Goal: Task Accomplishment & Management: Manage account settings

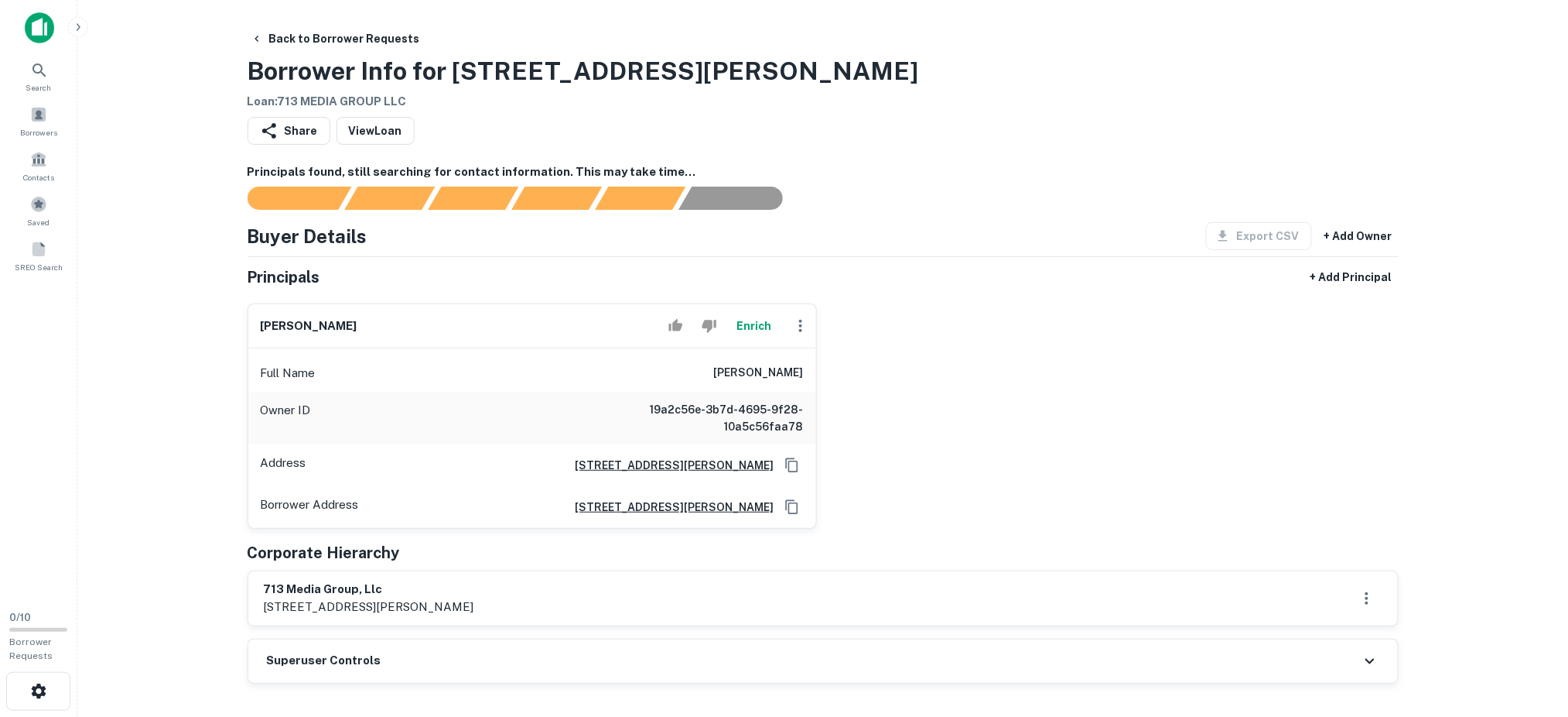
drag, startPoint x: 377, startPoint y: 326, endPoint x: 239, endPoint y: 325, distance: 138.0
click at [239, 325] on div "frederick rich Enrich Full Name frederick rich Owner ID 19a2c56e-3b7d-4695-9f28…" at bounding box center [526, 410] width 582 height 237
copy h6 "frederick rich"
drag, startPoint x: 393, startPoint y: 590, endPoint x: 253, endPoint y: 581, distance: 140.3
click at [252, 580] on div "713 media group, llc 1310 nance st ste e, houston, tx, 77002" at bounding box center [824, 598] width 1150 height 54
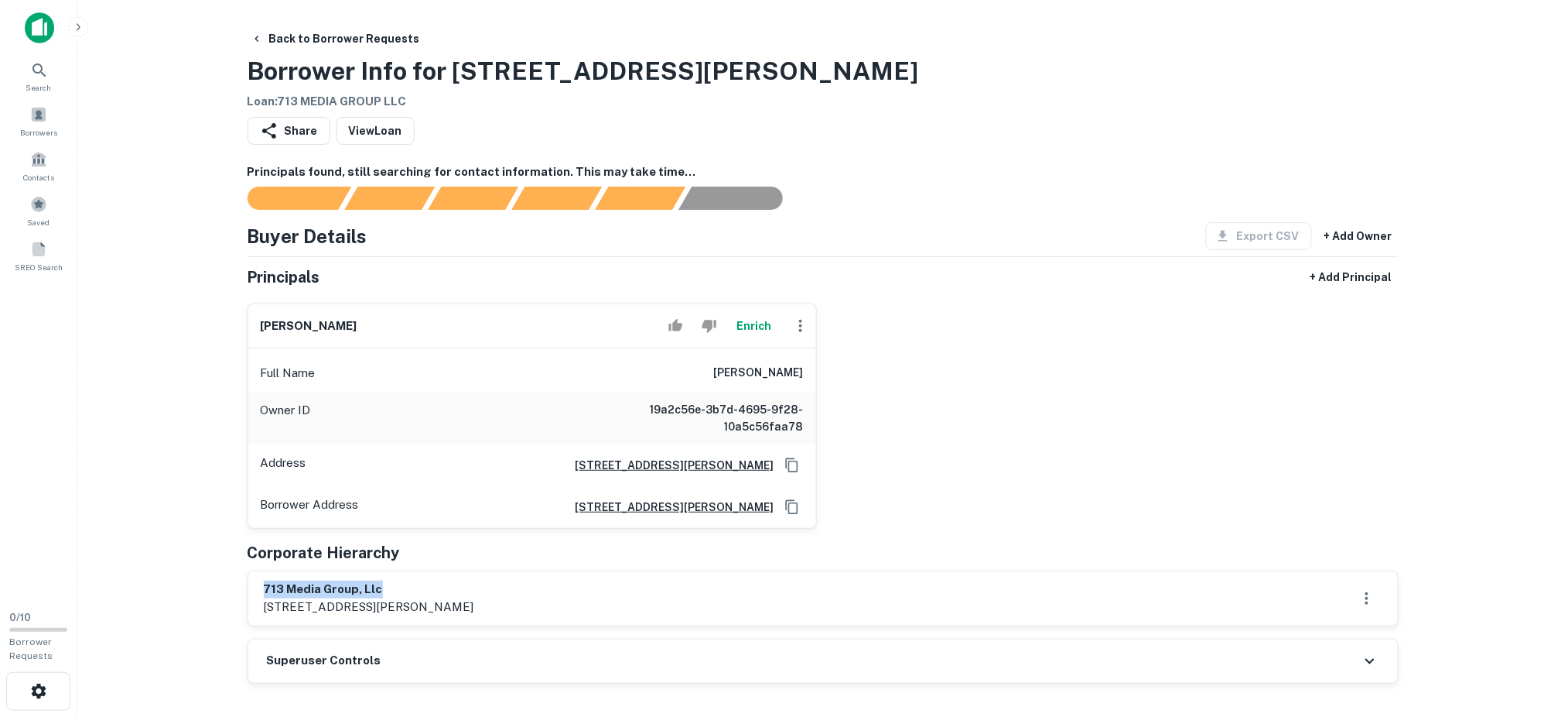
copy h6 "713 media group, llc"
drag, startPoint x: 393, startPoint y: 327, endPoint x: 243, endPoint y: 313, distance: 150.7
click at [243, 313] on div "frederick rich Enrich Full Name frederick rich Owner ID 19a2c56e-3b7d-4695-9f28…" at bounding box center [526, 410] width 582 height 237
copy h6 "frederick rich"
drag, startPoint x: 504, startPoint y: 604, endPoint x: 253, endPoint y: 592, distance: 251.3
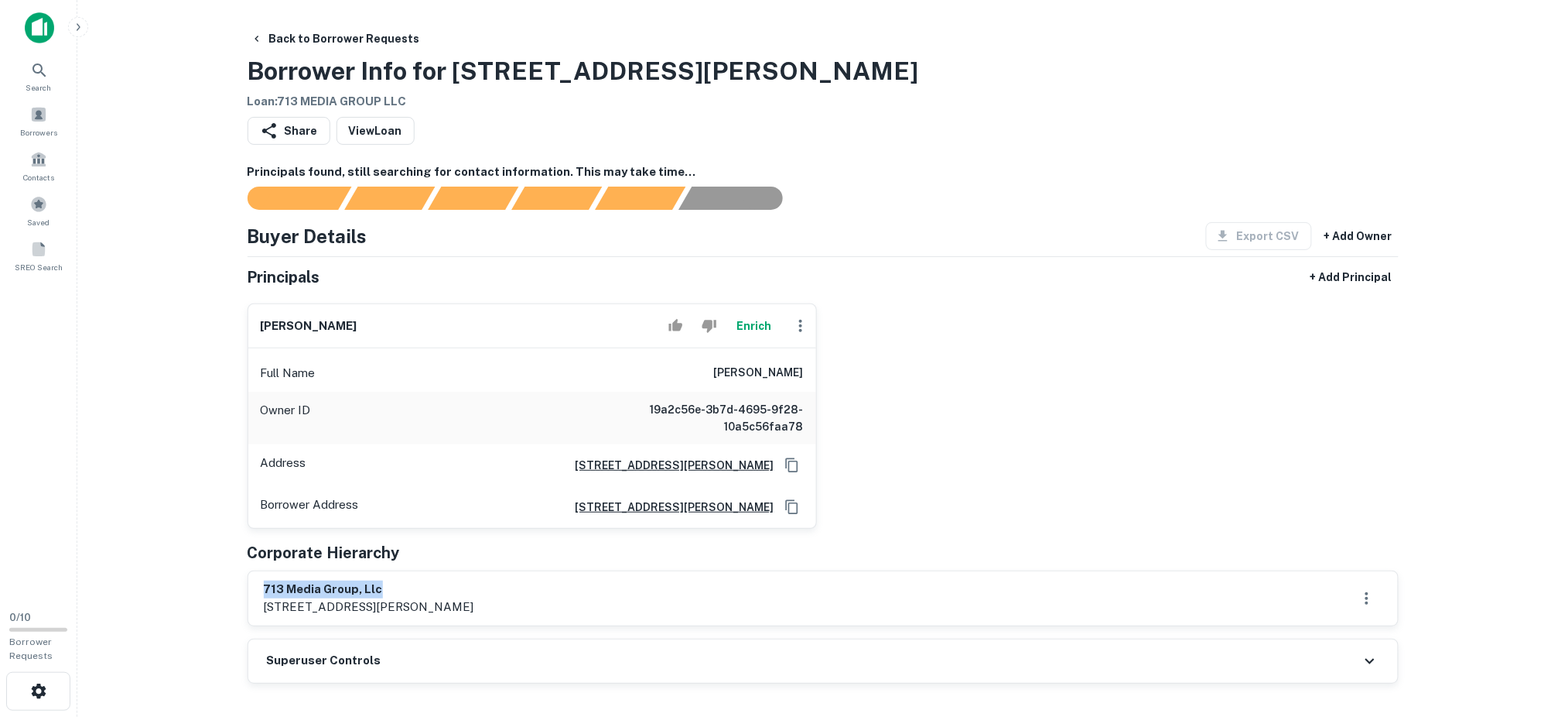
click at [253, 592] on div "713 media group, llc 1310 nance st ste e, houston, tx, 77002" at bounding box center [824, 598] width 1150 height 54
copy div "713 media group, llc 1310 nance st ste e, houston, tx, 77002"
drag, startPoint x: 392, startPoint y: 325, endPoint x: 206, endPoint y: 306, distance: 187.0
click at [206, 306] on main "Back to Borrower Requests Borrower Info for 1301 Nance St Loan : 713 MEDIA GROU…" at bounding box center [823, 358] width 1491 height 717
copy h6 "frederick rich"
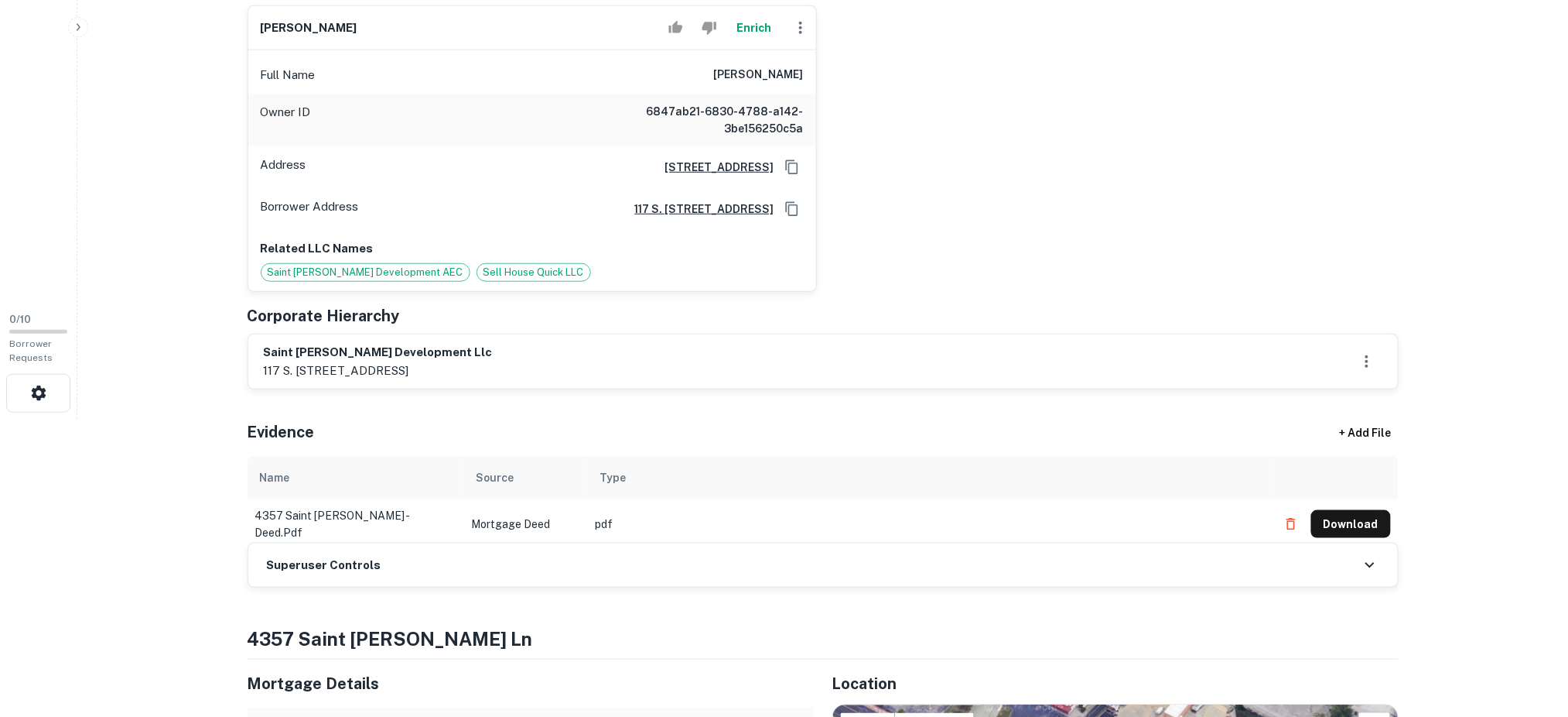
scroll to position [309, 0]
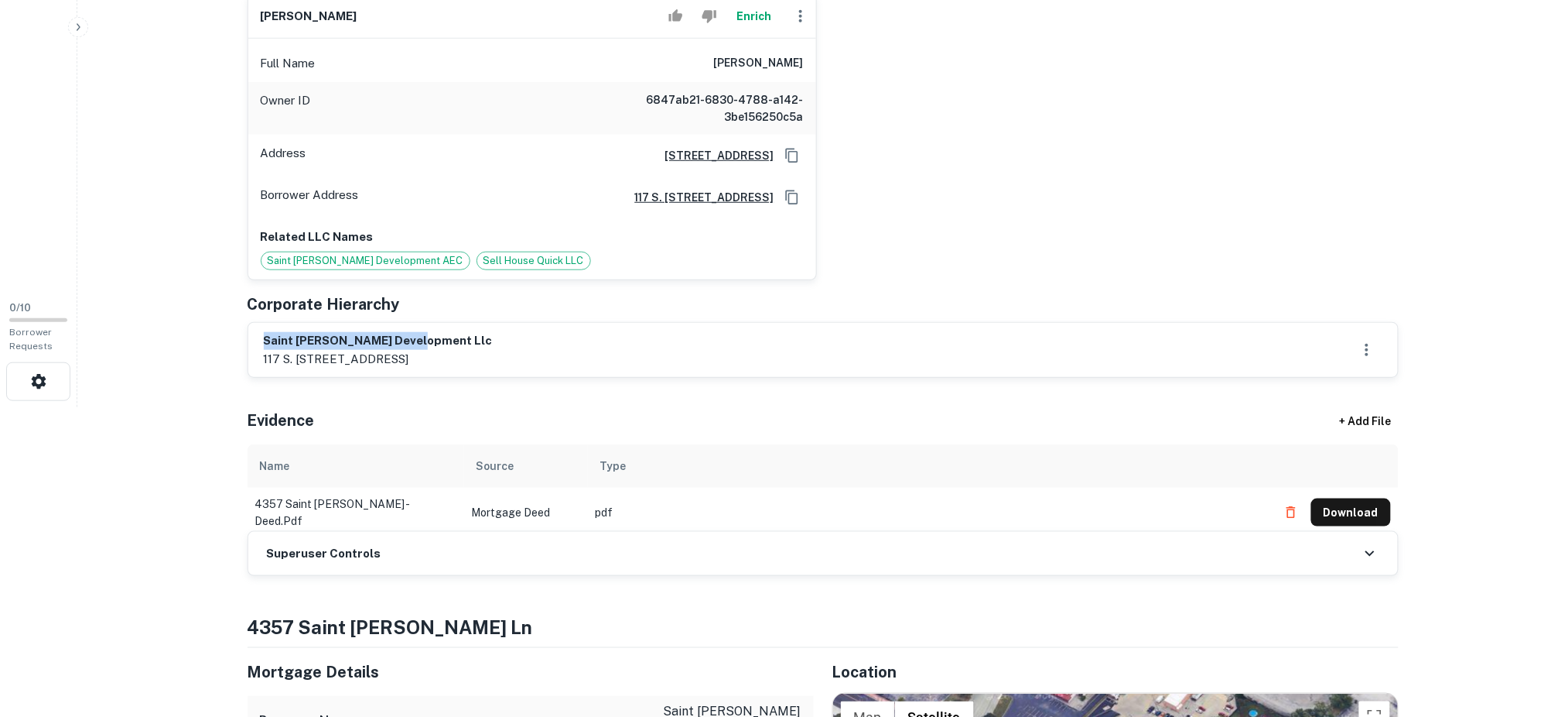
drag, startPoint x: 430, startPoint y: 340, endPoint x: 263, endPoint y: 334, distance: 167.1
click at [262, 334] on div "saint ann development llc 117 s. lexington street, ste. 100, harrisonville, mo,…" at bounding box center [824, 349] width 1150 height 54
copy h6 "saint [PERSON_NAME] development llc"
drag, startPoint x: 636, startPoint y: 364, endPoint x: 256, endPoint y: 331, distance: 381.4
click at [227, 327] on main "Back to Borrower Requests Borrower Info for 4357 Saint Regina Ln Loan : SAINT A…" at bounding box center [823, 49] width 1491 height 717
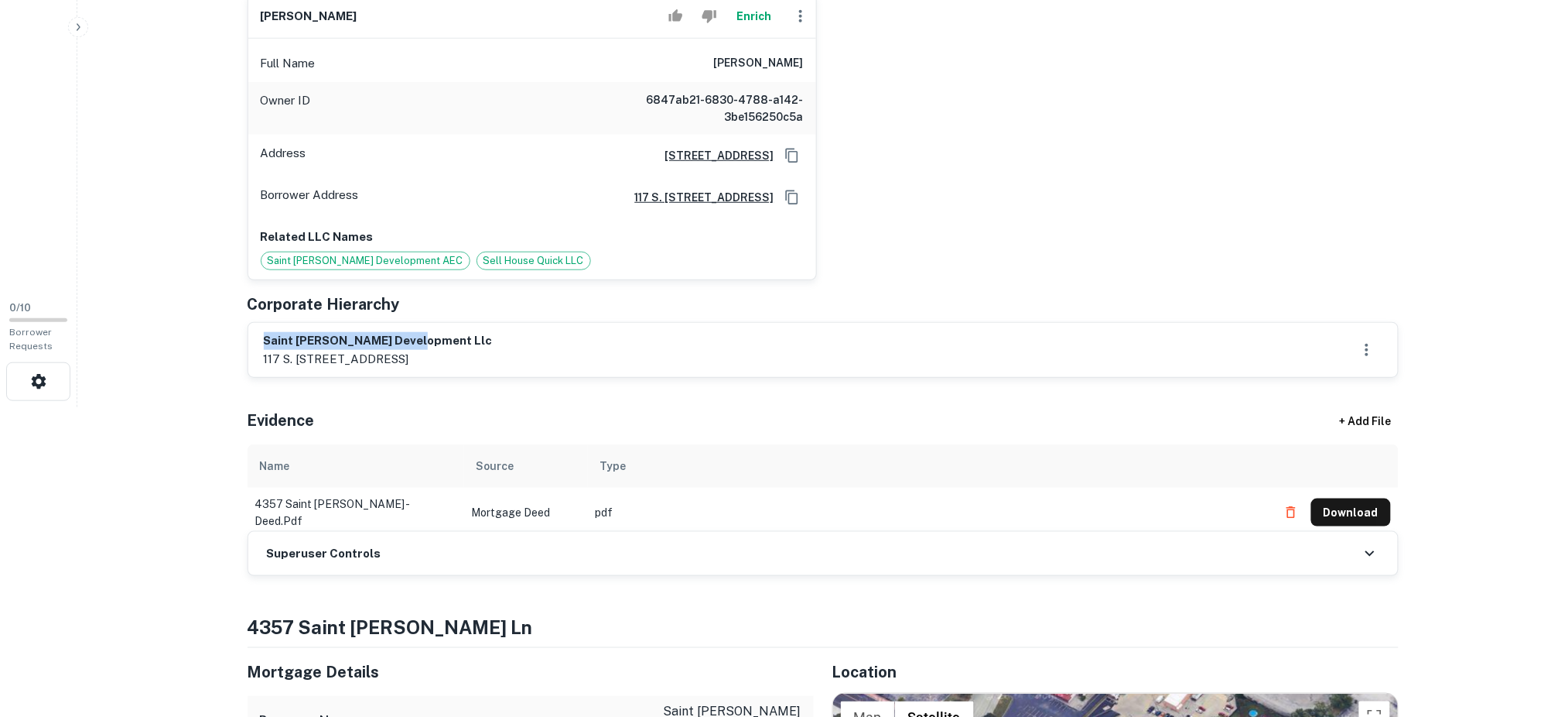
copy div "saint ann development llc 117 s. lexington street, ste. 100, harrisonville, mo,…"
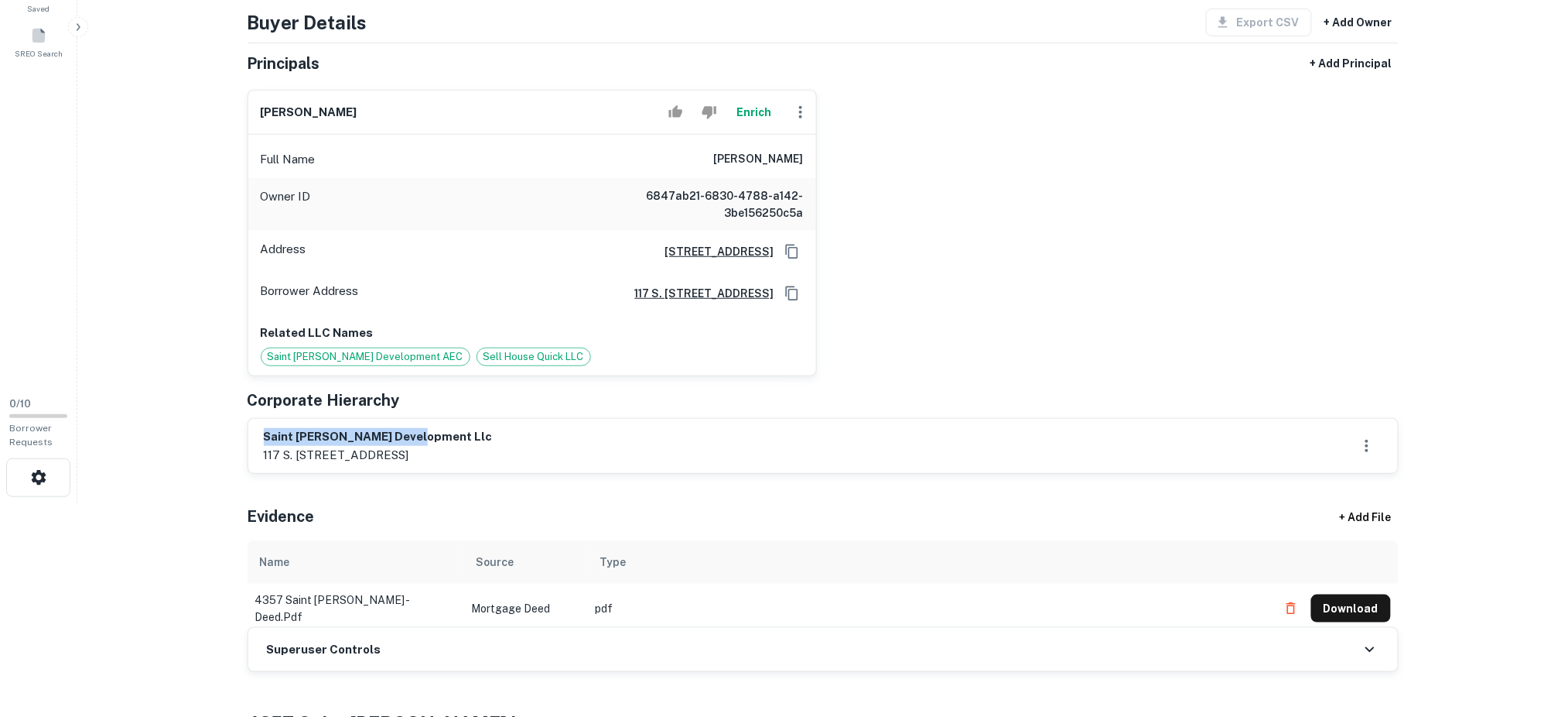
scroll to position [103, 0]
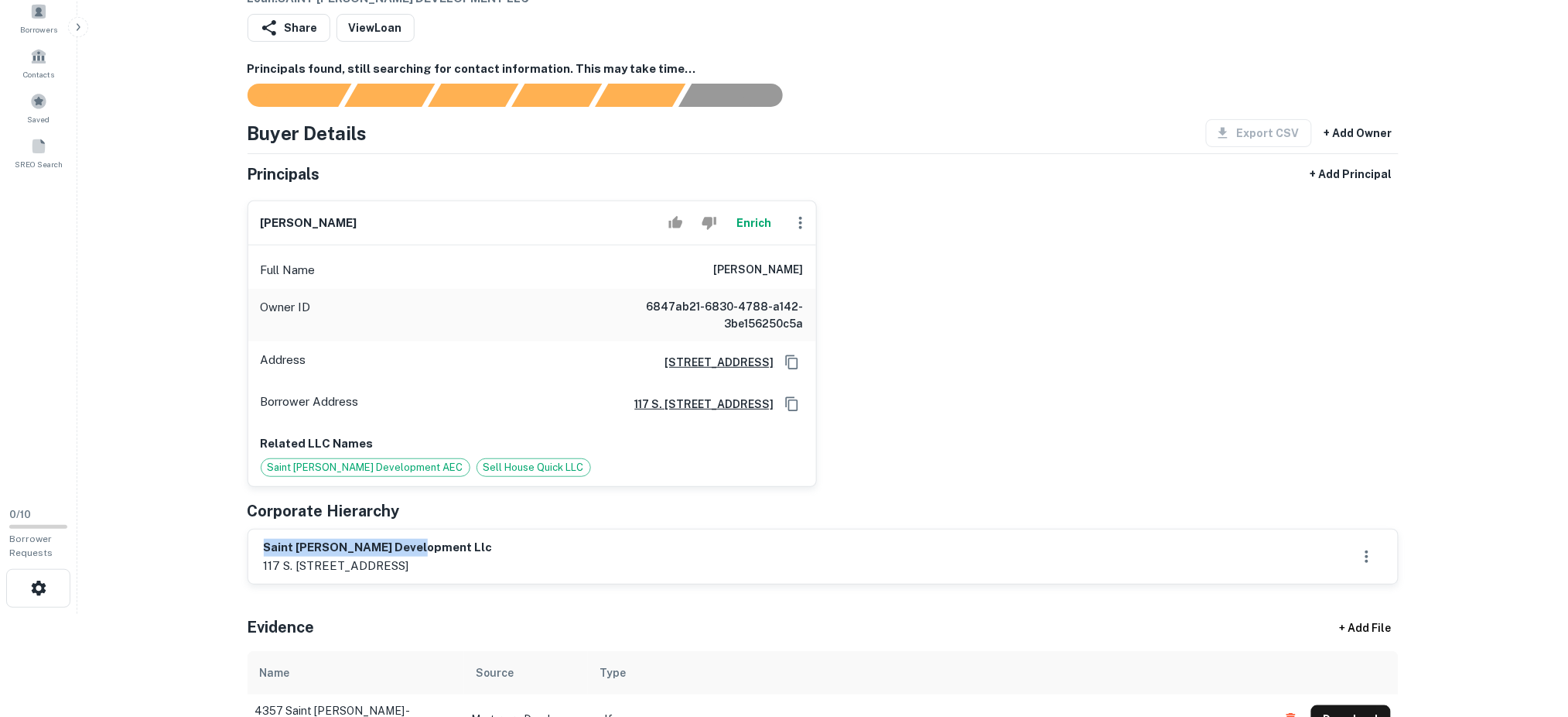
drag, startPoint x: 325, startPoint y: 215, endPoint x: 212, endPoint y: 206, distance: 113.4
click at [204, 203] on main "Back to Borrower Requests Borrower Info for 4357 Saint Regina Ln Loan : SAINT A…" at bounding box center [823, 255] width 1491 height 717
copy h6 "daniel c. ochs"
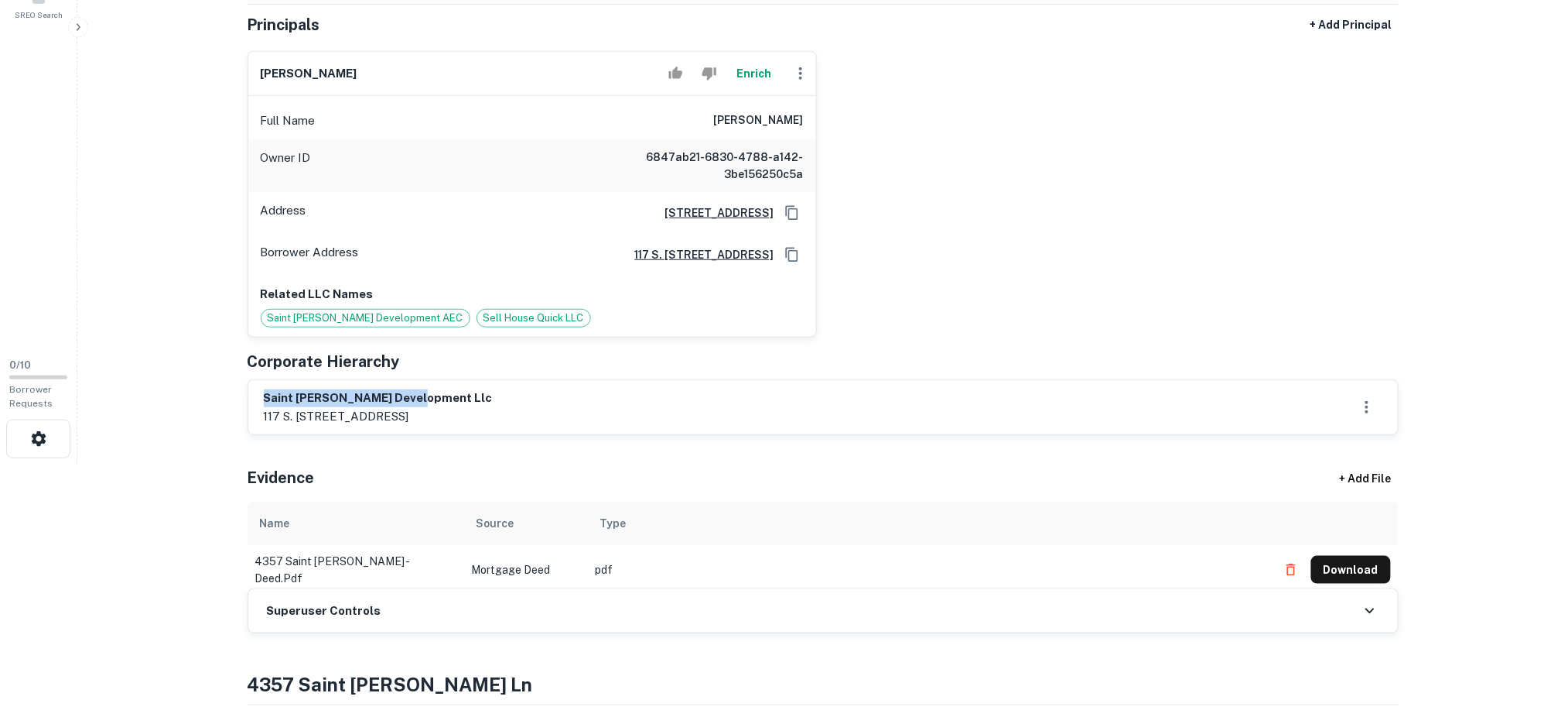
scroll to position [516, 0]
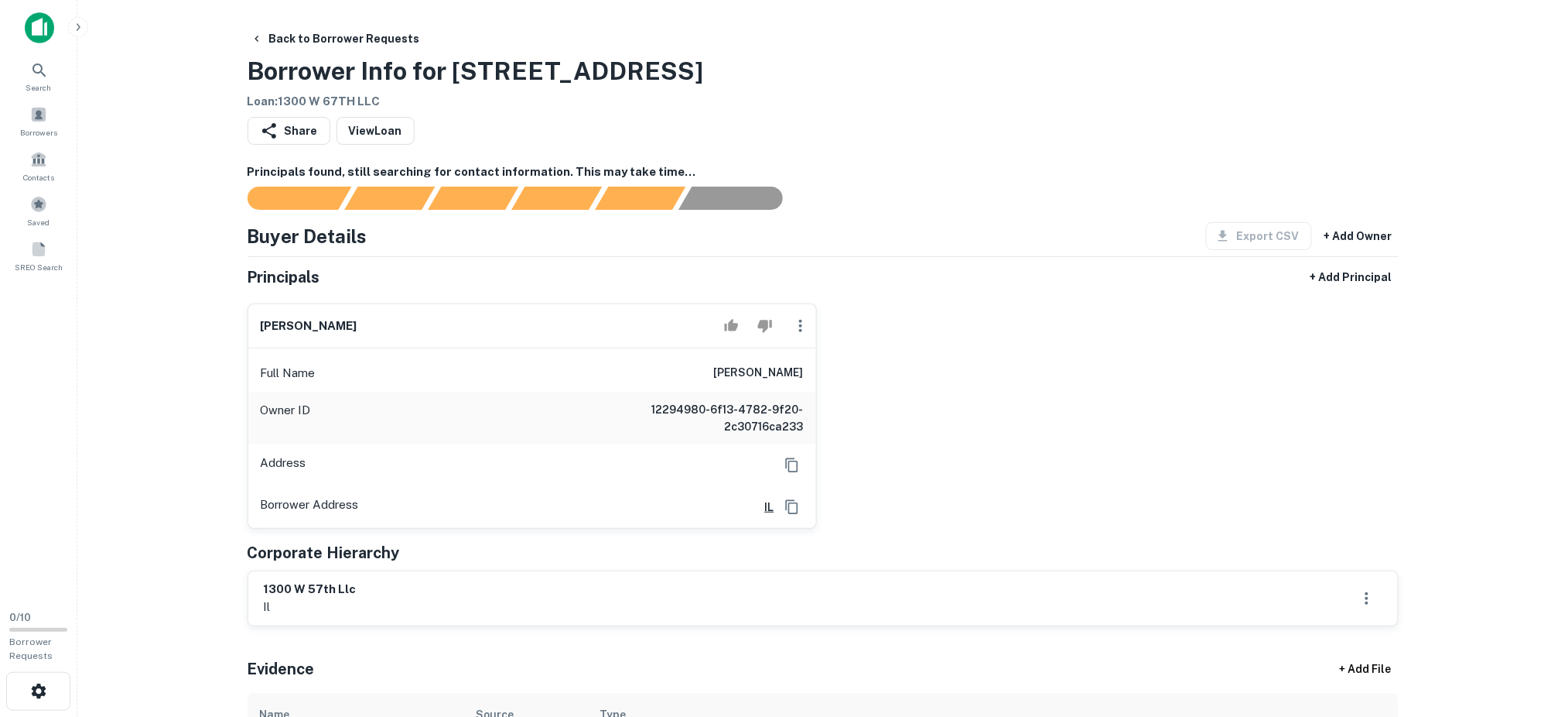
drag, startPoint x: 347, startPoint y: 330, endPoint x: 318, endPoint y: 325, distance: 29.4
click at [251, 314] on div "[PERSON_NAME]" at bounding box center [532, 326] width 567 height 44
copy h6 "[PERSON_NAME]"
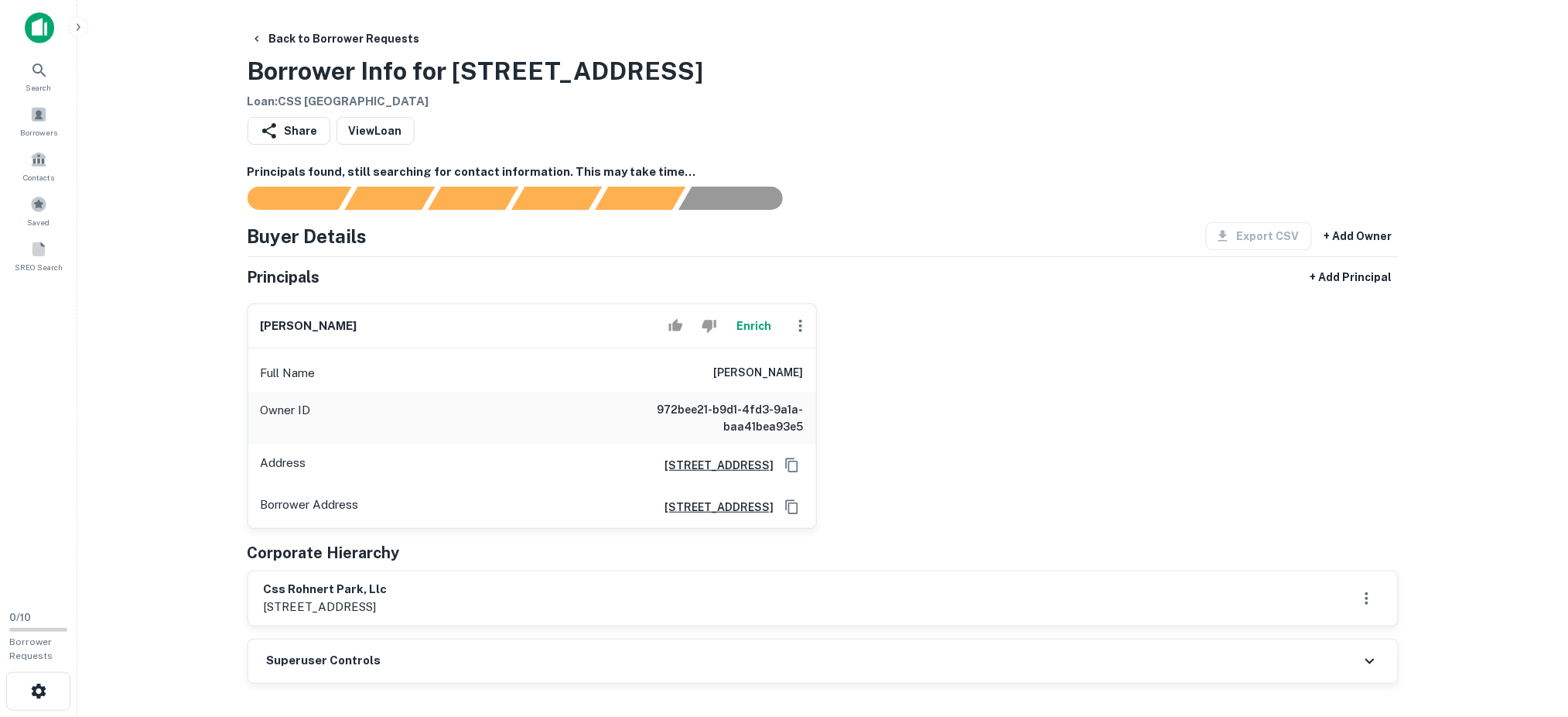
drag, startPoint x: 402, startPoint y: 321, endPoint x: 310, endPoint y: 319, distance: 92.0
click at [236, 317] on div "[PERSON_NAME] Enrich Full Name [PERSON_NAME] Owner ID 972bee21-b9d1-4fd3-9a1a-b…" at bounding box center [526, 410] width 582 height 237
copy h6 "william d schmicker"
drag, startPoint x: 391, startPoint y: 583, endPoint x: 223, endPoint y: 574, distance: 168.2
click at [223, 574] on main "Back to Borrower Requests Borrower Info for 6100 State Farm Dr Loan : CSS ROHNE…" at bounding box center [823, 358] width 1491 height 717
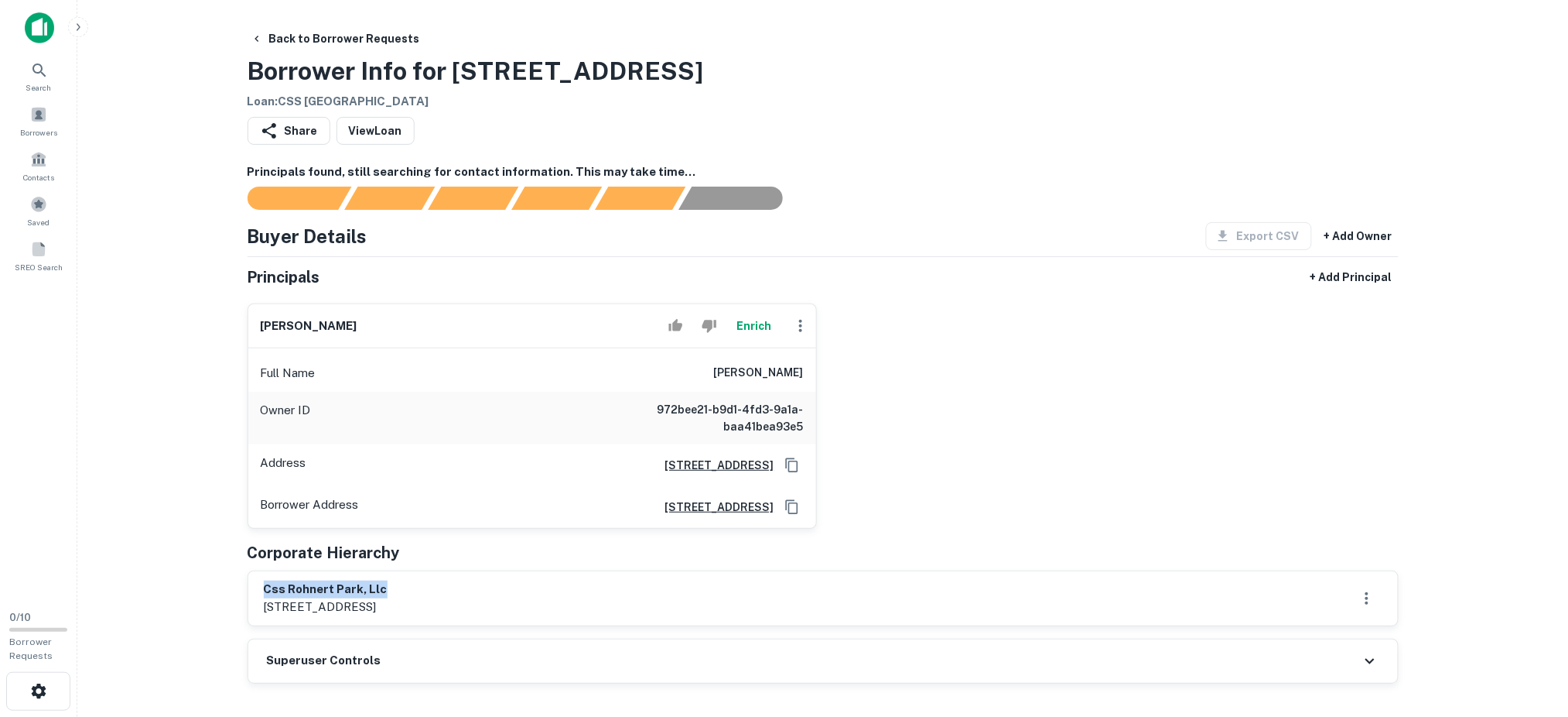
copy h6 "css rohnert park, llc"
drag, startPoint x: 265, startPoint y: 316, endPoint x: 228, endPoint y: 316, distance: 37.0
click at [215, 315] on main "Back to Borrower Requests Borrower Info for 6100 State Farm Dr Loan : CSS ROHNE…" at bounding box center [823, 358] width 1491 height 717
copy h6 "william d schmicker"
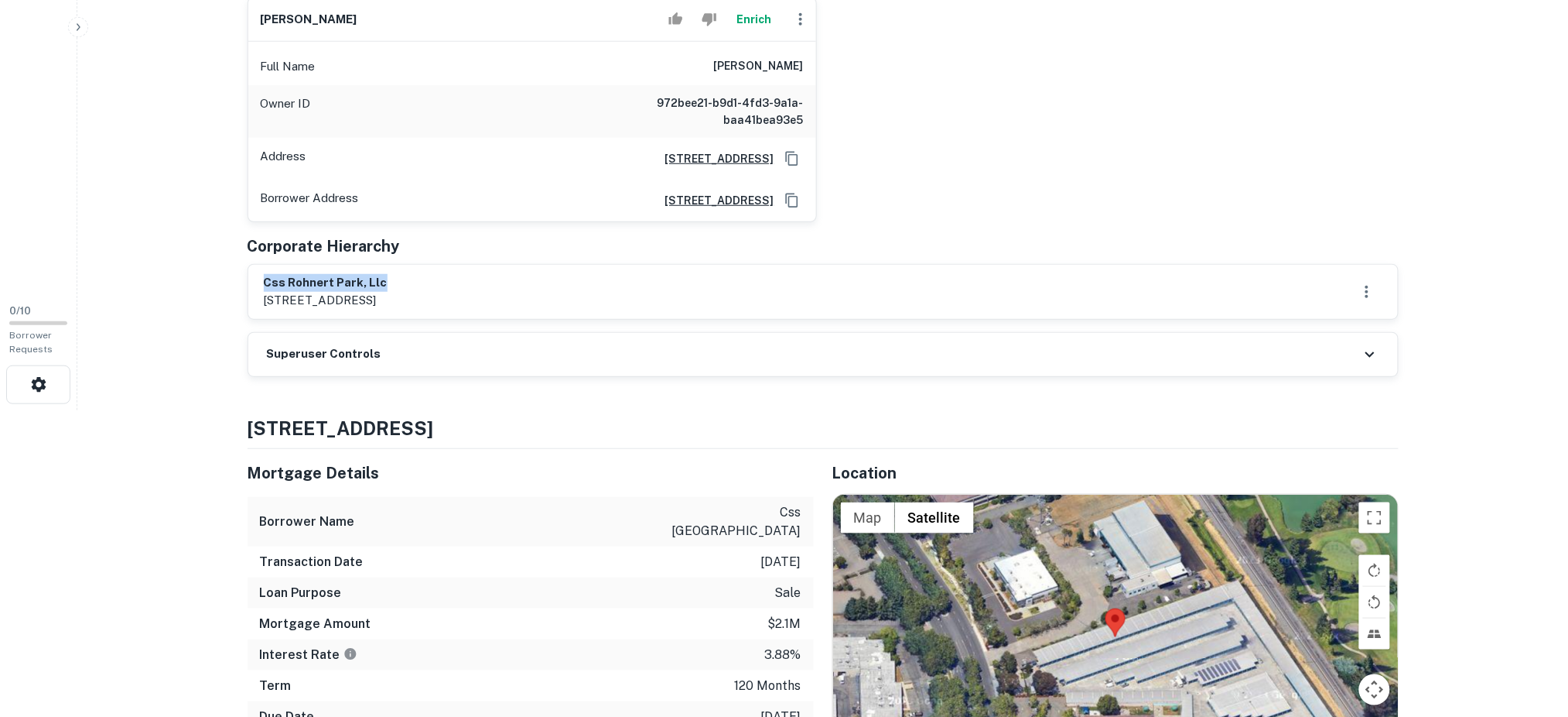
scroll to position [309, 0]
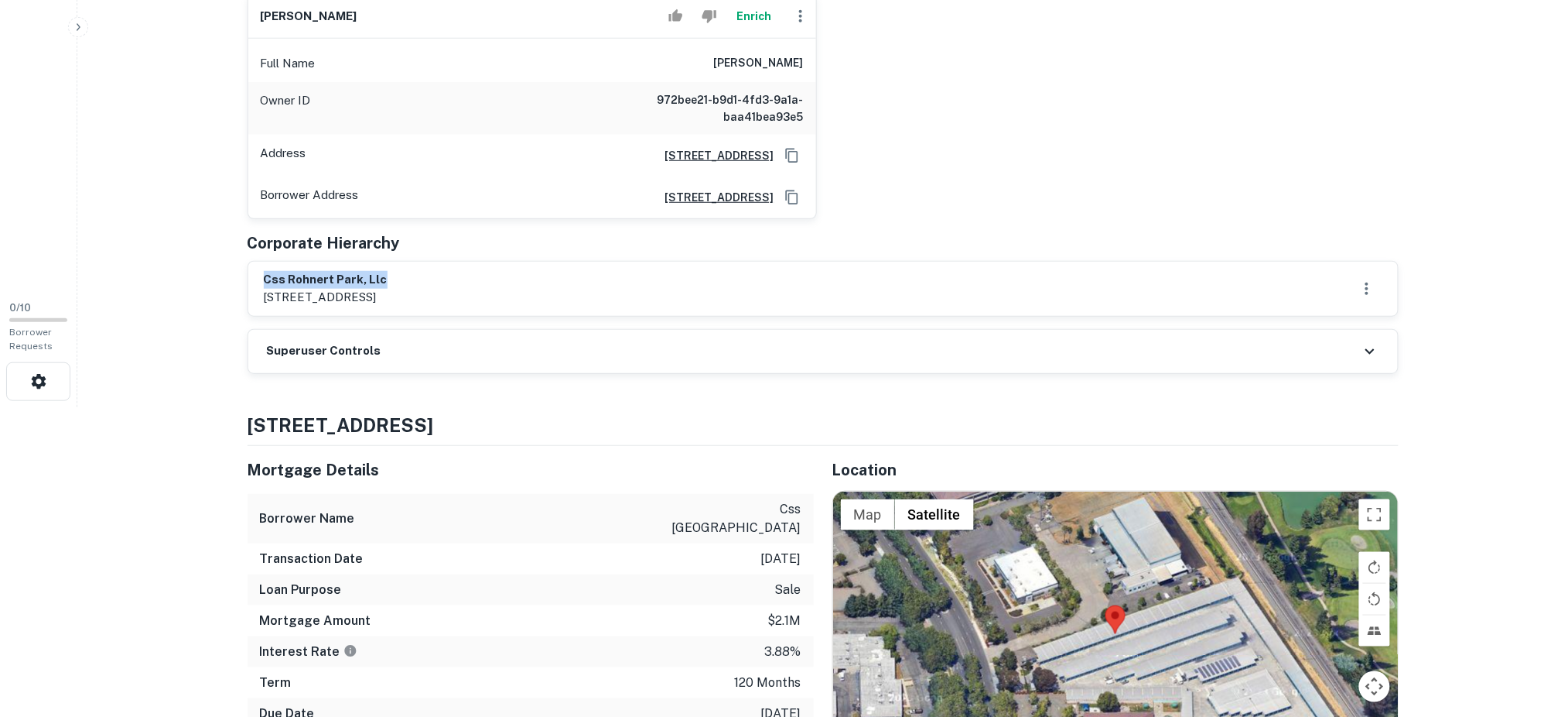
click at [386, 329] on div "Superuser Controls" at bounding box center [823, 351] width 1151 height 44
click at [402, 352] on div "Superuser Controls" at bounding box center [824, 352] width 1150 height 44
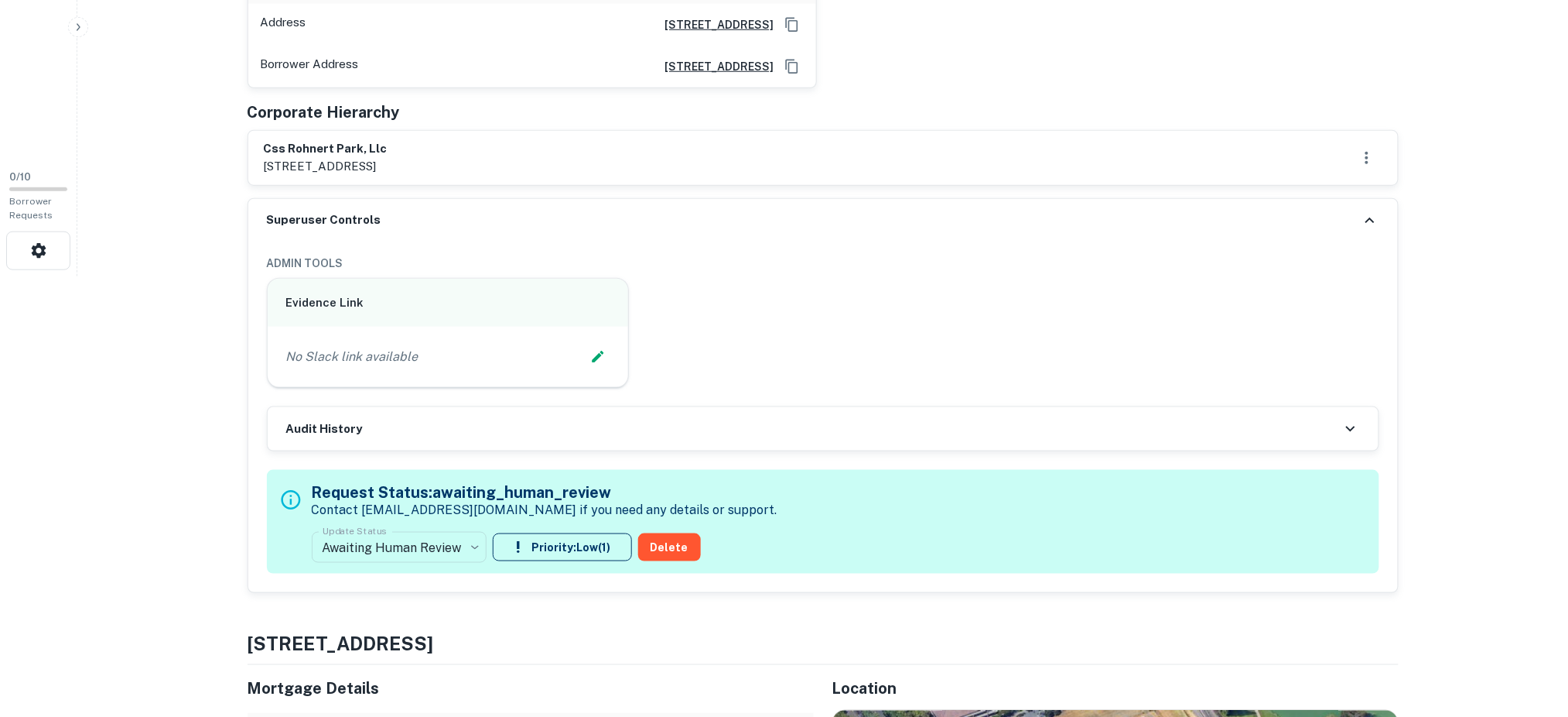
scroll to position [516, 0]
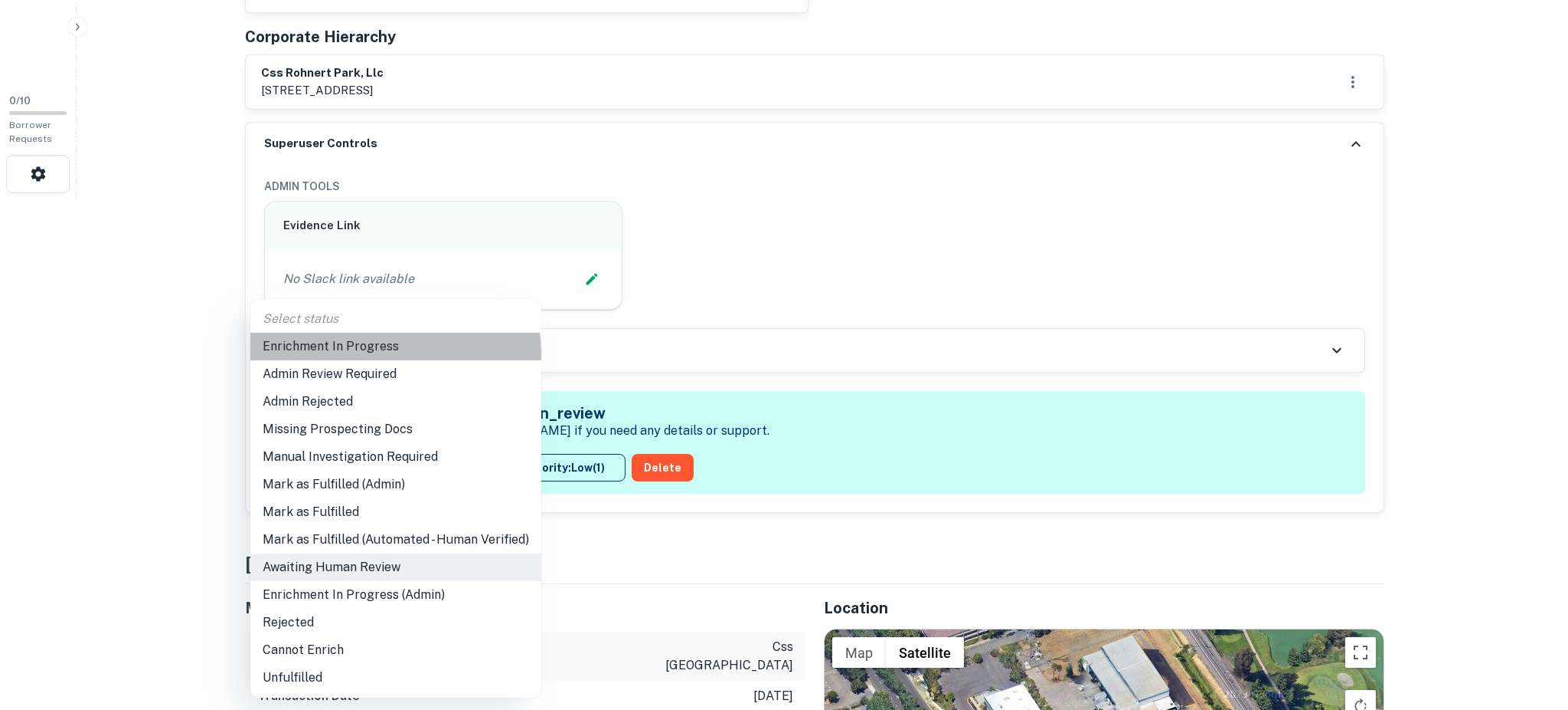
drag, startPoint x: 394, startPoint y: 353, endPoint x: 400, endPoint y: 322, distance: 31.6
click at [394, 352] on li "Enrichment In Progress" at bounding box center [396, 346] width 291 height 27
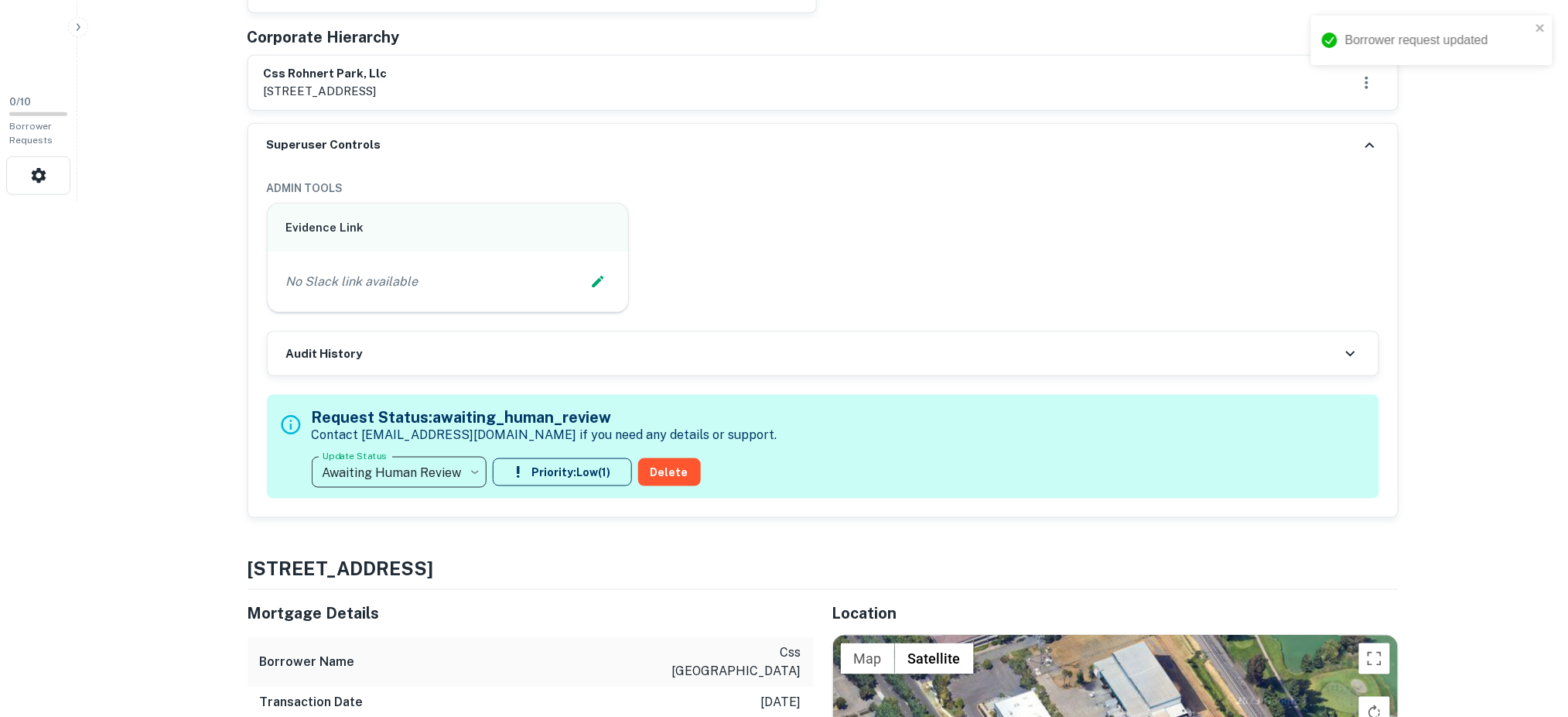
type input "**********"
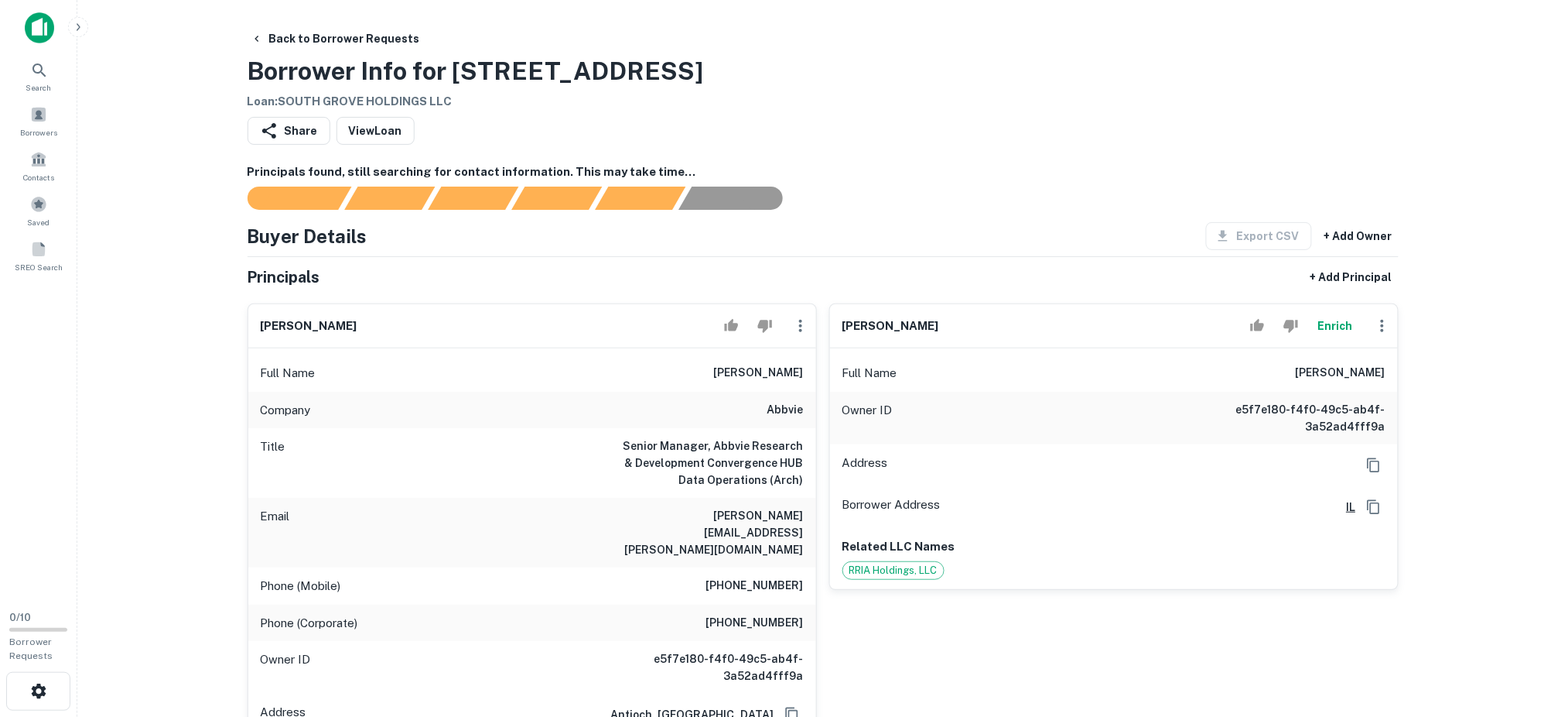
drag, startPoint x: 387, startPoint y: 330, endPoint x: 256, endPoint y: 319, distance: 131.5
click at [249, 320] on div "[PERSON_NAME]" at bounding box center [532, 326] width 567 height 44
copy h6 "[PERSON_NAME]"
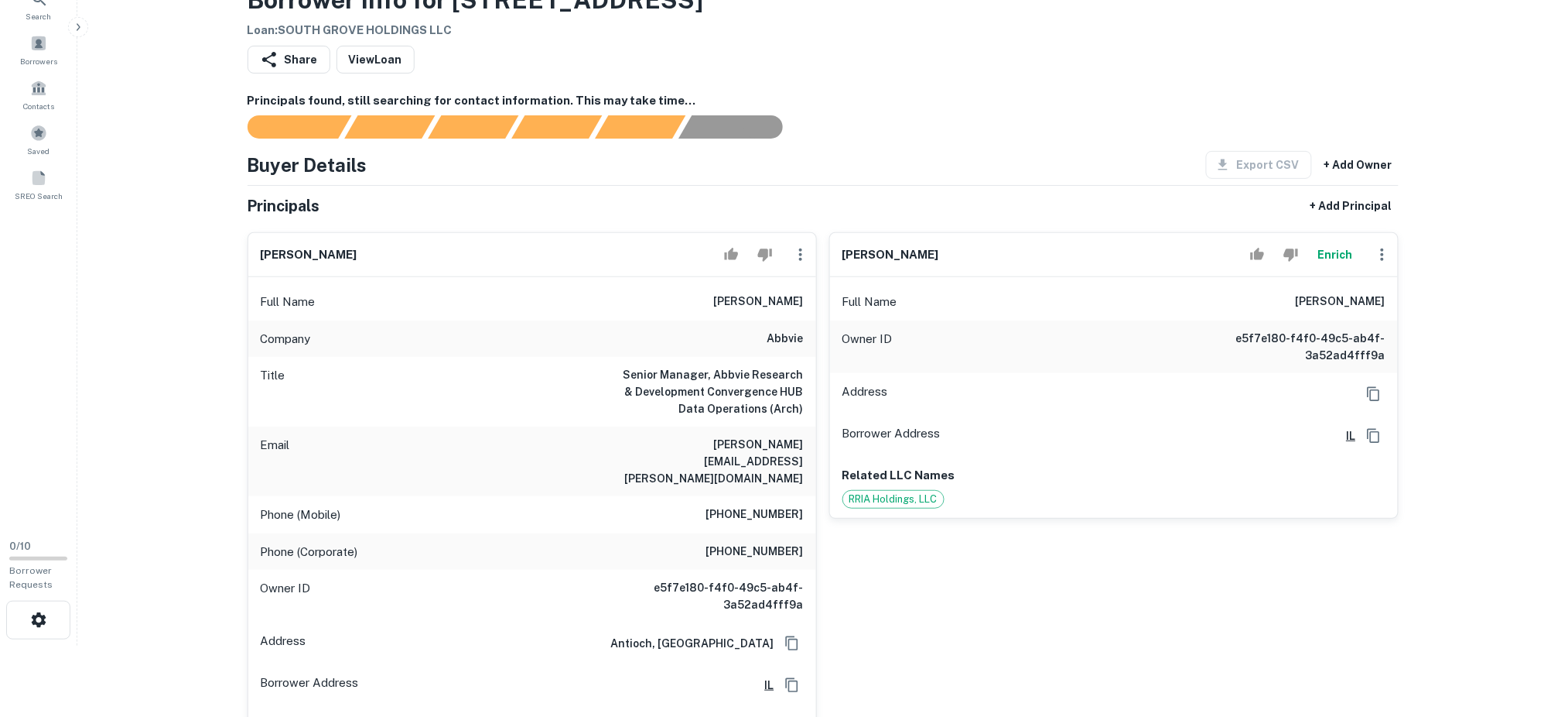
scroll to position [412, 0]
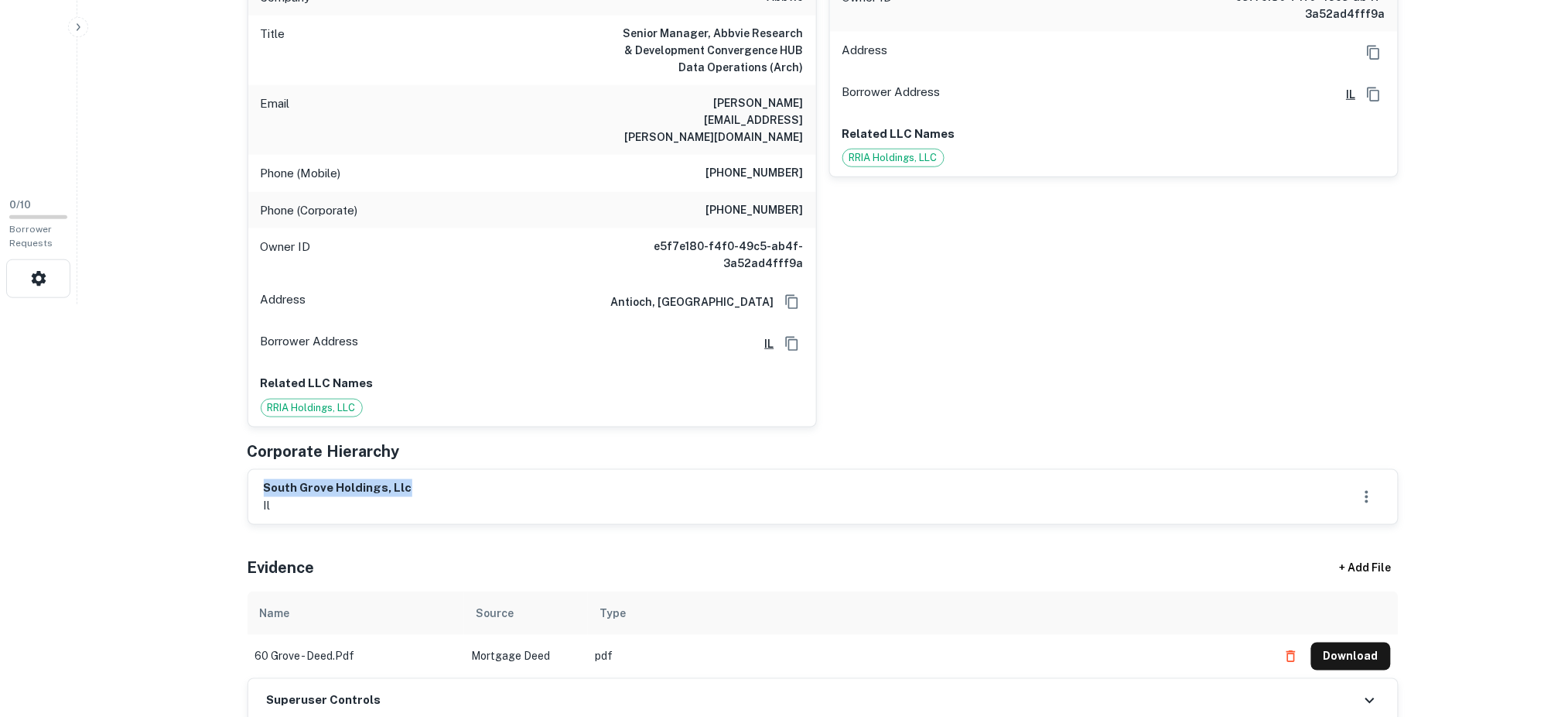
drag, startPoint x: 406, startPoint y: 453, endPoint x: 250, endPoint y: 453, distance: 156.0
click at [250, 470] on div "south grove holdings, llc il" at bounding box center [824, 497] width 1150 height 54
copy h6 "south grove holdings, llc"
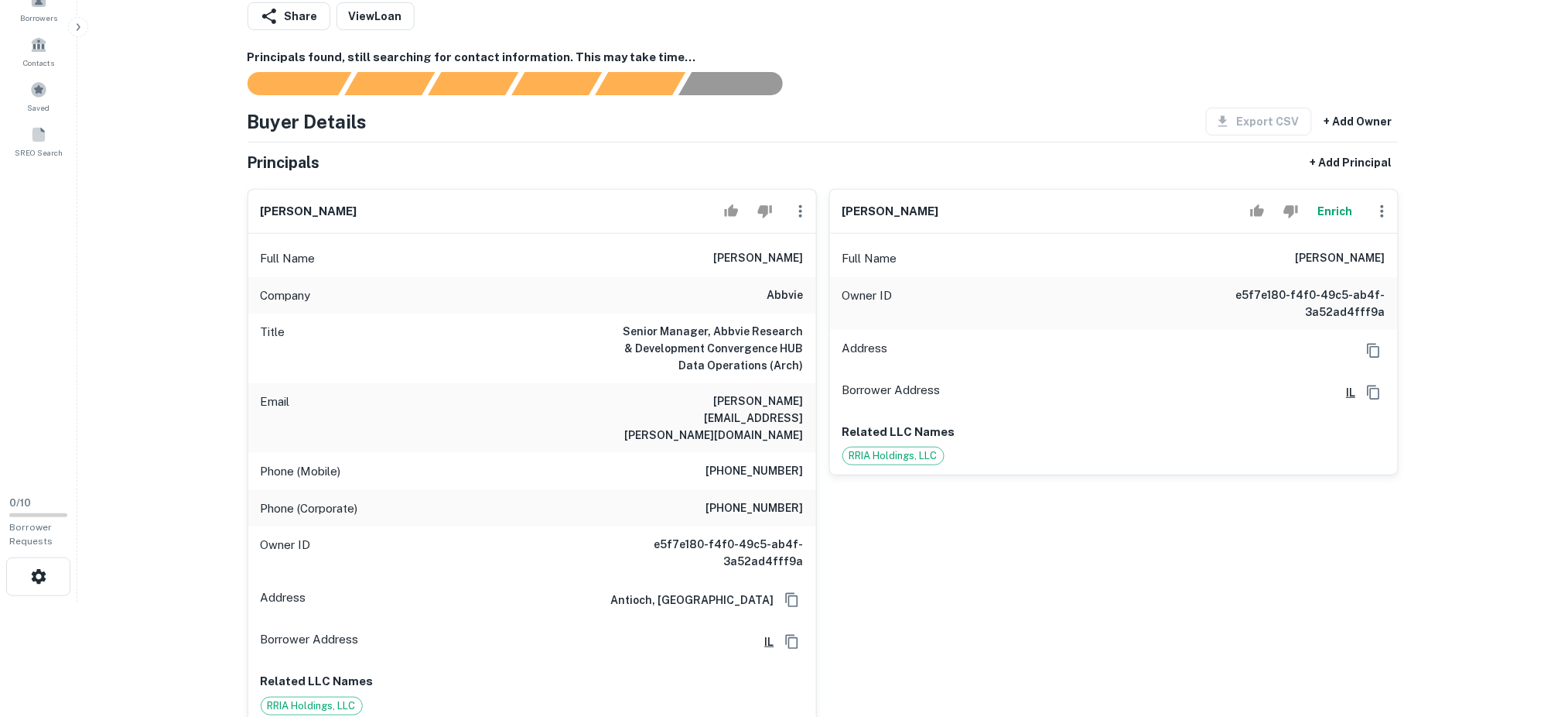
scroll to position [103, 0]
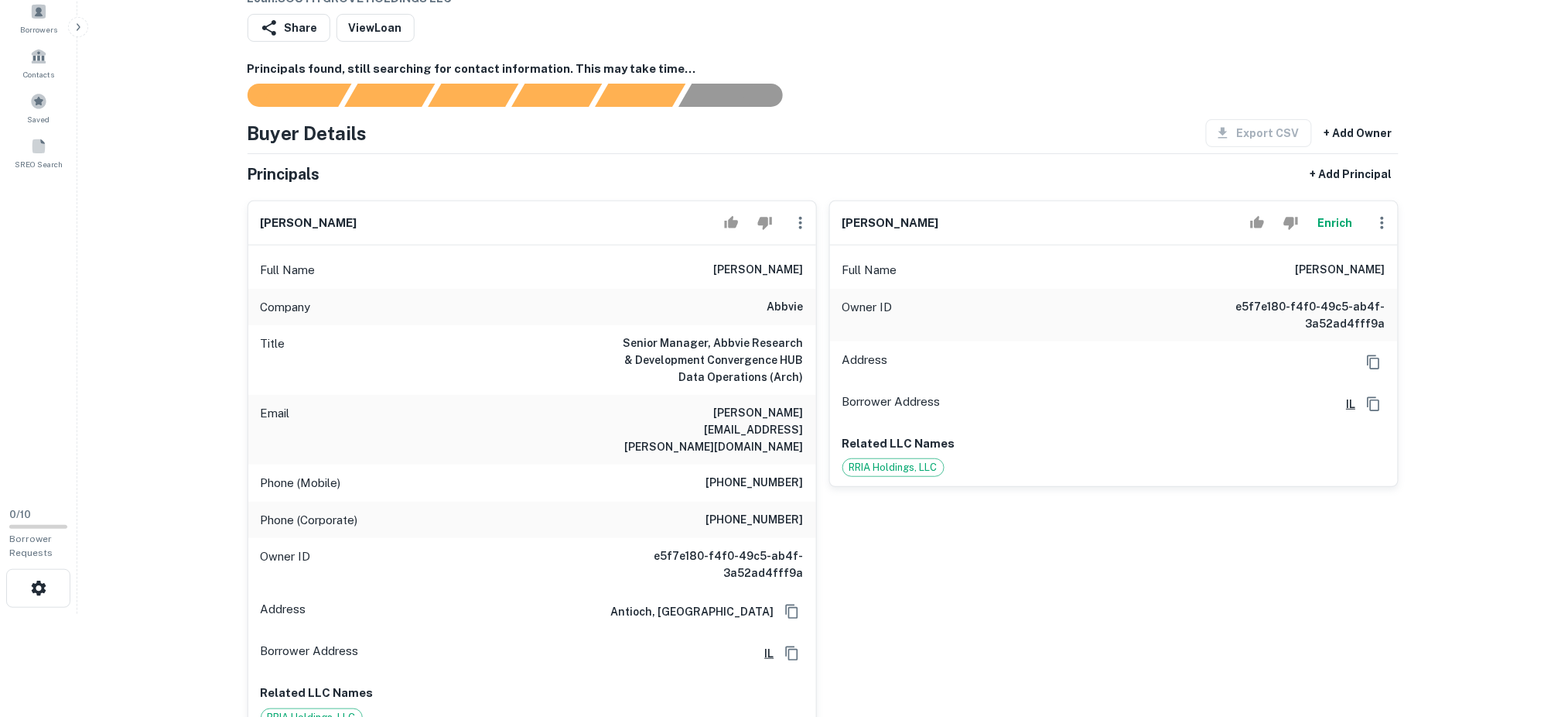
drag, startPoint x: 982, startPoint y: 224, endPoint x: 828, endPoint y: 220, distance: 154.1
click at [828, 220] on div "yesenia echevarria Enrich Full Name yesenia echevarria Owner ID e5f7e180-f4f0-4…" at bounding box center [1107, 463] width 582 height 549
copy h6 "yesenia echevarria"
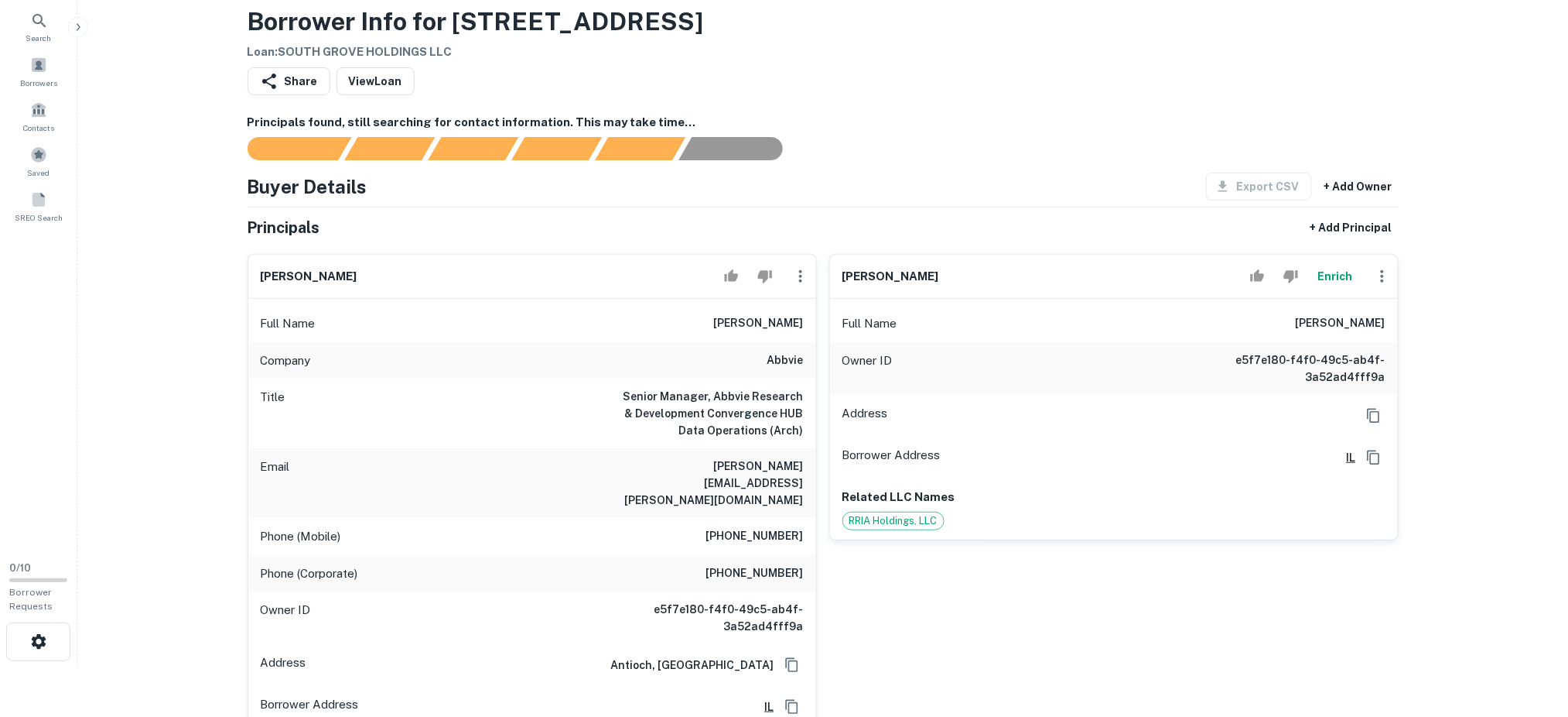
scroll to position [0, 0]
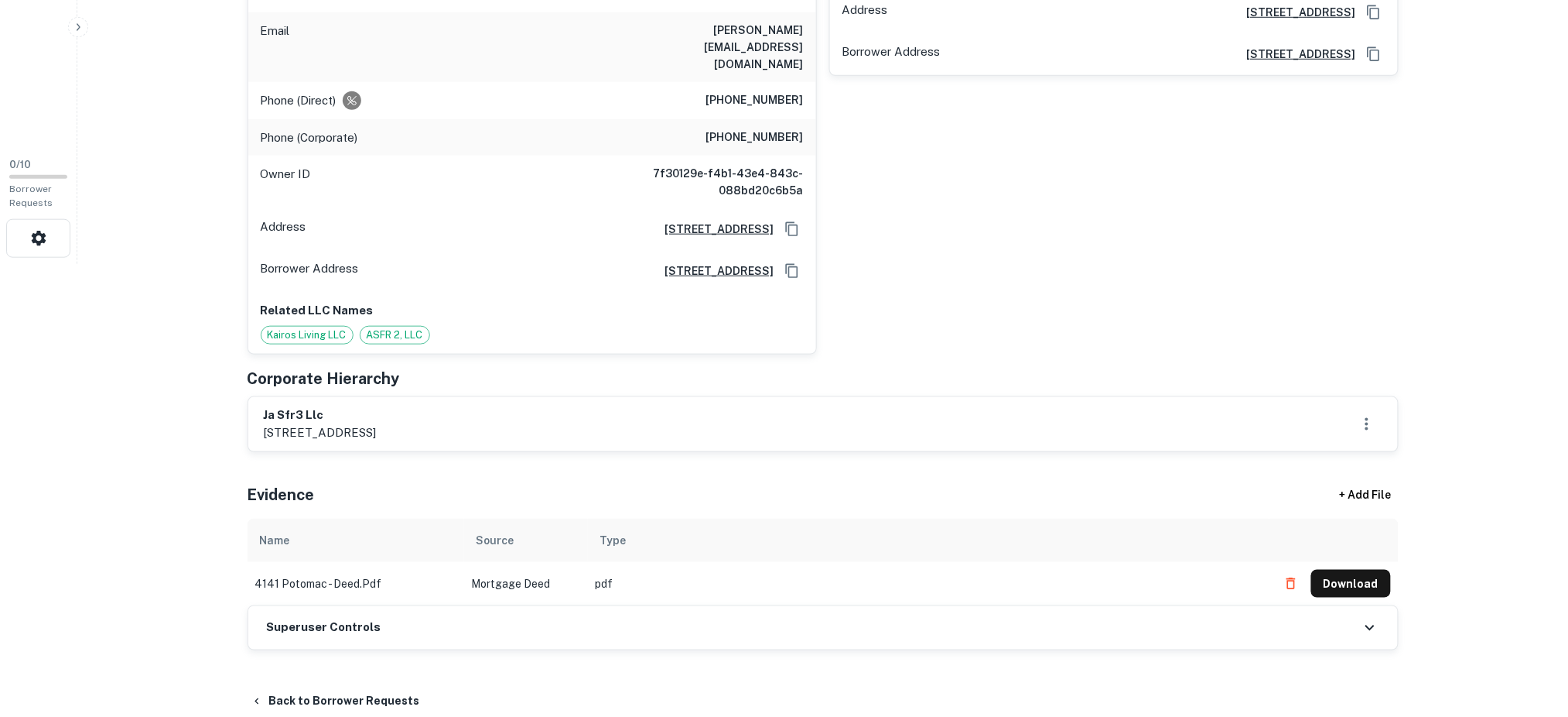
scroll to position [619, 0]
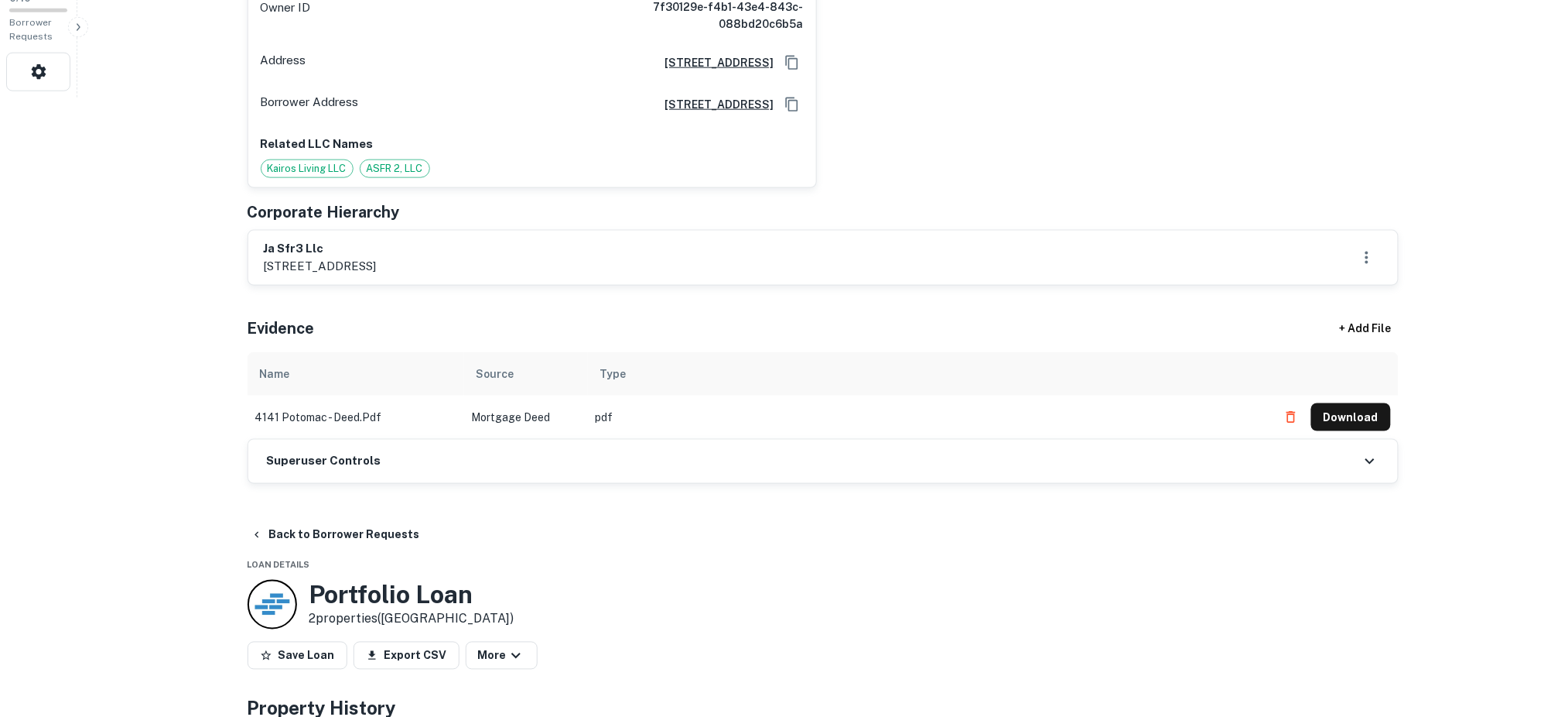
drag, startPoint x: 557, startPoint y: 233, endPoint x: 295, endPoint y: 219, distance: 262.4
copy div "ja sfr3 llc 3520 lake avenue, suite 201b, wilmette, il, 60091"
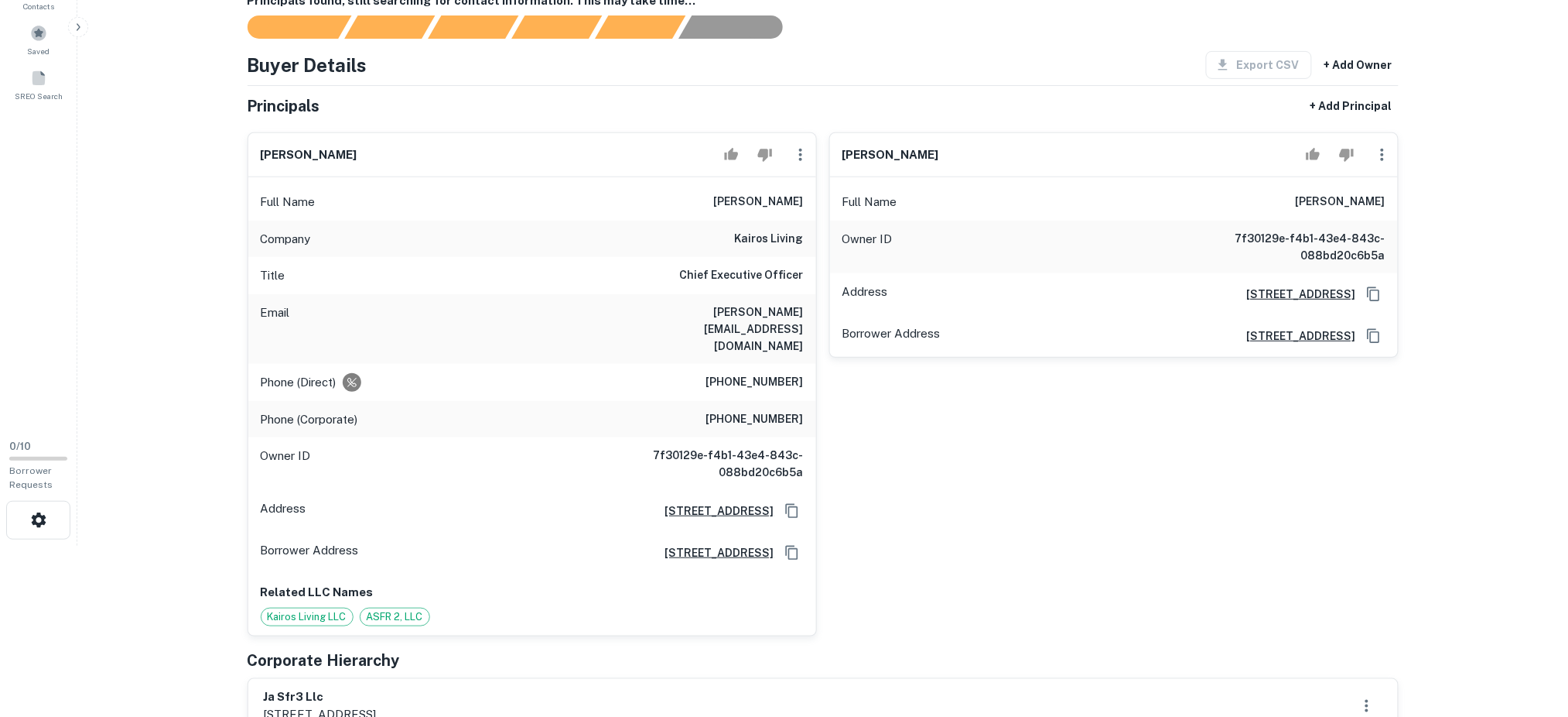
scroll to position [0, 0]
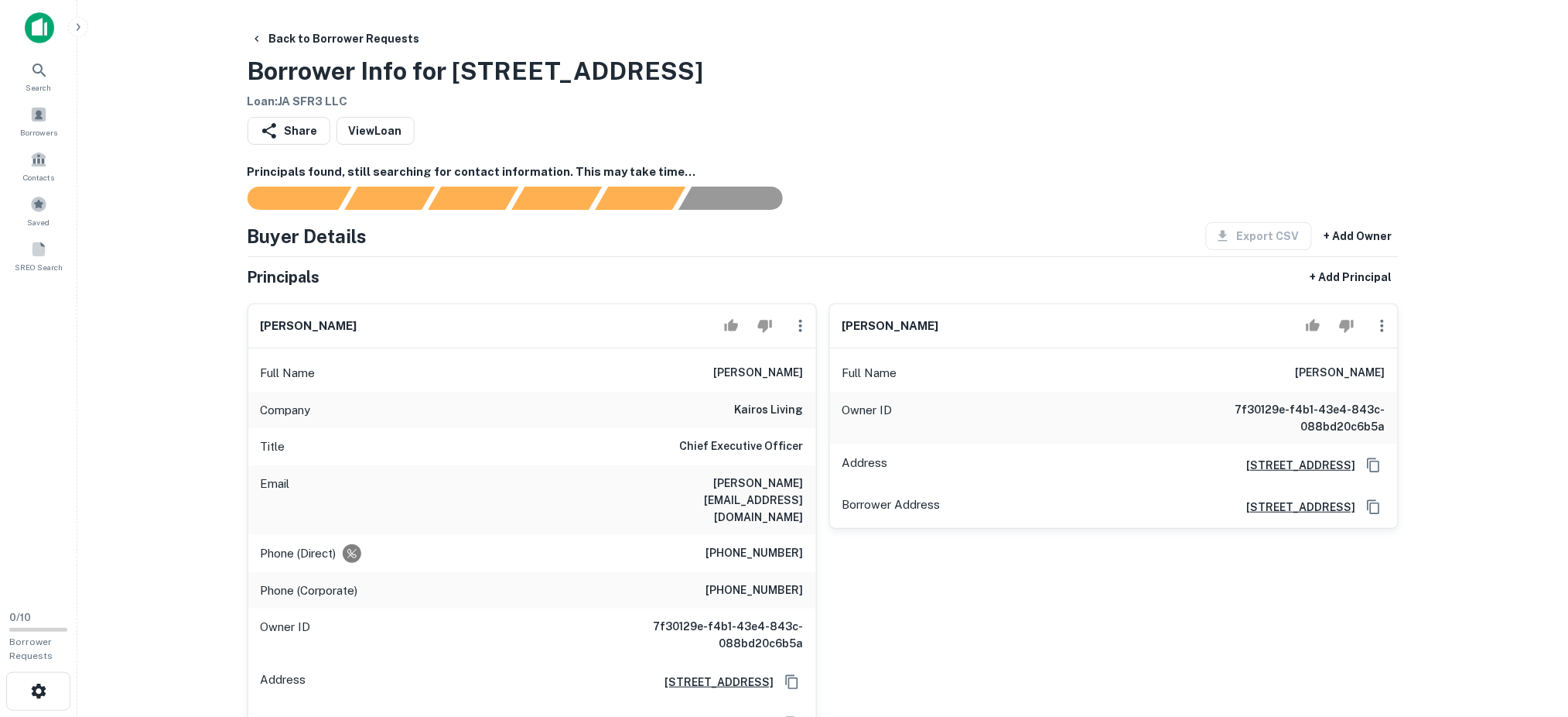
drag, startPoint x: 446, startPoint y: 326, endPoint x: 292, endPoint y: 334, distance: 154.2
click at [211, 313] on main "Back to Borrower Requests Borrower Info for 4141 W Potomac Ave Loan : JA SFR3 L…" at bounding box center [823, 358] width 1491 height 717
copy h6 "[PERSON_NAME]"
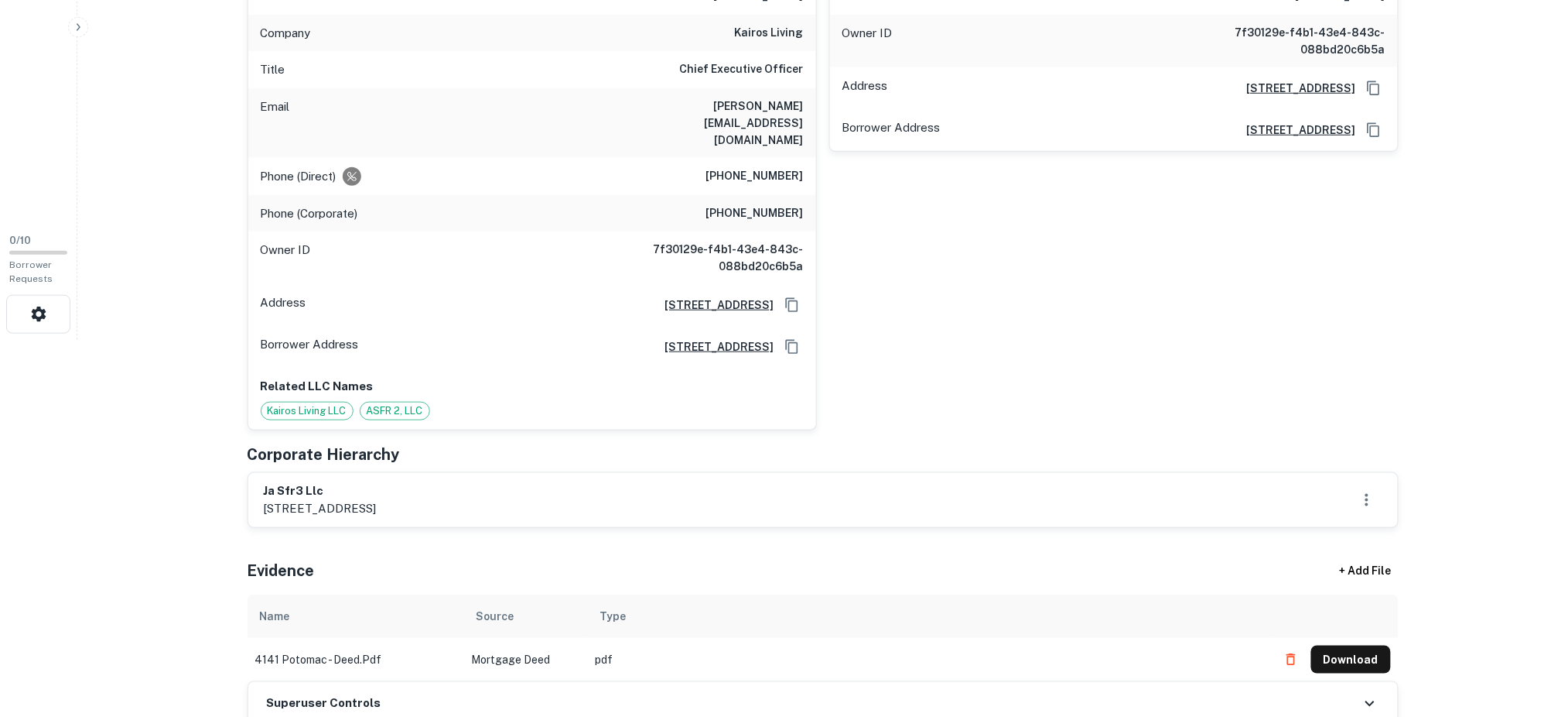
scroll to position [412, 0]
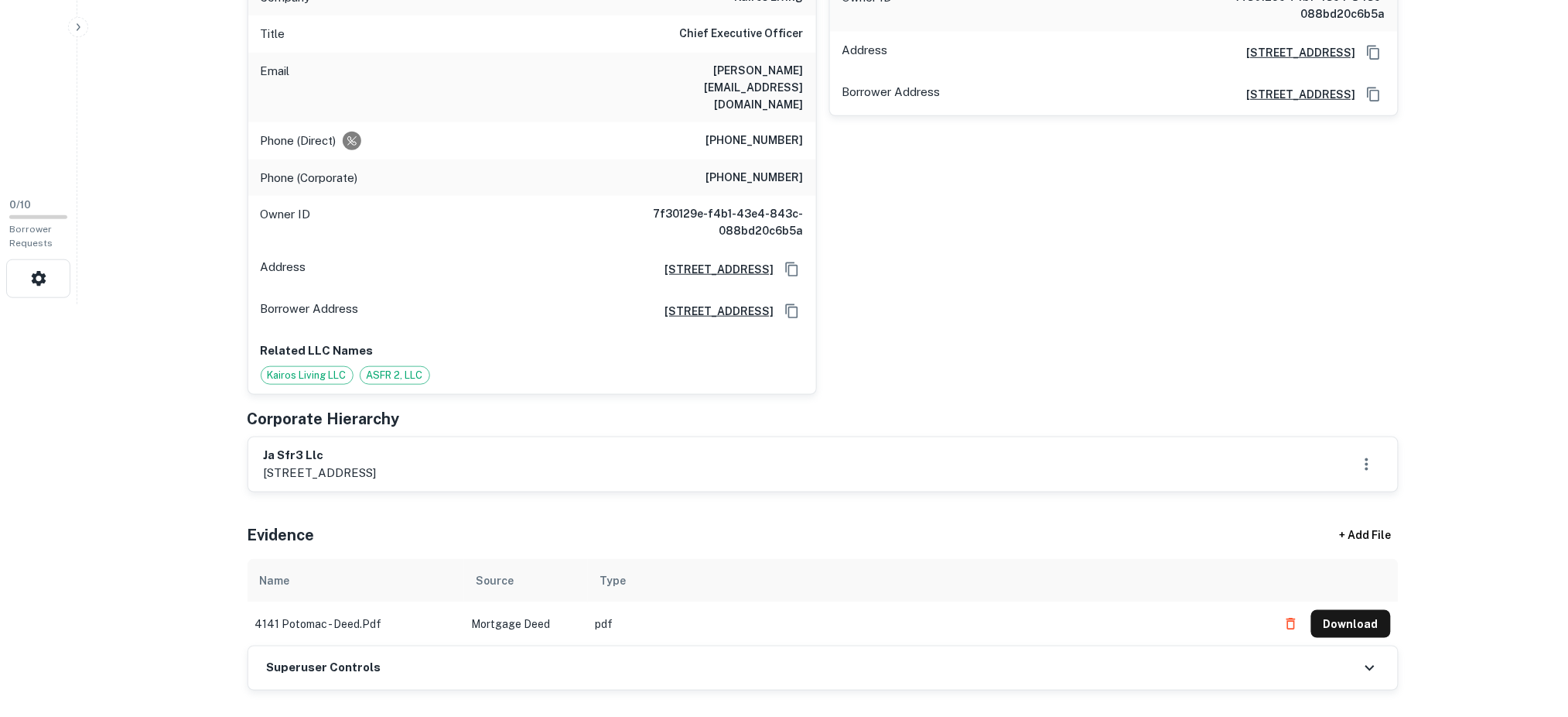
click at [342, 646] on div "Superuser Controls" at bounding box center [824, 668] width 1150 height 44
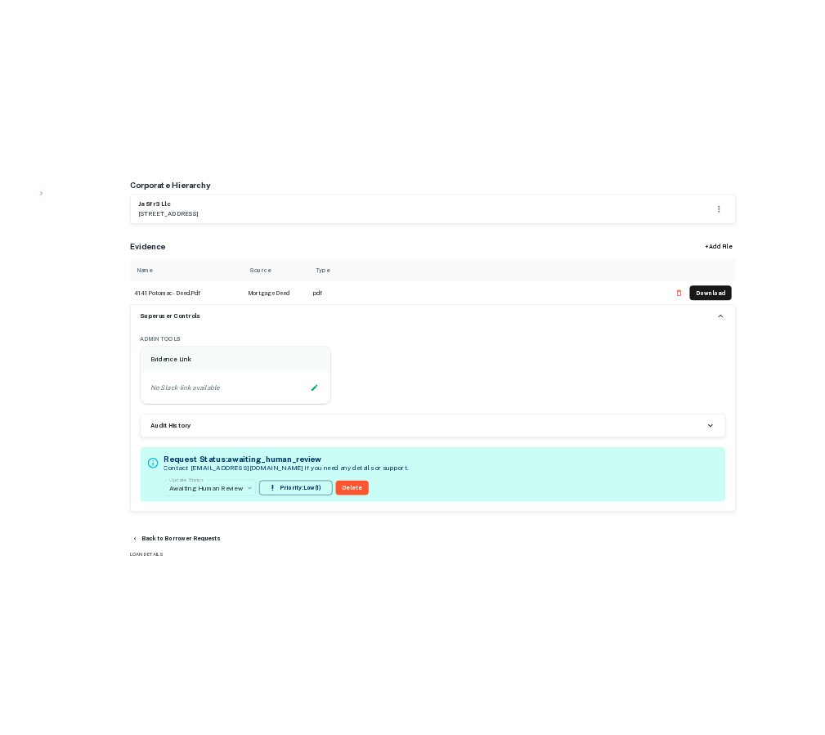
scroll to position [872, 0]
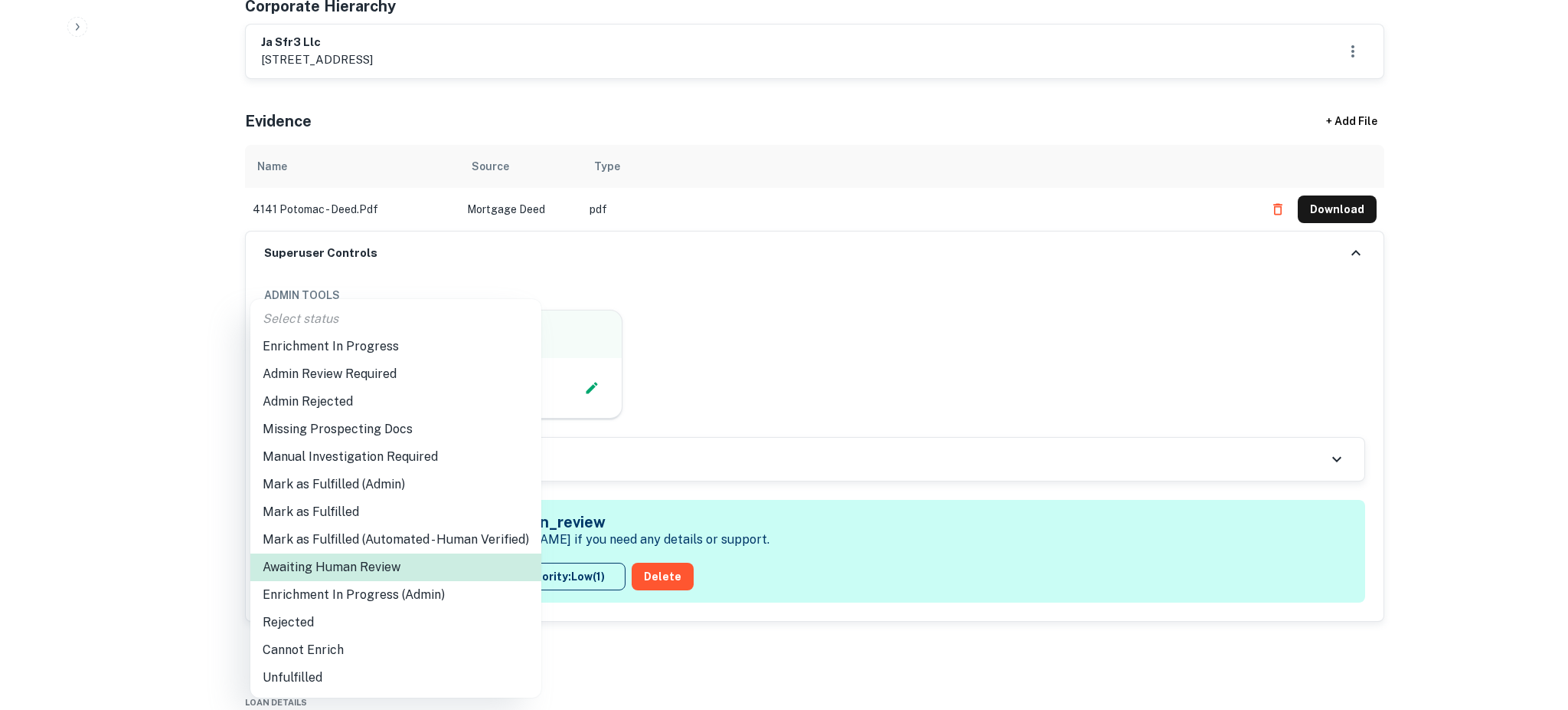
drag, startPoint x: 374, startPoint y: 334, endPoint x: 960, endPoint y: 322, distance: 586.1
click at [373, 333] on li "Enrichment In Progress" at bounding box center [396, 346] width 291 height 27
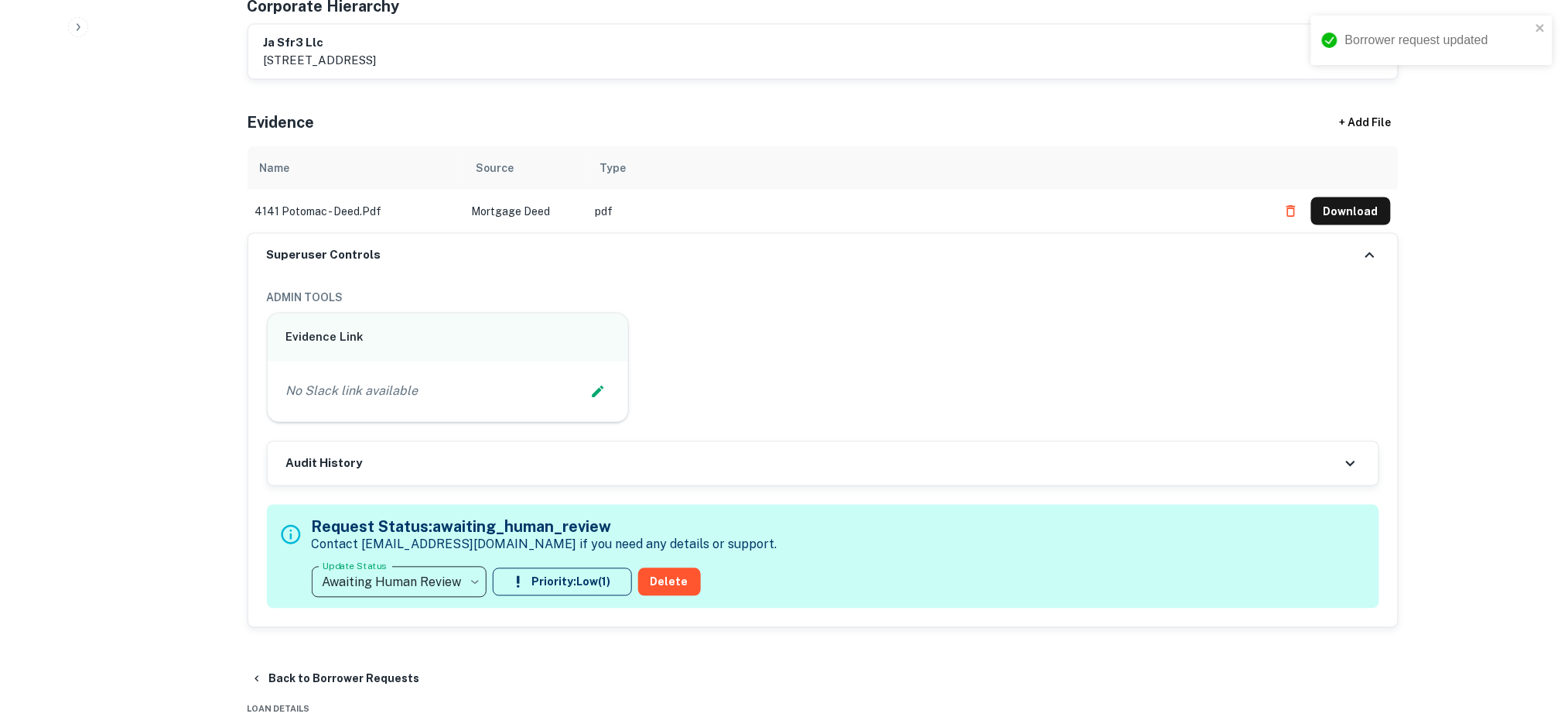
type input "**********"
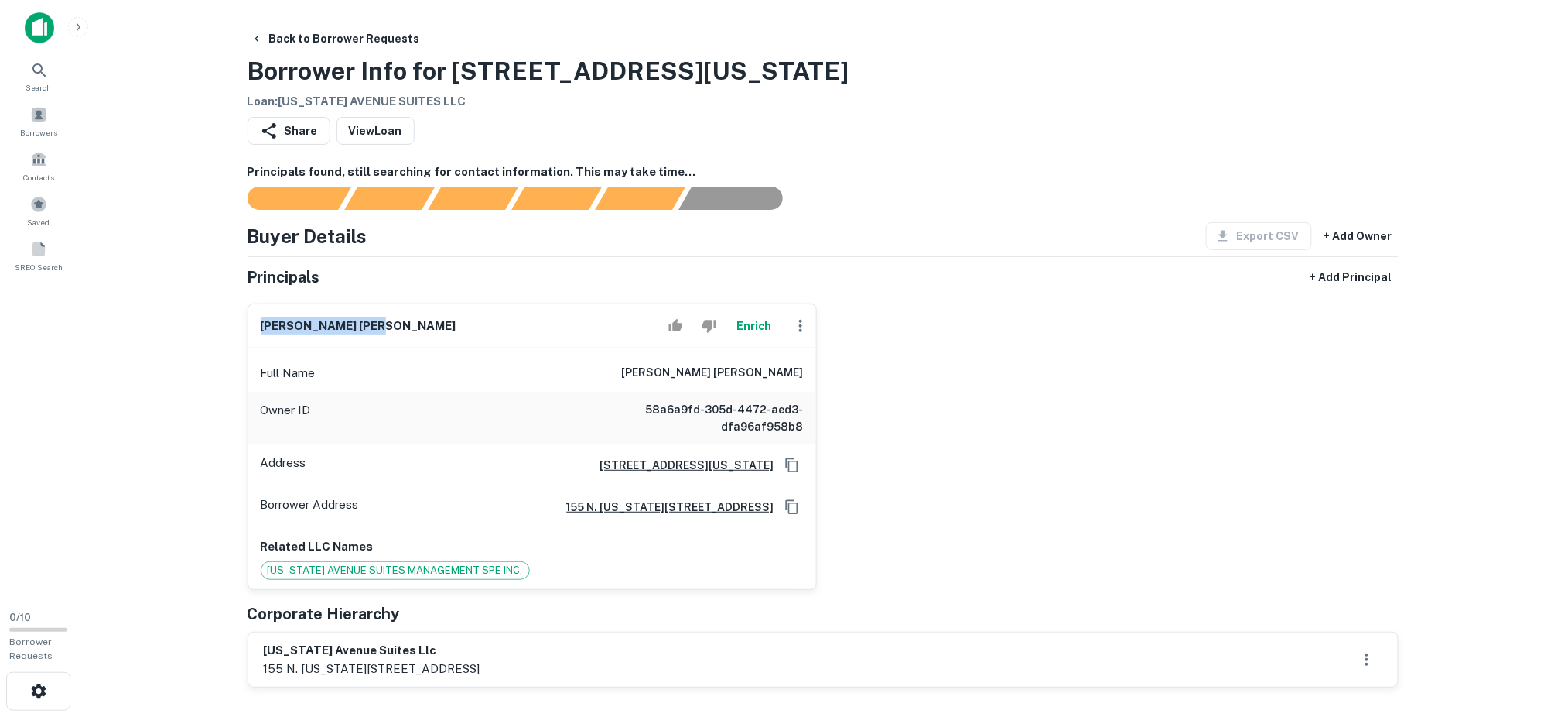
drag, startPoint x: 386, startPoint y: 325, endPoint x: 242, endPoint y: 306, distance: 145.2
click at [242, 306] on div "donal p. barry sr. Enrich Full Name donal p. barry sr. Owner ID 58a6a9fd-305d-4…" at bounding box center [526, 441] width 582 height 299
copy h6 "donal p. barry sr."
drag, startPoint x: 427, startPoint y: 656, endPoint x: 274, endPoint y: 638, distance: 154.1
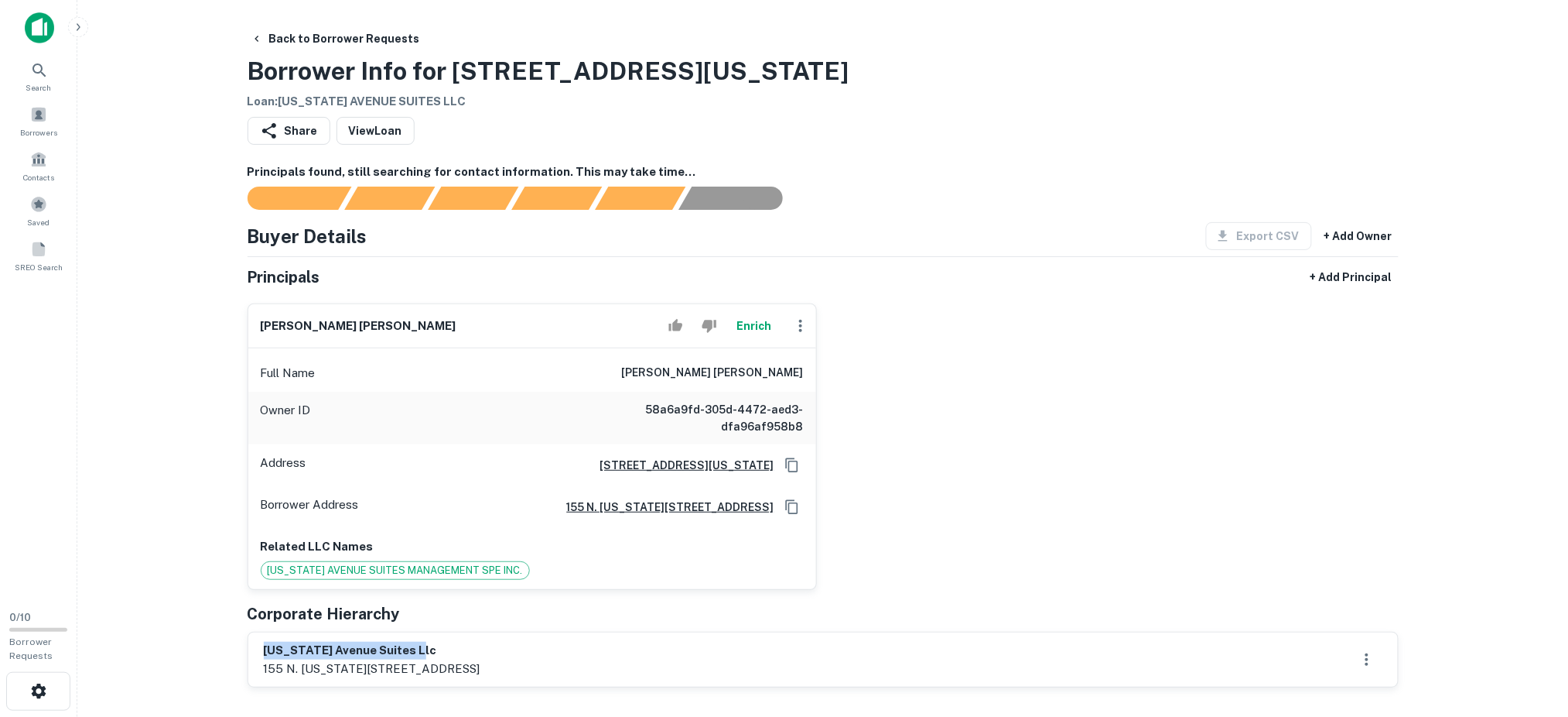
copy h6 "michigan avenue suites llc"
drag, startPoint x: 467, startPoint y: 657, endPoint x: 243, endPoint y: 645, distance: 224.3
copy div "michigan avenue suites llc 155 n. michigan avenue, suite 9003, chicago, il, 606…"
drag, startPoint x: 397, startPoint y: 291, endPoint x: 381, endPoint y: 322, distance: 34.9
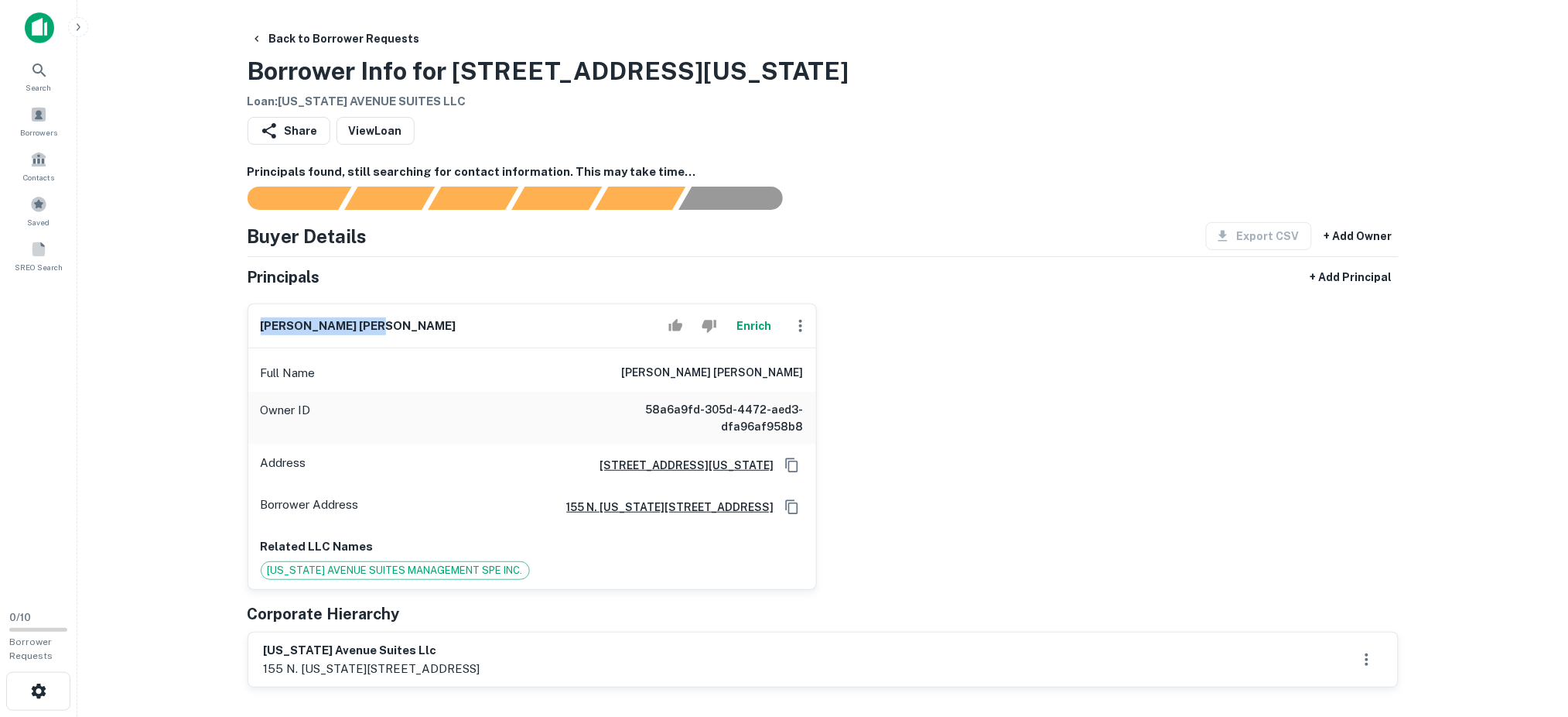
click at [381, 322] on div "Principals + Add Principal donal p. barry sr. Enrich Full Name donal p. barry s…" at bounding box center [823, 475] width 1151 height 424
copy div "+ Add Principal donal p. barry sr."
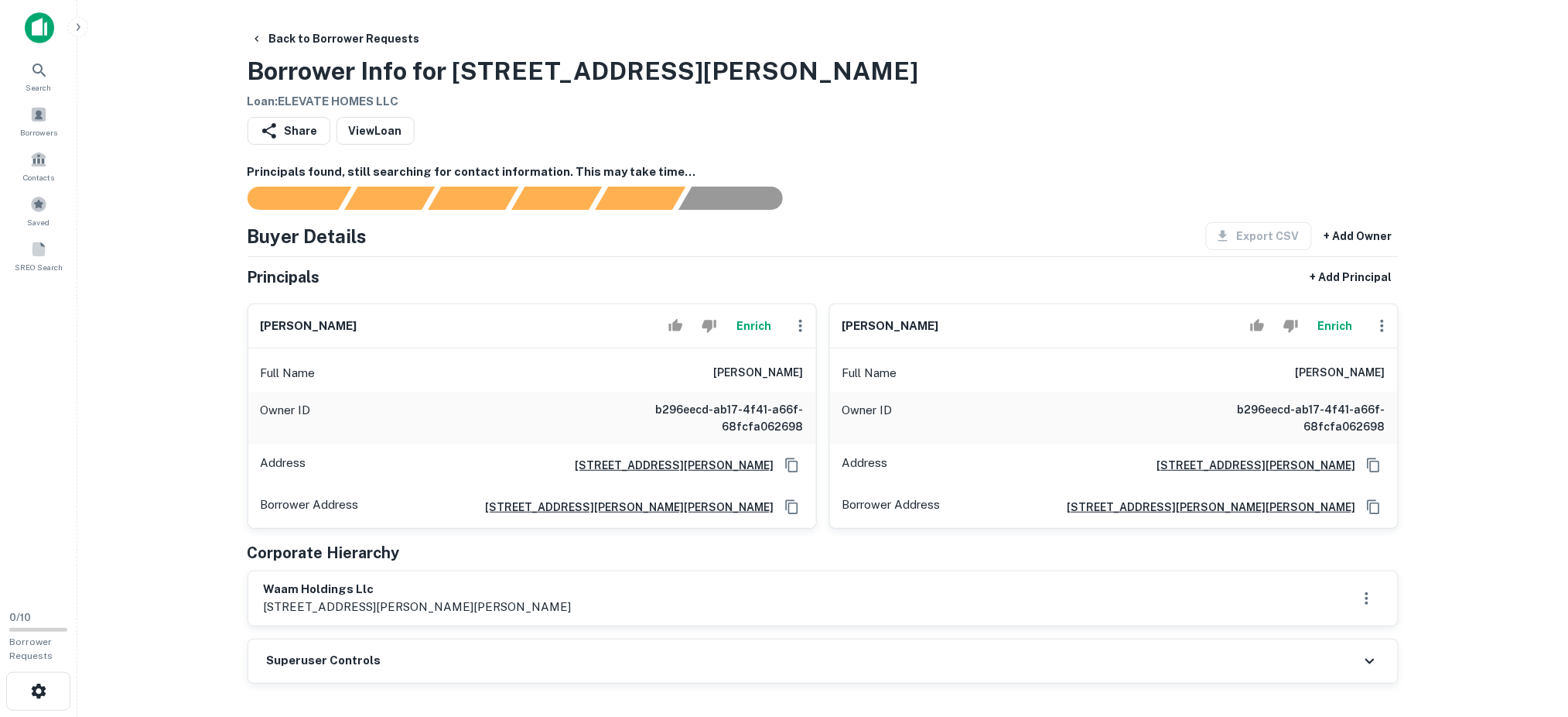
drag, startPoint x: 957, startPoint y: 321, endPoint x: 840, endPoint y: 317, distance: 117.1
click at [840, 317] on div "adam markowich Enrich" at bounding box center [1114, 326] width 567 height 44
copy h6 "adam markowich"
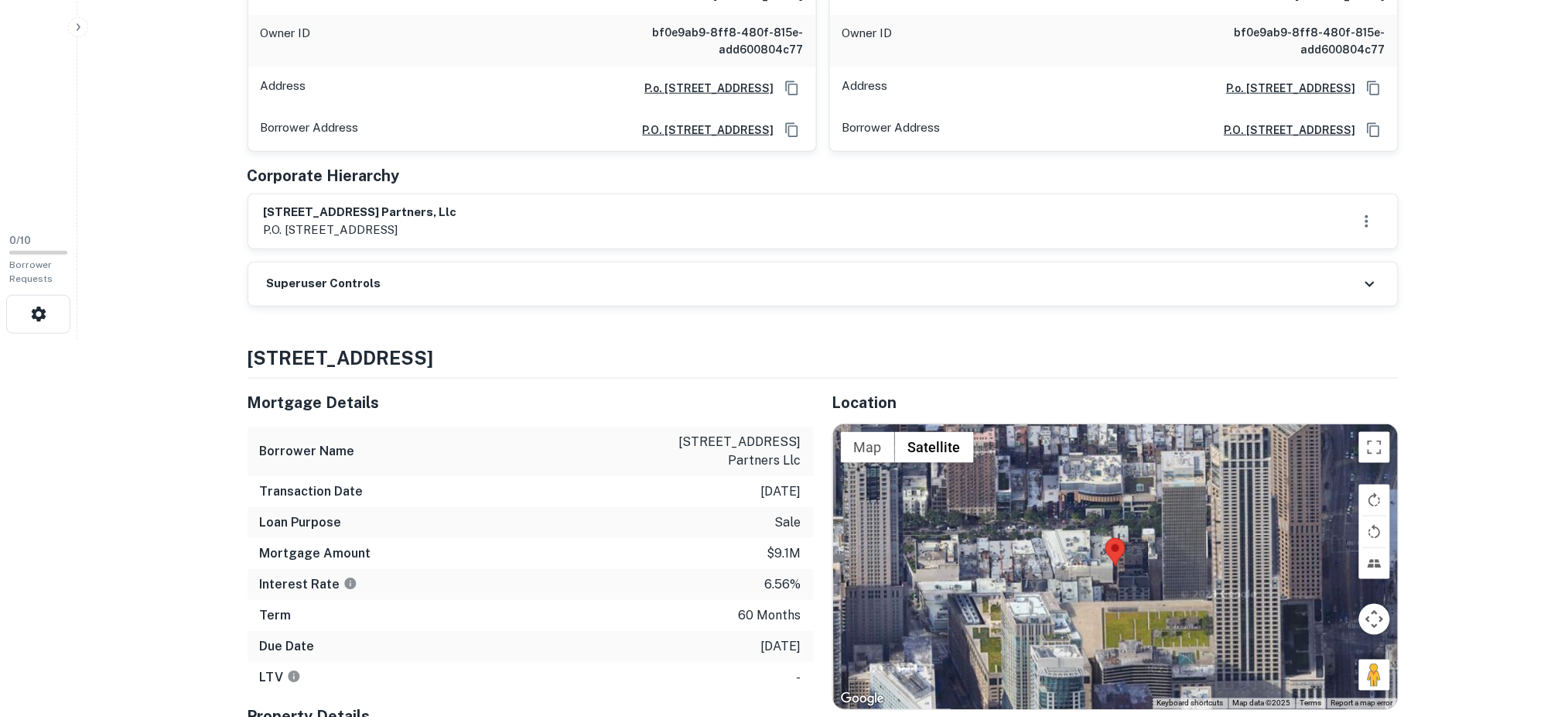
scroll to position [516, 0]
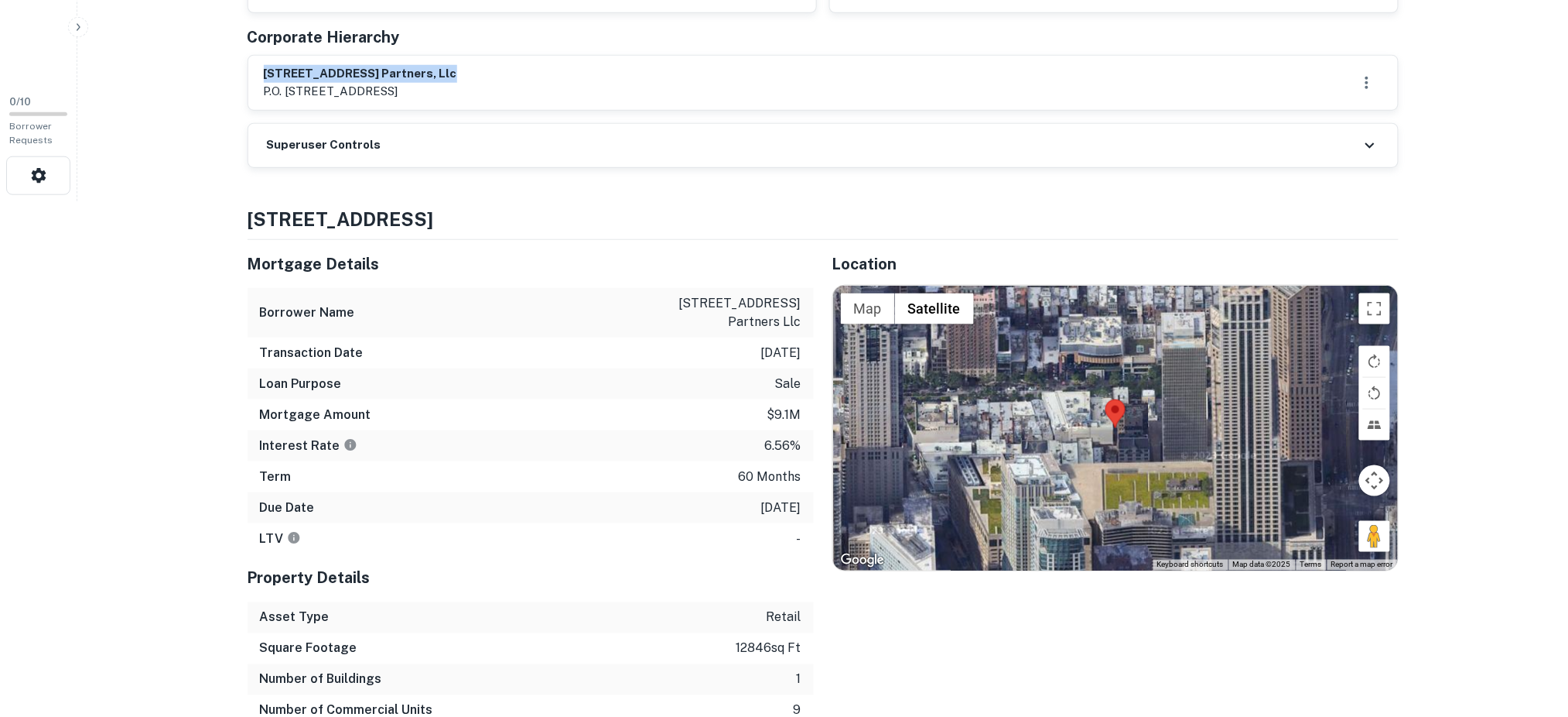
drag, startPoint x: 463, startPoint y: 59, endPoint x: 256, endPoint y: 62, distance: 207.0
click at [256, 62] on div "67 e. oak street partners, llc p.o. [STREET_ADDRESS]" at bounding box center [824, 82] width 1150 height 54
copy h6 "[STREET_ADDRESS] partners, llc"
drag, startPoint x: 601, startPoint y: 88, endPoint x: 251, endPoint y: 74, distance: 350.3
click at [251, 74] on div "67 e. oak street partners, llc p.o. box 71, 833 central avenue, highland park, …" at bounding box center [824, 82] width 1150 height 54
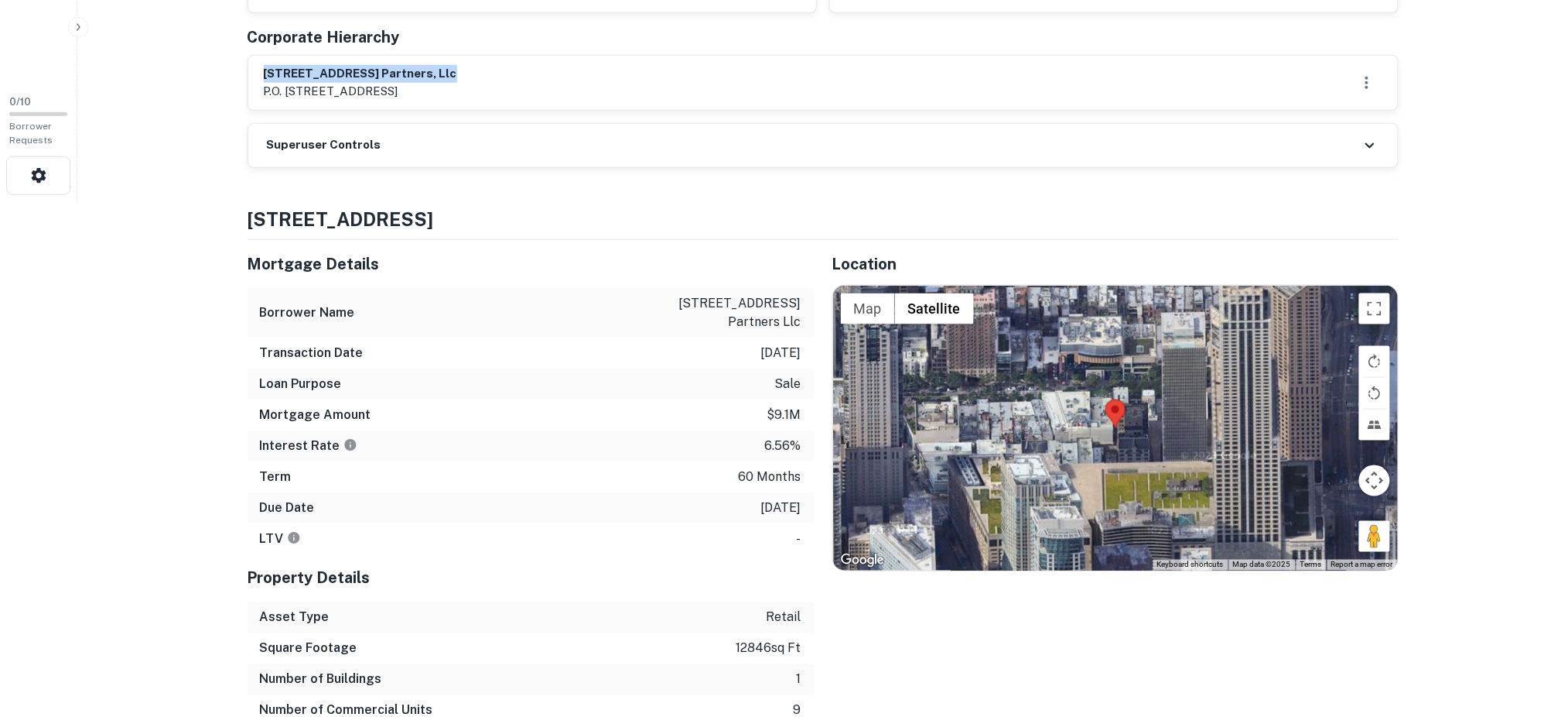
copy div "67 e. oak street partners, llc p.o. box 71, 833 central avenue, highland park, …"
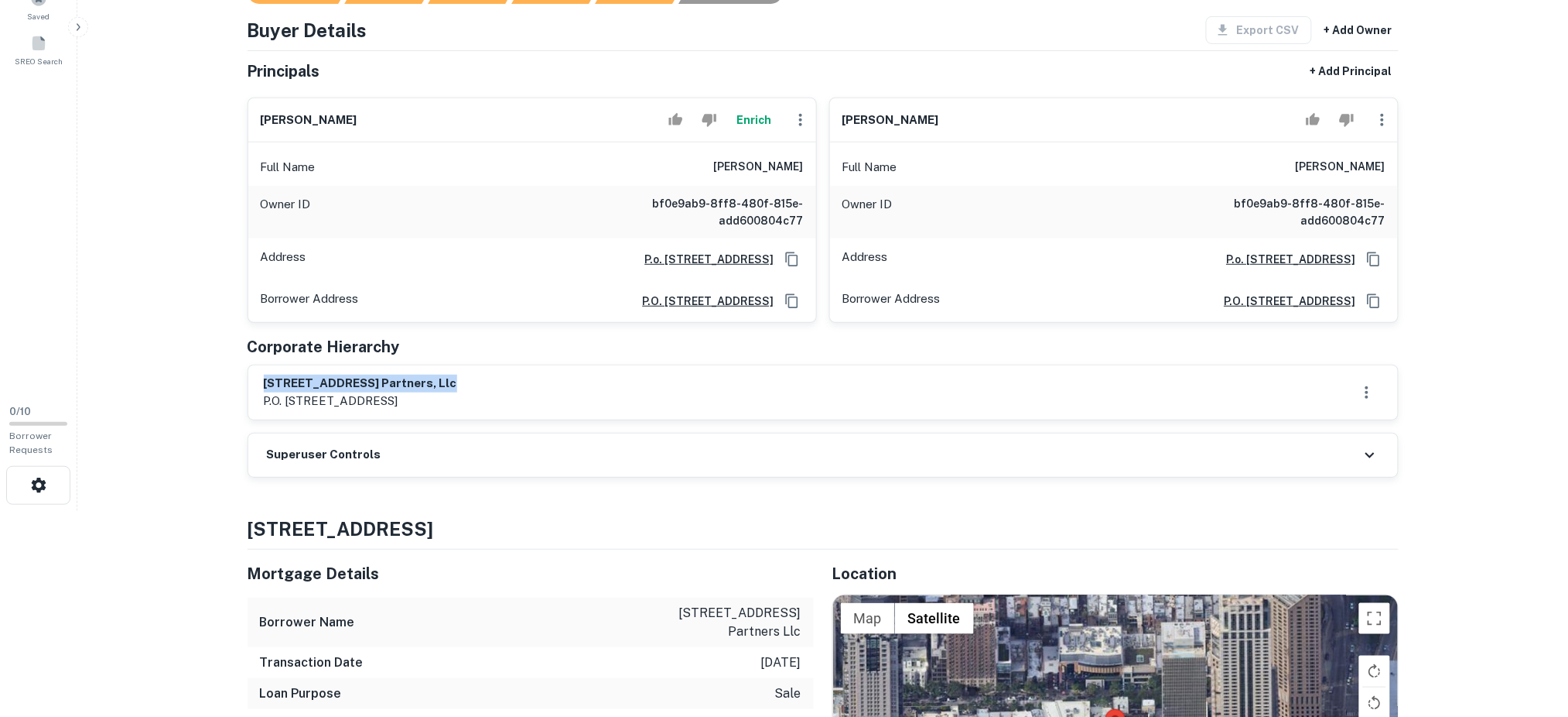
scroll to position [103, 0]
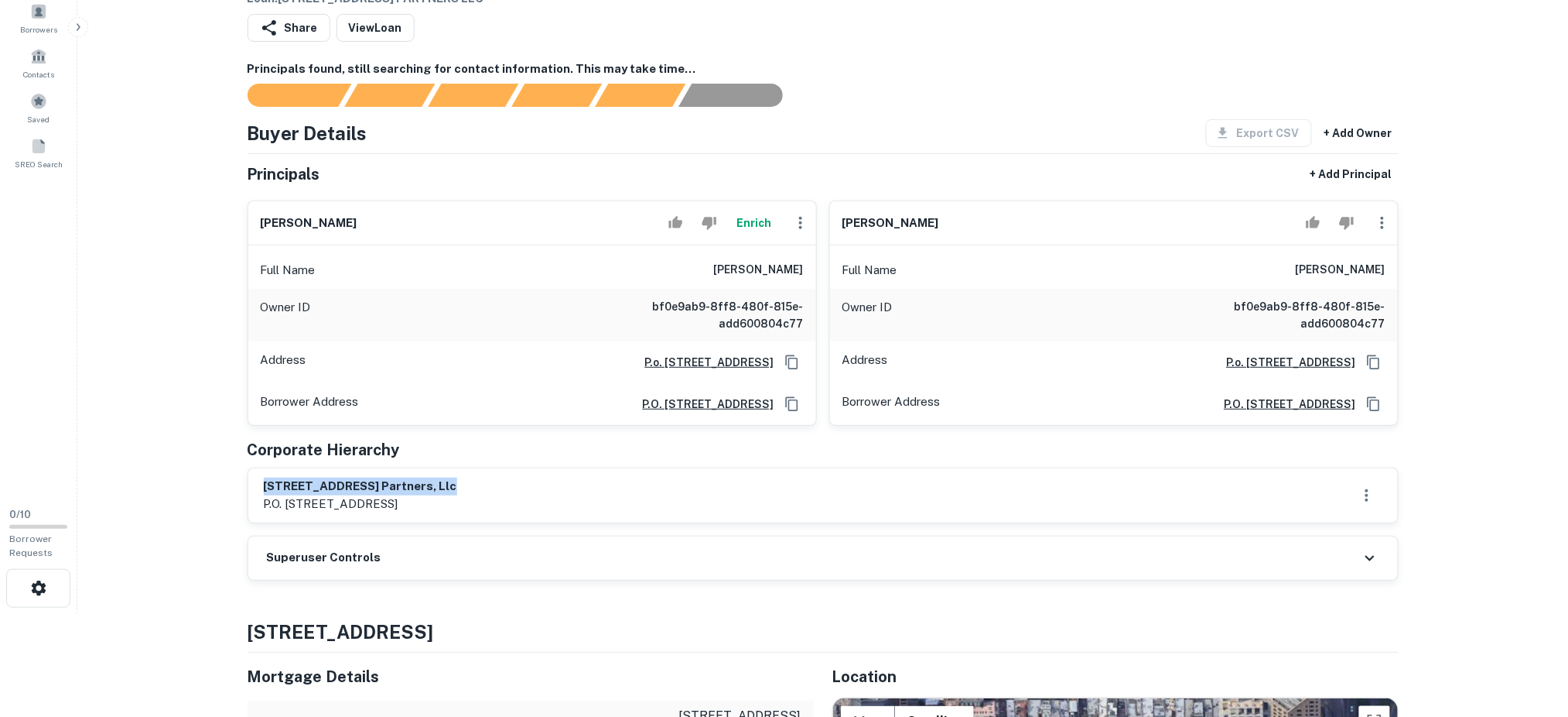
drag, startPoint x: 452, startPoint y: 223, endPoint x: 248, endPoint y: 211, distance: 204.4
click at [249, 211] on div "ellen distelheim Enrich" at bounding box center [532, 223] width 567 height 44
copy h6 "ellen distelheim"
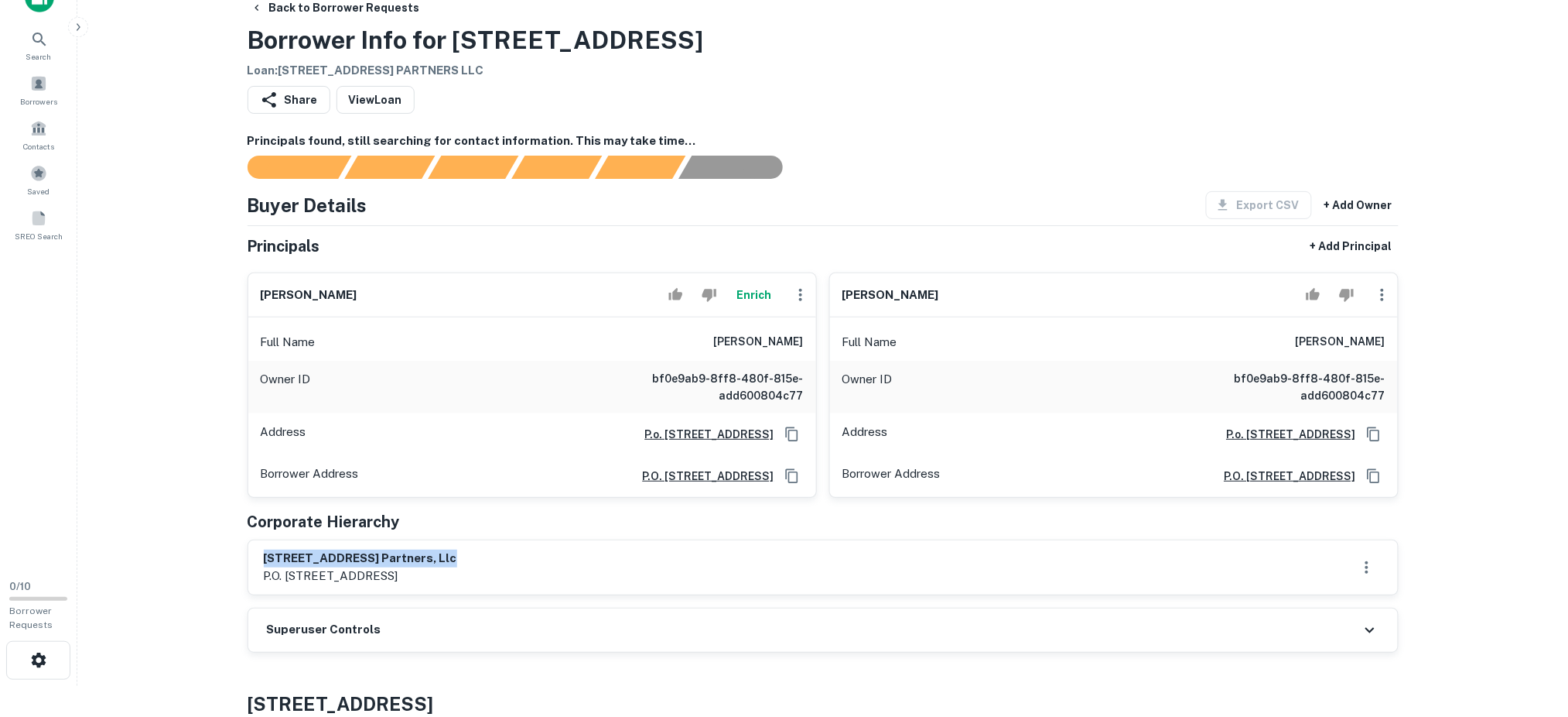
scroll to position [0, 0]
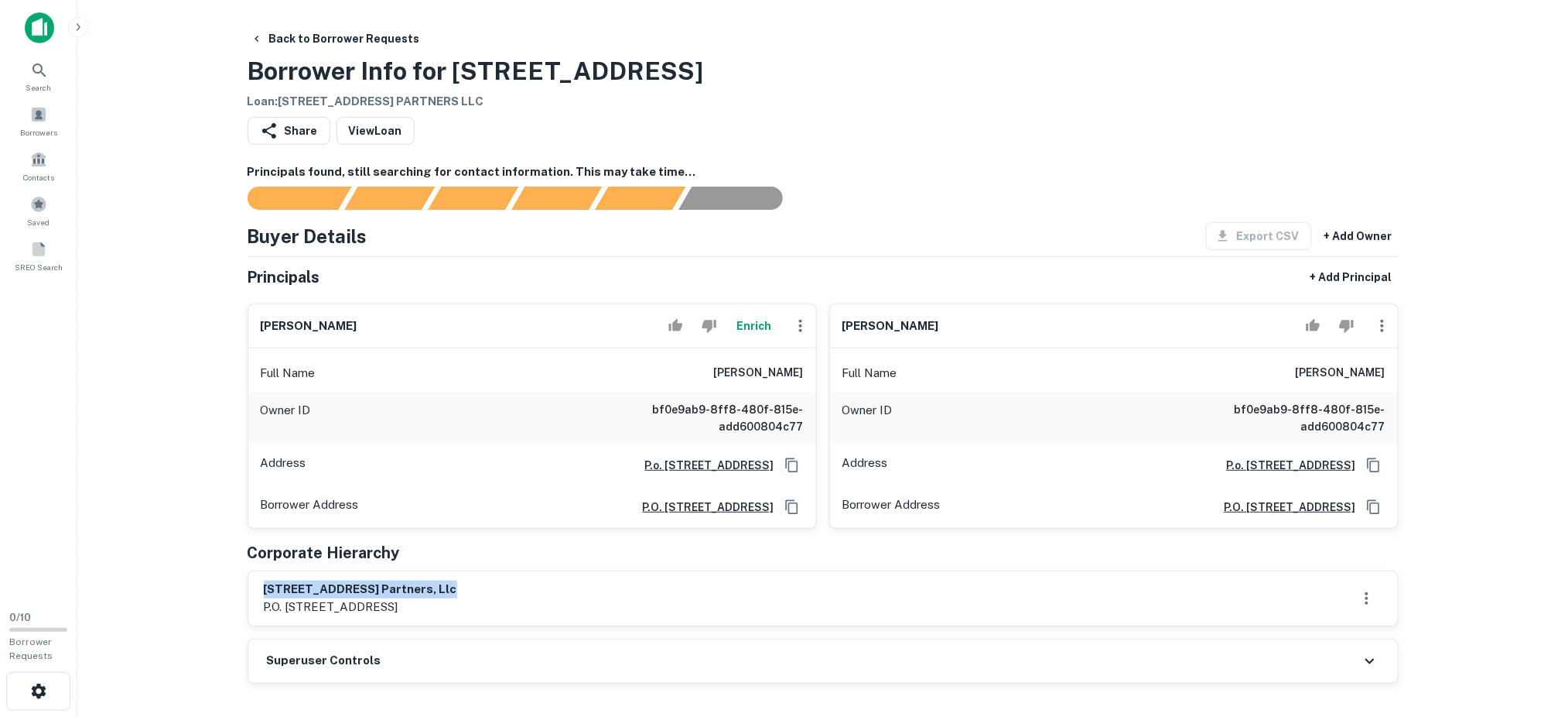
drag, startPoint x: 984, startPoint y: 320, endPoint x: 832, endPoint y: 320, distance: 152.0
click at [832, 320] on div "laura distelheim" at bounding box center [1114, 326] width 567 height 44
copy h6 "laura distelheim"
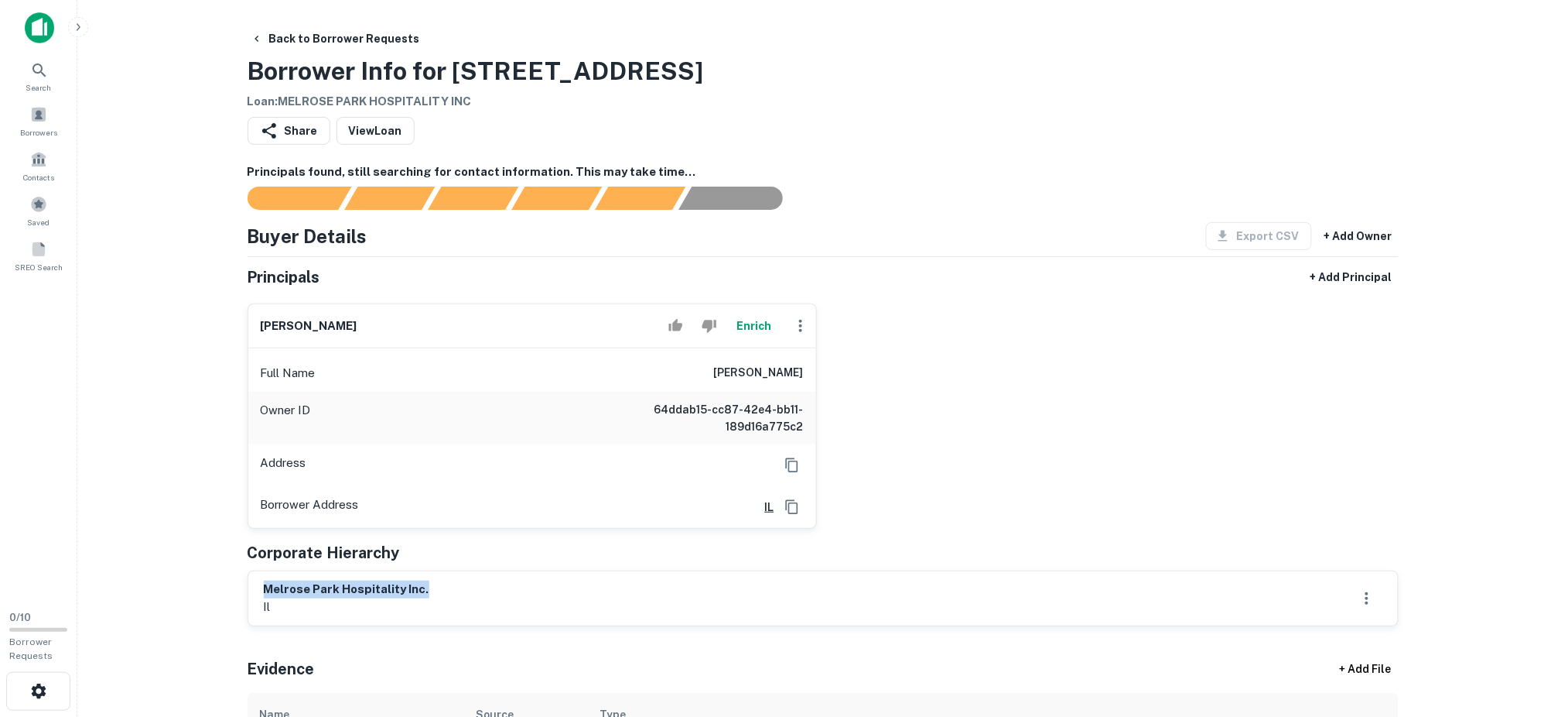
drag, startPoint x: 467, startPoint y: 590, endPoint x: 248, endPoint y: 583, distance: 219.1
click at [249, 583] on div "melrose park hospitality inc. il" at bounding box center [824, 598] width 1150 height 54
drag, startPoint x: 313, startPoint y: 591, endPoint x: 261, endPoint y: 602, distance: 53.2
click at [261, 602] on div "melrose park hospitality inc. il" at bounding box center [824, 598] width 1150 height 54
drag, startPoint x: 270, startPoint y: 606, endPoint x: 253, endPoint y: 589, distance: 24.0
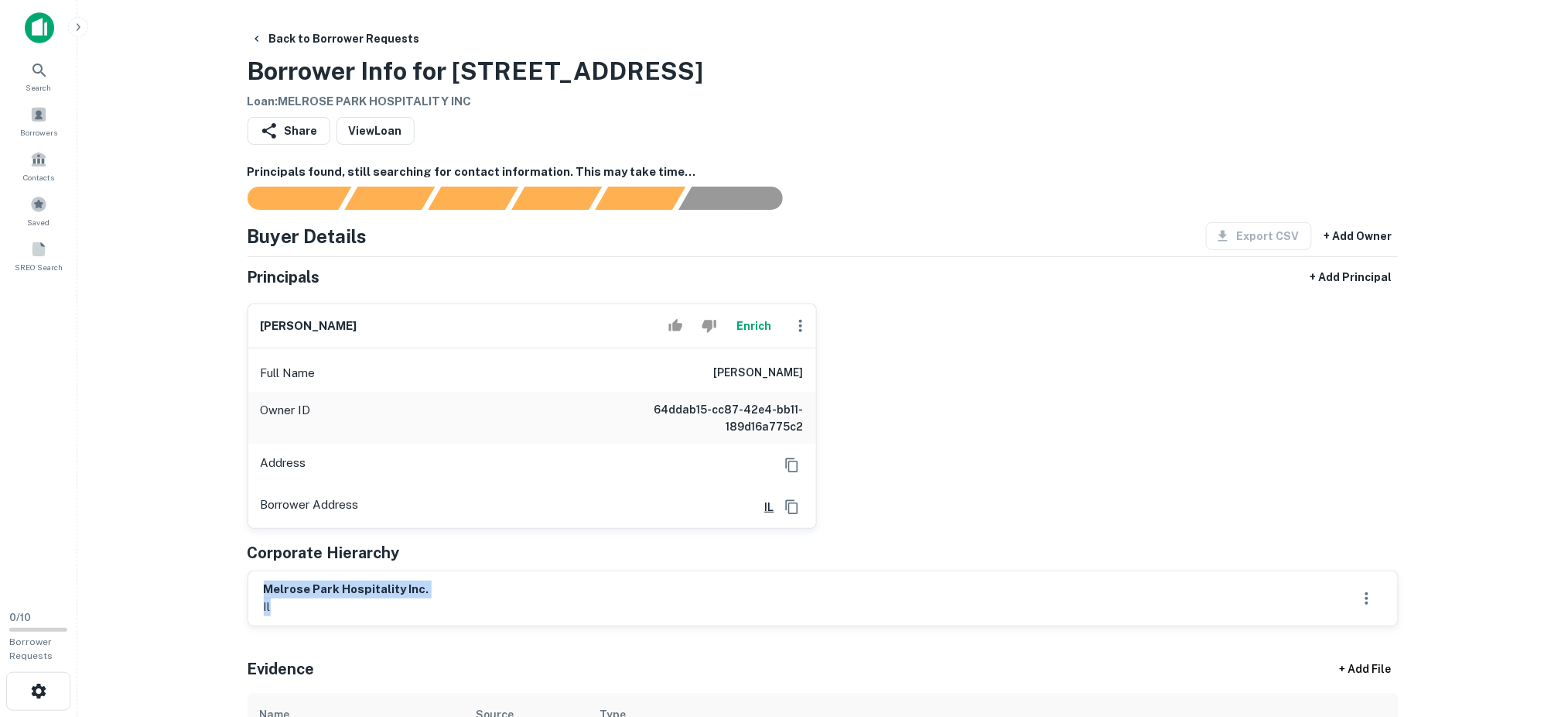
click at [253, 589] on div "melrose park hospitality inc. il" at bounding box center [824, 598] width 1150 height 54
copy div "melrose park hospitality inc. il"
drag, startPoint x: 368, startPoint y: 319, endPoint x: 239, endPoint y: 320, distance: 129.0
click at [225, 317] on main "Back to Borrower Requests Borrower Info for 2301 N Mannheim Rd Loan : MELROSE P…" at bounding box center [823, 358] width 1491 height 717
copy h6 "ronak s. patel"
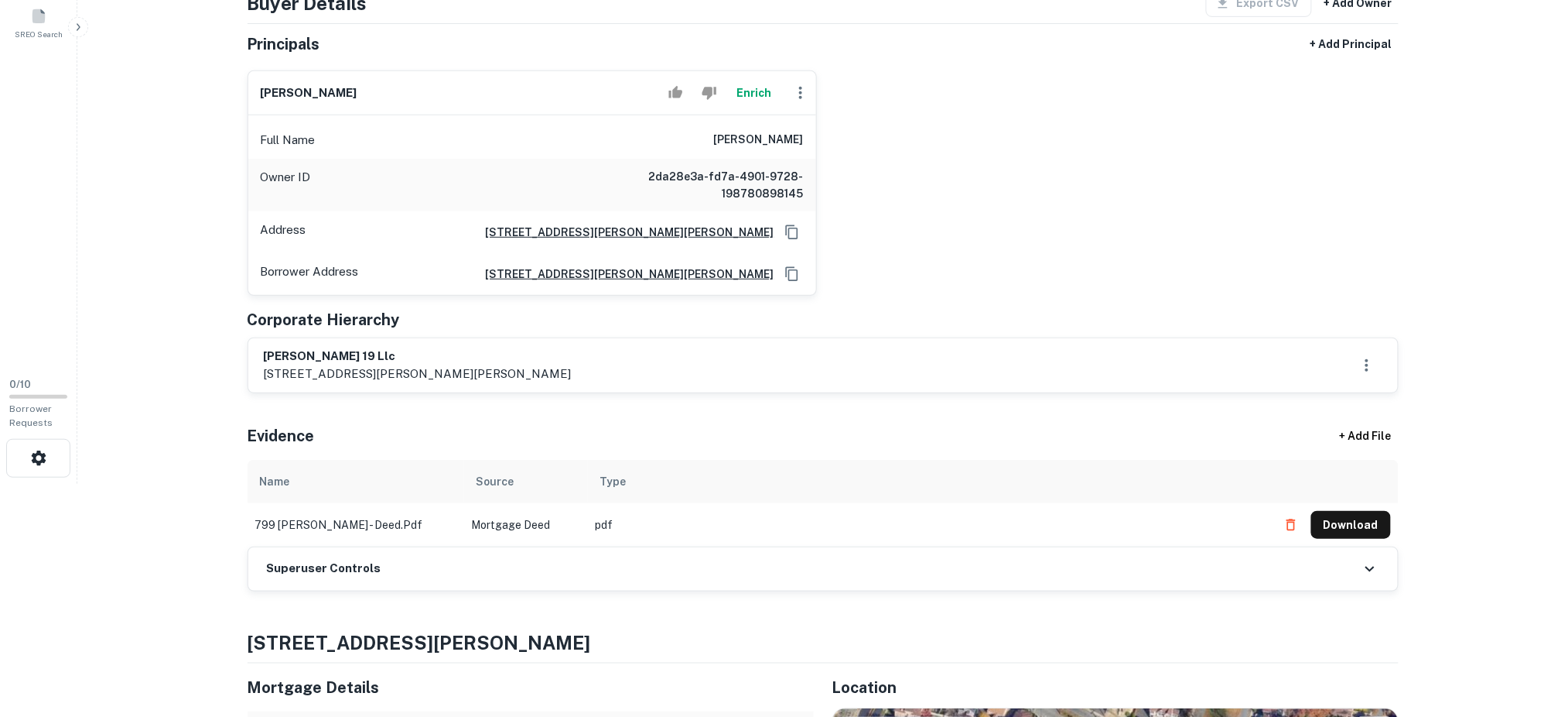
scroll to position [309, 0]
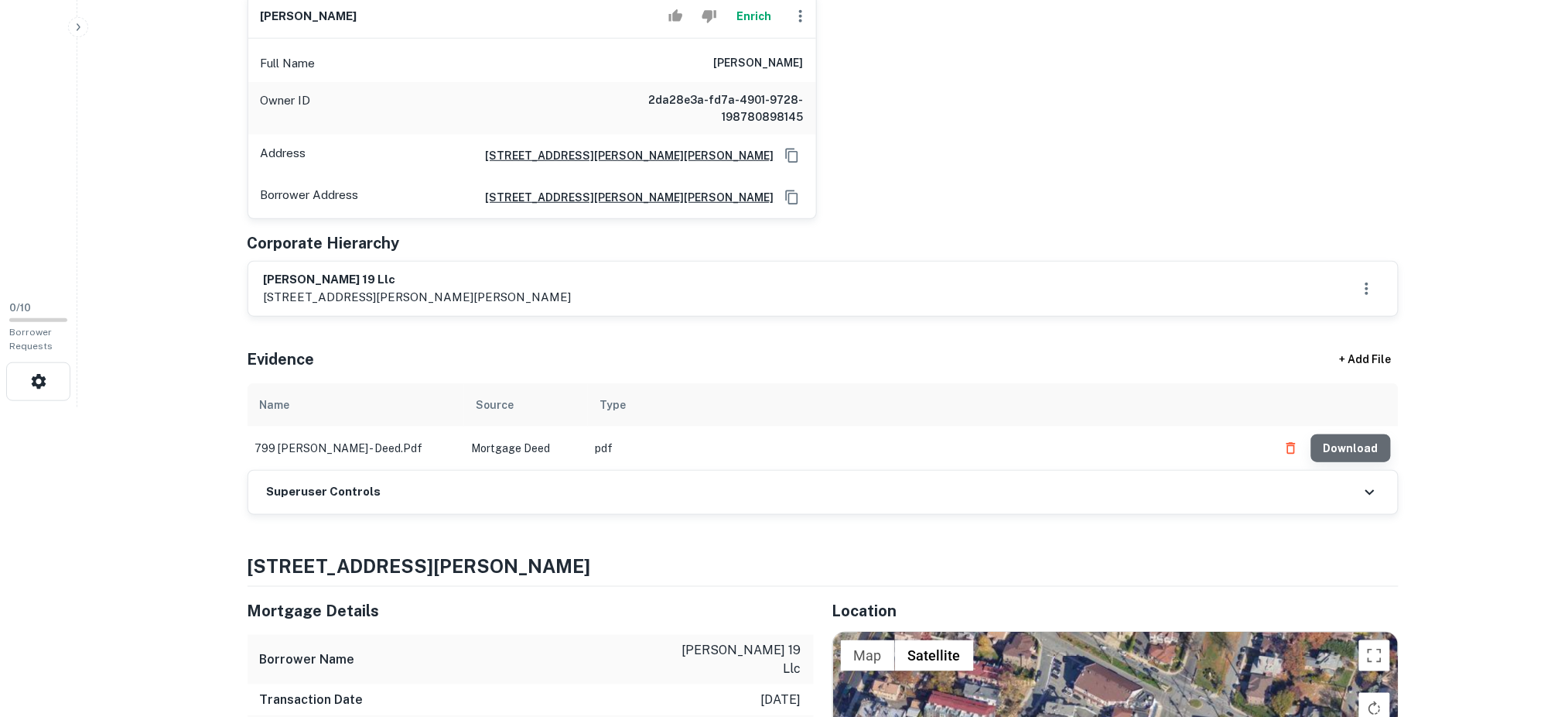
click at [1363, 446] on button "Download" at bounding box center [1351, 447] width 79 height 27
drag, startPoint x: 380, startPoint y: 279, endPoint x: 261, endPoint y: 278, distance: 119.0
click at [253, 273] on div "parker 19 llc 1636 parker avenue, fort lee, nj, 07024" at bounding box center [824, 289] width 1150 height 54
copy h6 "parker 19 llc"
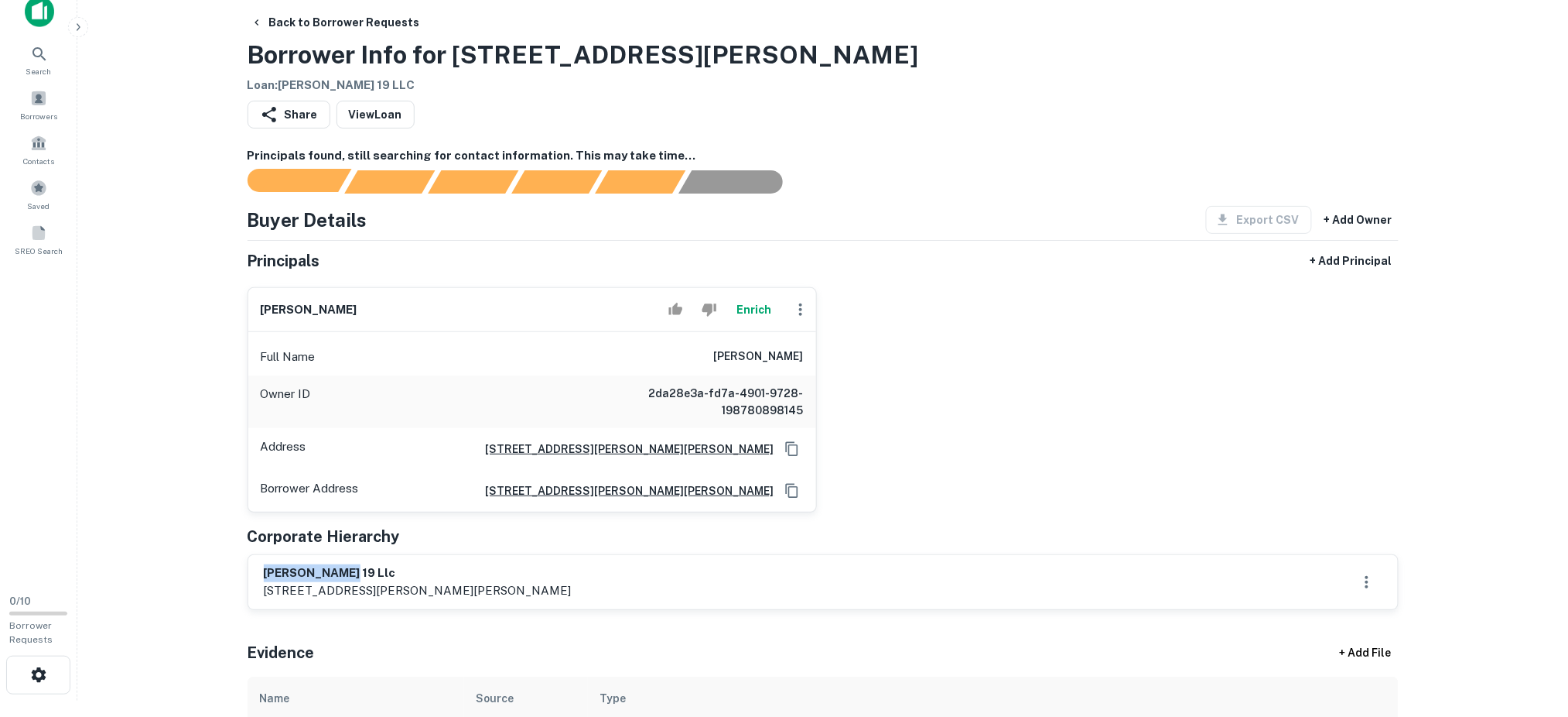
scroll to position [0, 0]
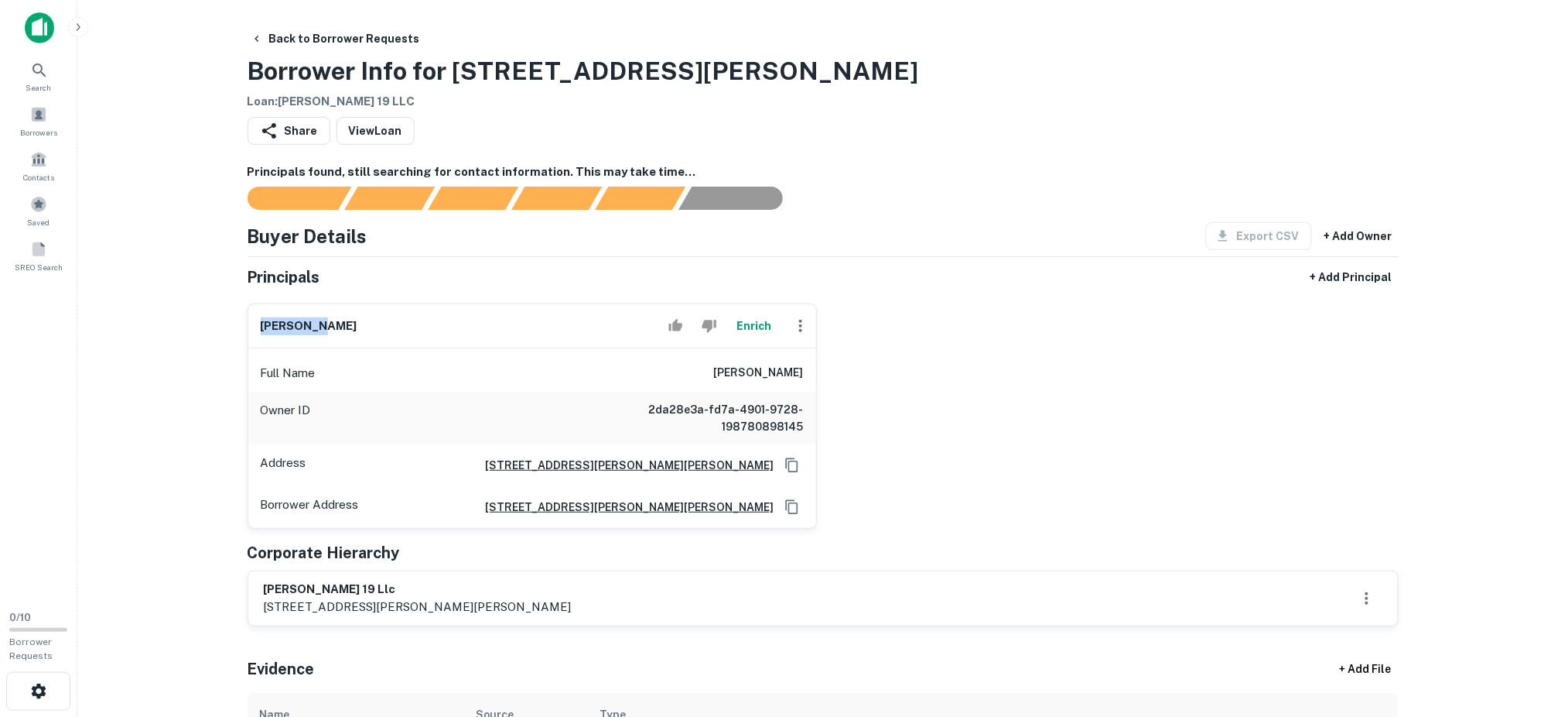
drag, startPoint x: 334, startPoint y: 329, endPoint x: 261, endPoint y: 329, distance: 73.0
click at [261, 329] on div "heela kim Enrich" at bounding box center [532, 326] width 567 height 44
copy h6 "heela kim"
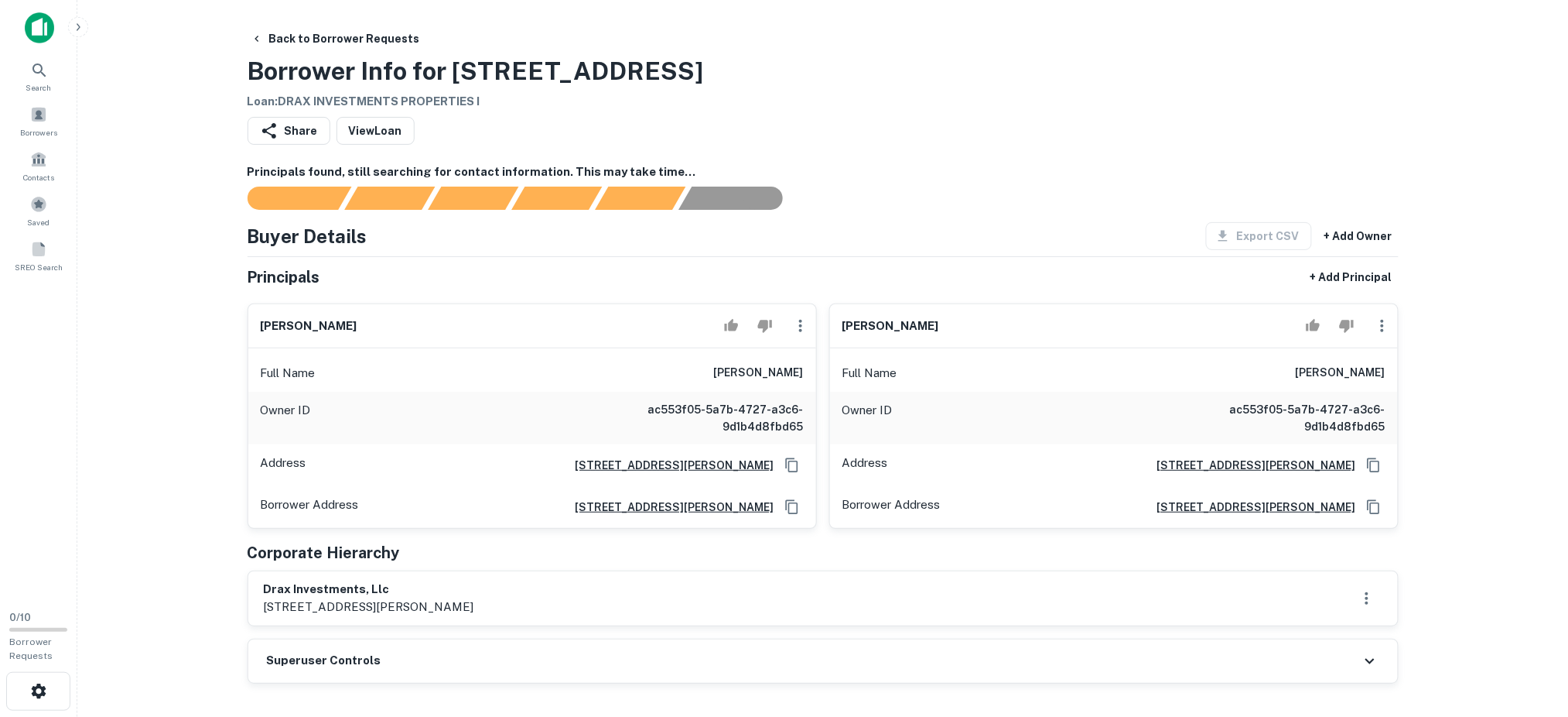
drag, startPoint x: 1002, startPoint y: 325, endPoint x: 840, endPoint y: 311, distance: 162.6
click at [840, 311] on div "camelle nesbeth" at bounding box center [1114, 326] width 567 height 44
drag, startPoint x: 433, startPoint y: 577, endPoint x: 300, endPoint y: 585, distance: 133.2
click at [219, 573] on main "Back to Borrower Requests Borrower Info for 4060 NW 31ST TER Loan : DRAX INVEST…" at bounding box center [823, 358] width 1491 height 717
copy h6 "drax investments, llc"
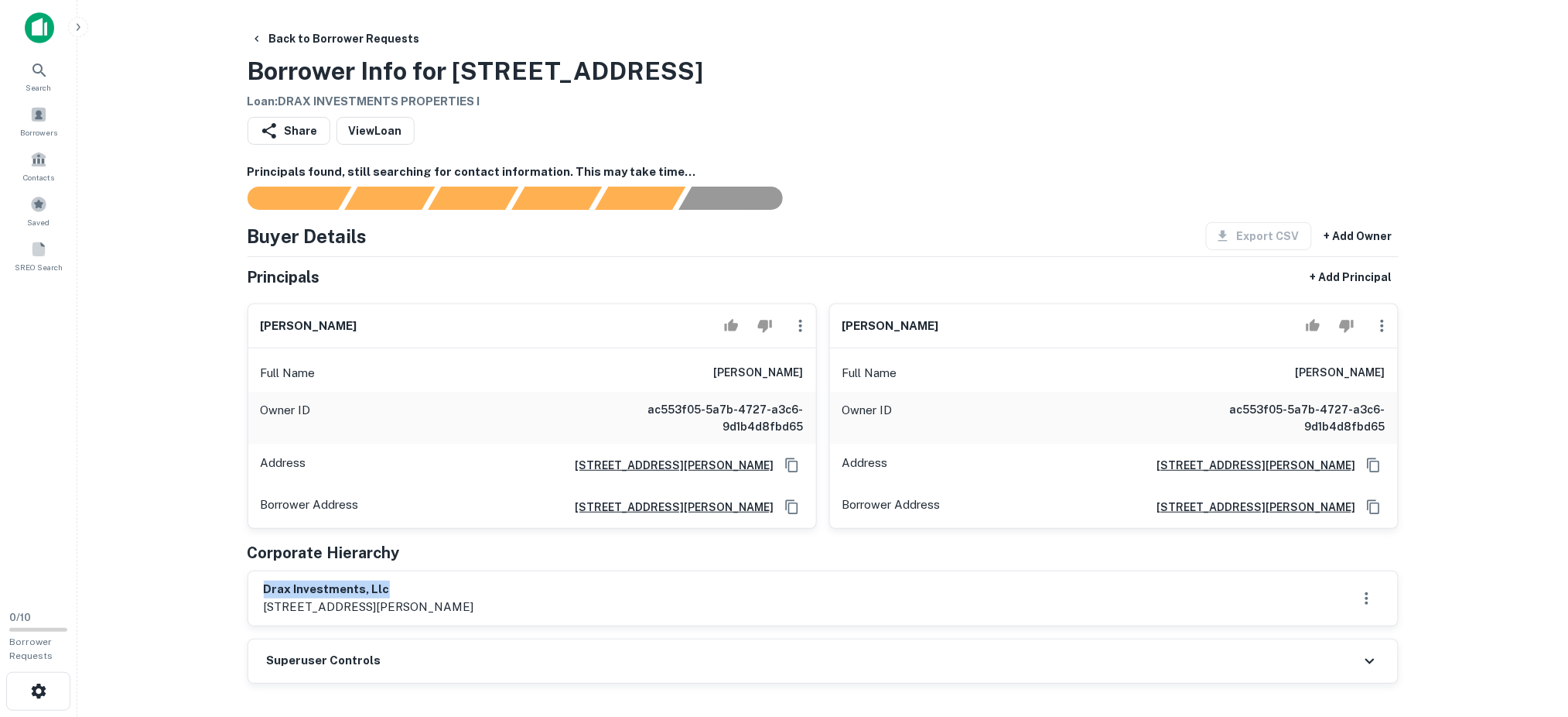
copy h6 "drax investments, llc"
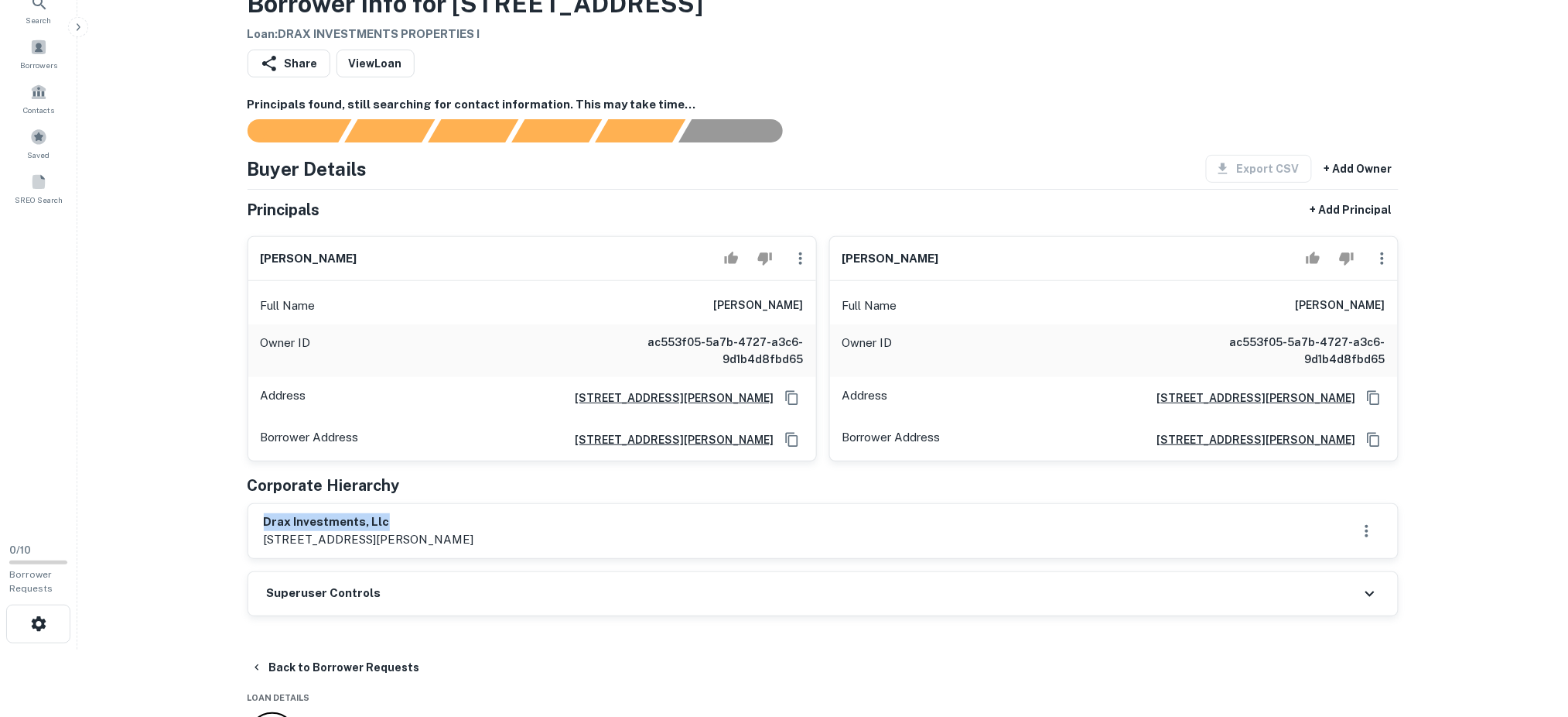
scroll to position [206, 0]
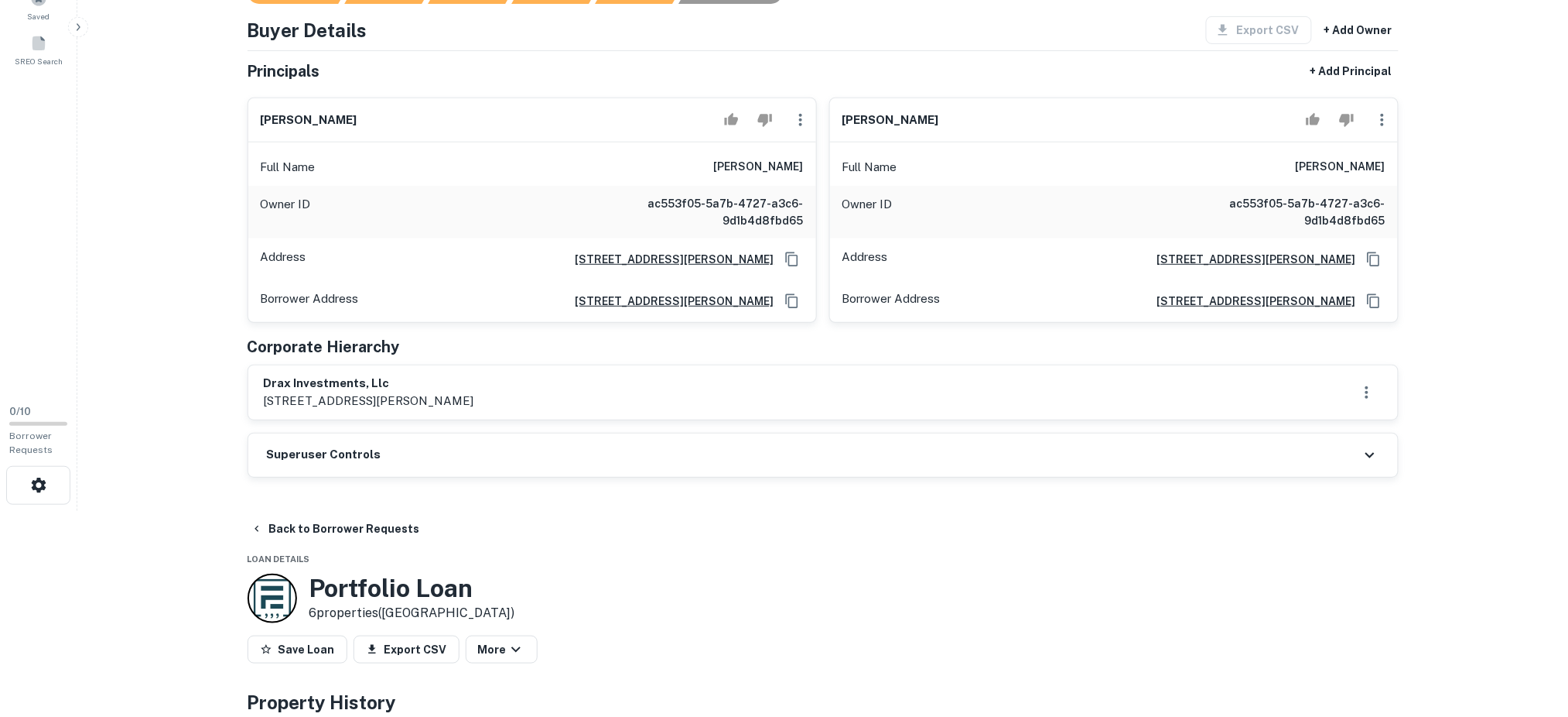
click at [427, 447] on div "Superuser Controls" at bounding box center [824, 455] width 1150 height 44
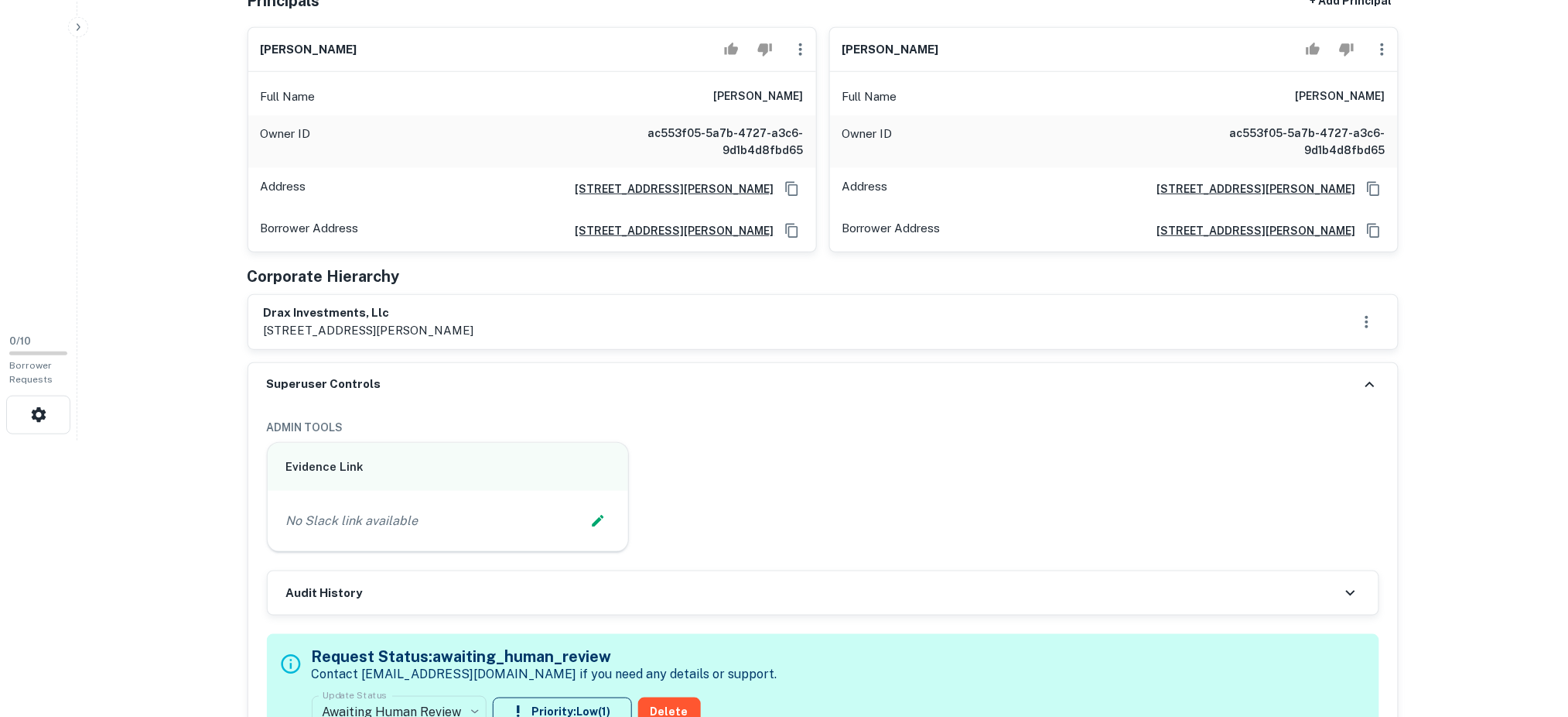
scroll to position [412, 0]
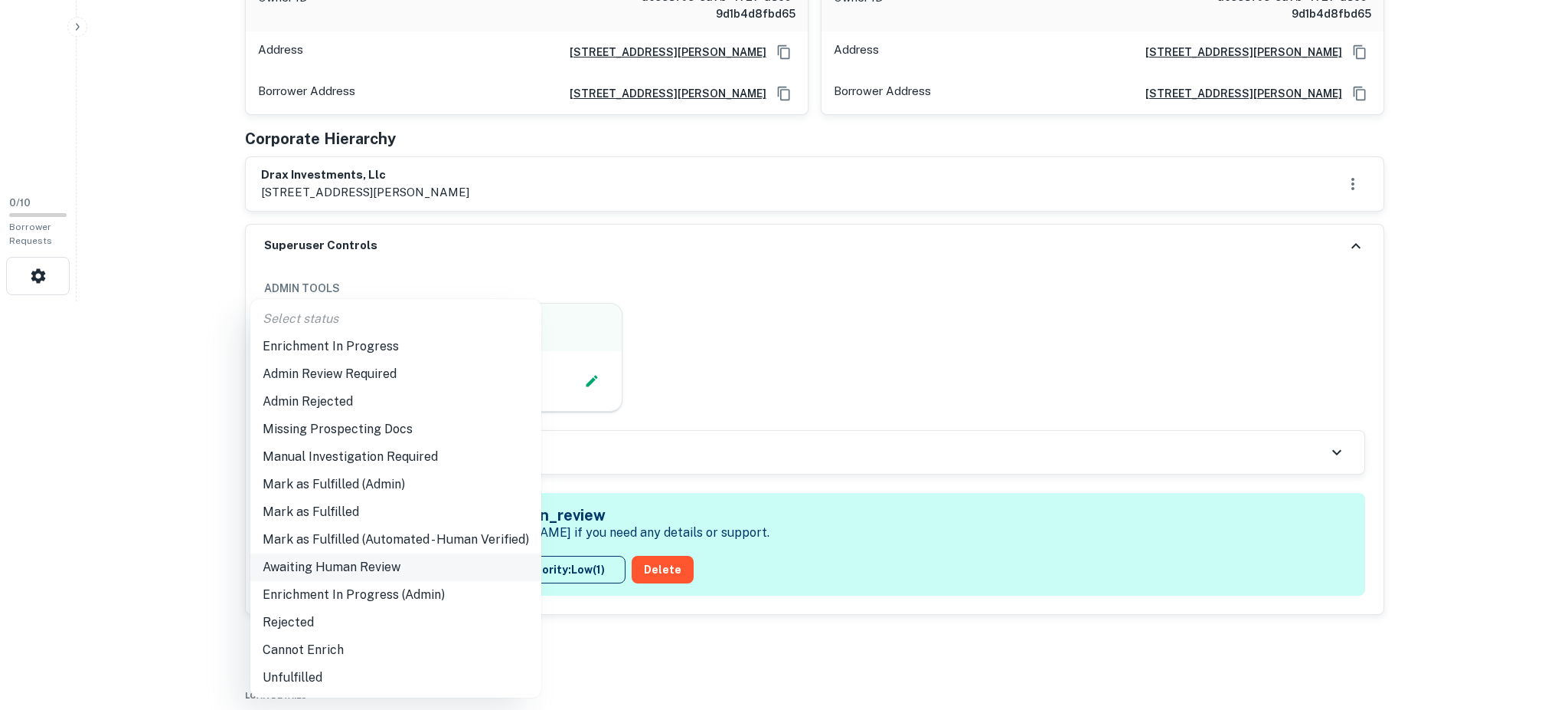
drag, startPoint x: 363, startPoint y: 579, endPoint x: 374, endPoint y: 568, distance: 15.6
click at [404, 348] on li "Enrichment In Progress" at bounding box center [396, 346] width 291 height 27
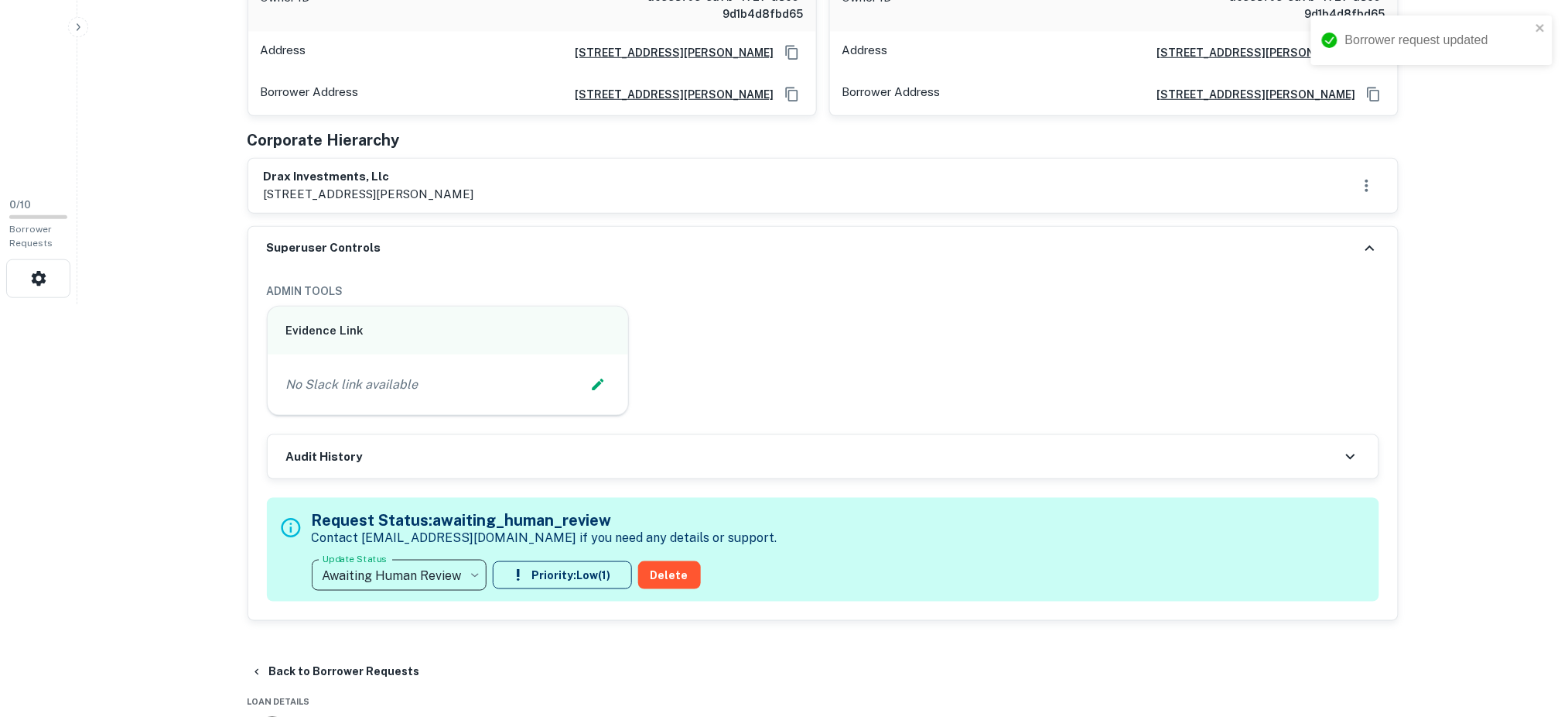
type input "**********"
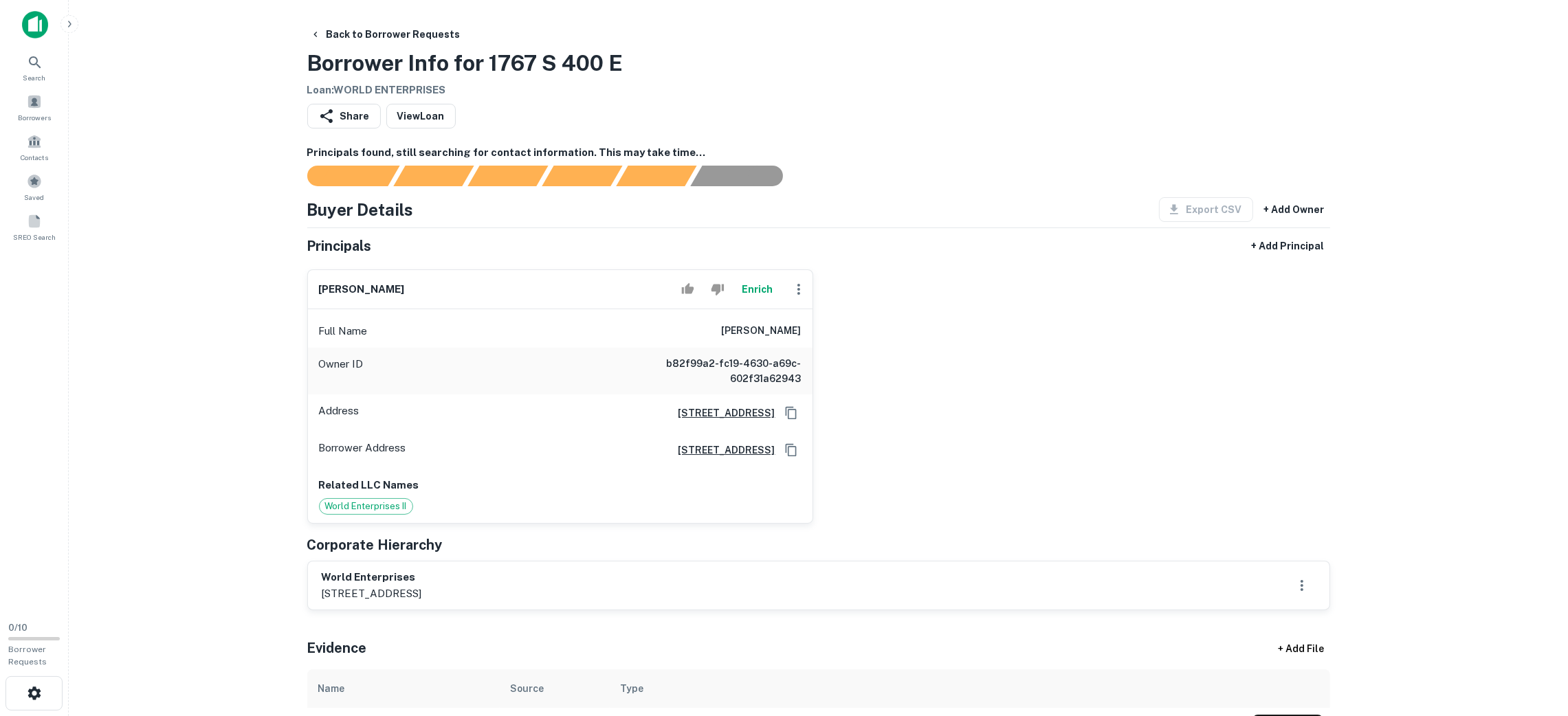
click at [112, 65] on main "Back to Borrower Requests Borrower Info for 1767 S 400 E Loan : WORLD ENTERPRIS…" at bounding box center [818, 358] width 1499 height 716
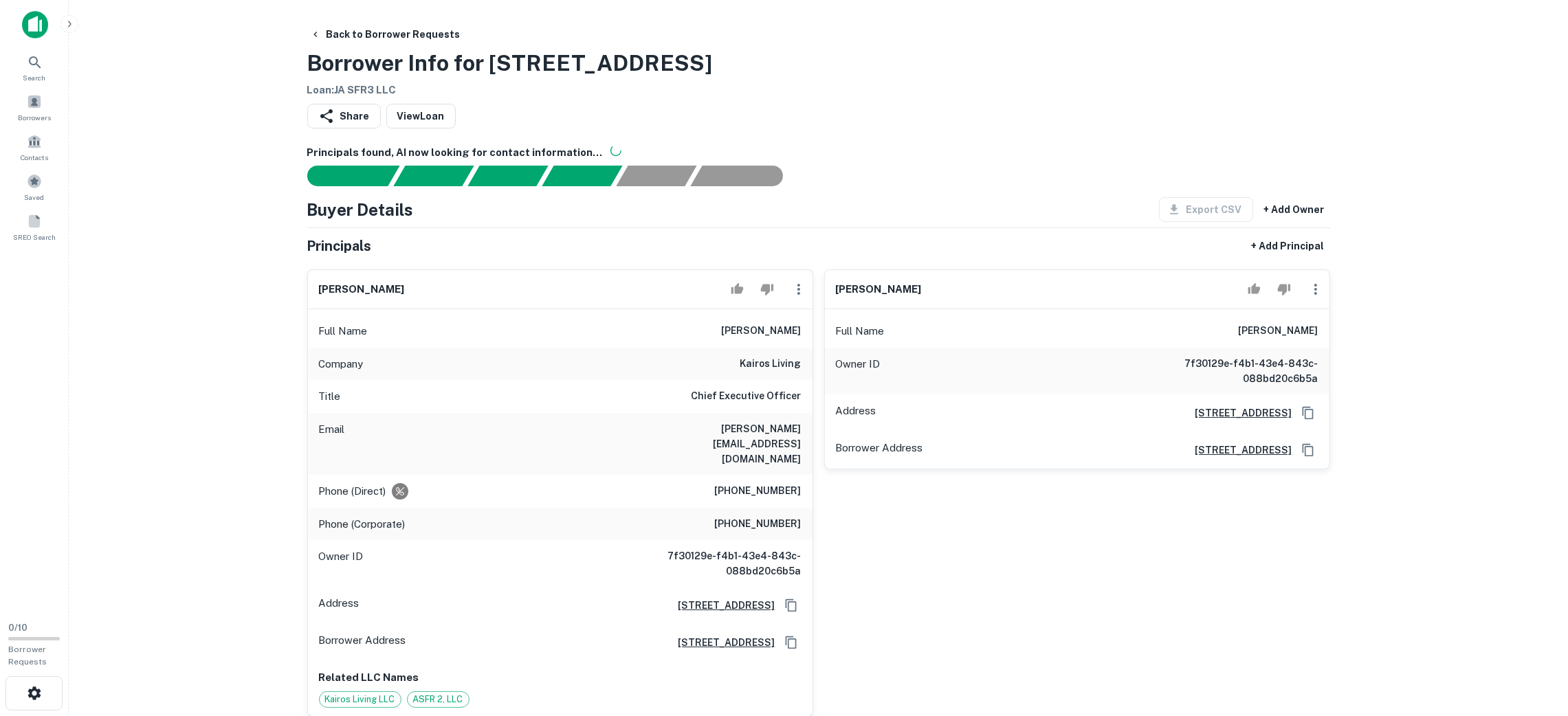
drag, startPoint x: 708, startPoint y: 60, endPoint x: 266, endPoint y: 50, distance: 442.1
click at [266, 50] on main "Back to Borrower Requests Borrower Info for [STREET_ADDRESS] Loan : JA SFR3 LLC…" at bounding box center [818, 358] width 1499 height 716
copy h3 "Borrower Info for [STREET_ADDRESS]"
drag, startPoint x: 1011, startPoint y: 135, endPoint x: 943, endPoint y: 108, distance: 73.2
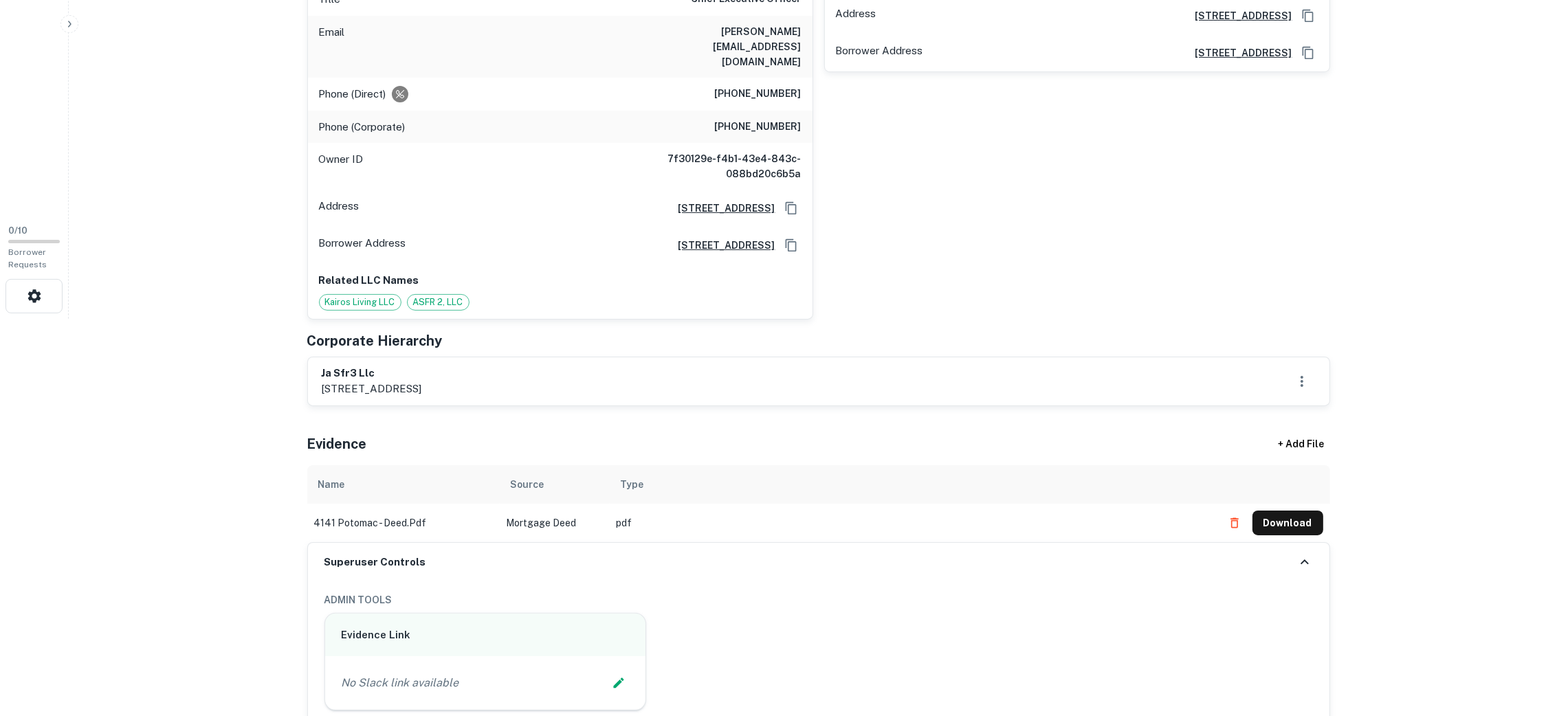
scroll to position [515, 0]
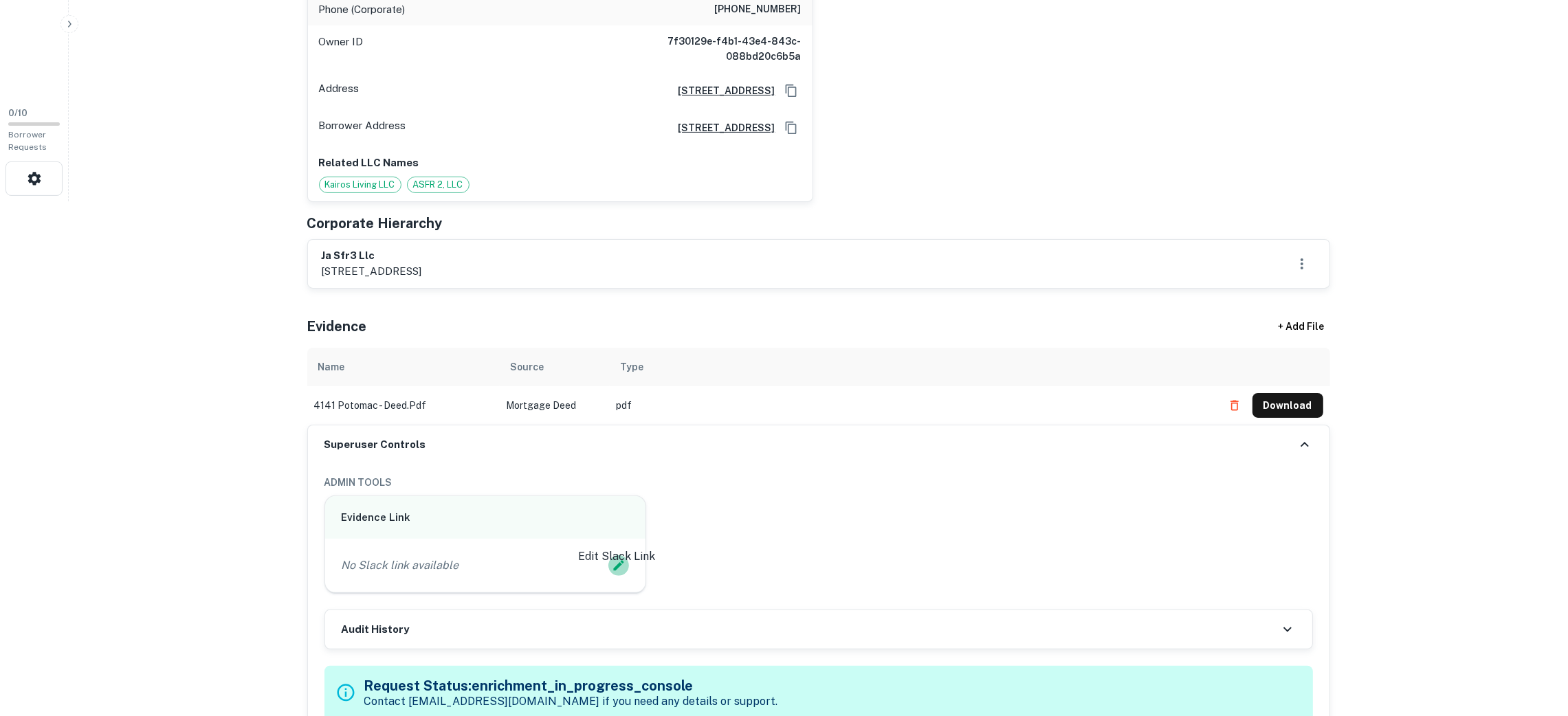
click at [618, 559] on icon "Edit Slack Link" at bounding box center [618, 566] width 13 height 13
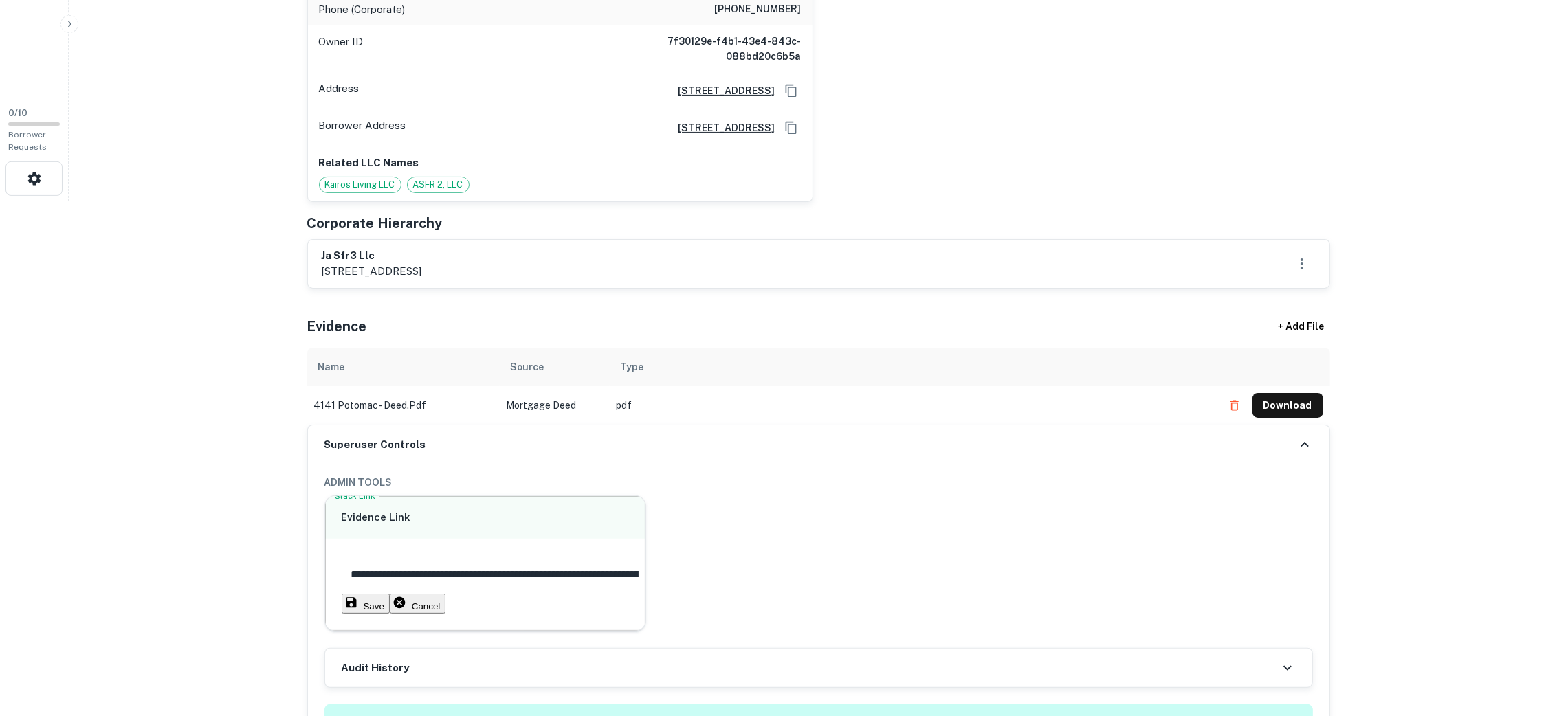
scroll to position [0, 134]
type input "**********"
click at [372, 594] on button "Save" at bounding box center [366, 604] width 48 height 20
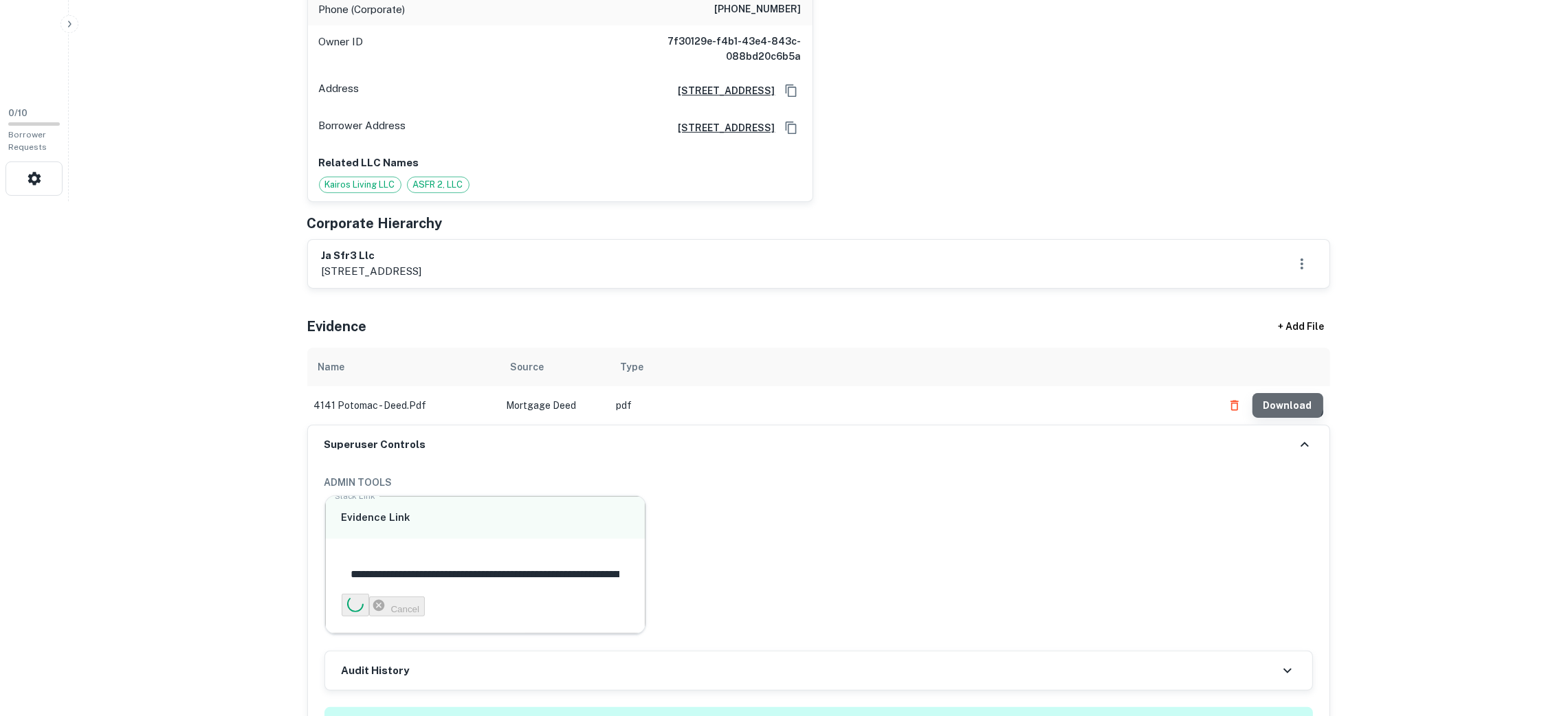
click at [693, 393] on button "Download" at bounding box center [1288, 405] width 71 height 24
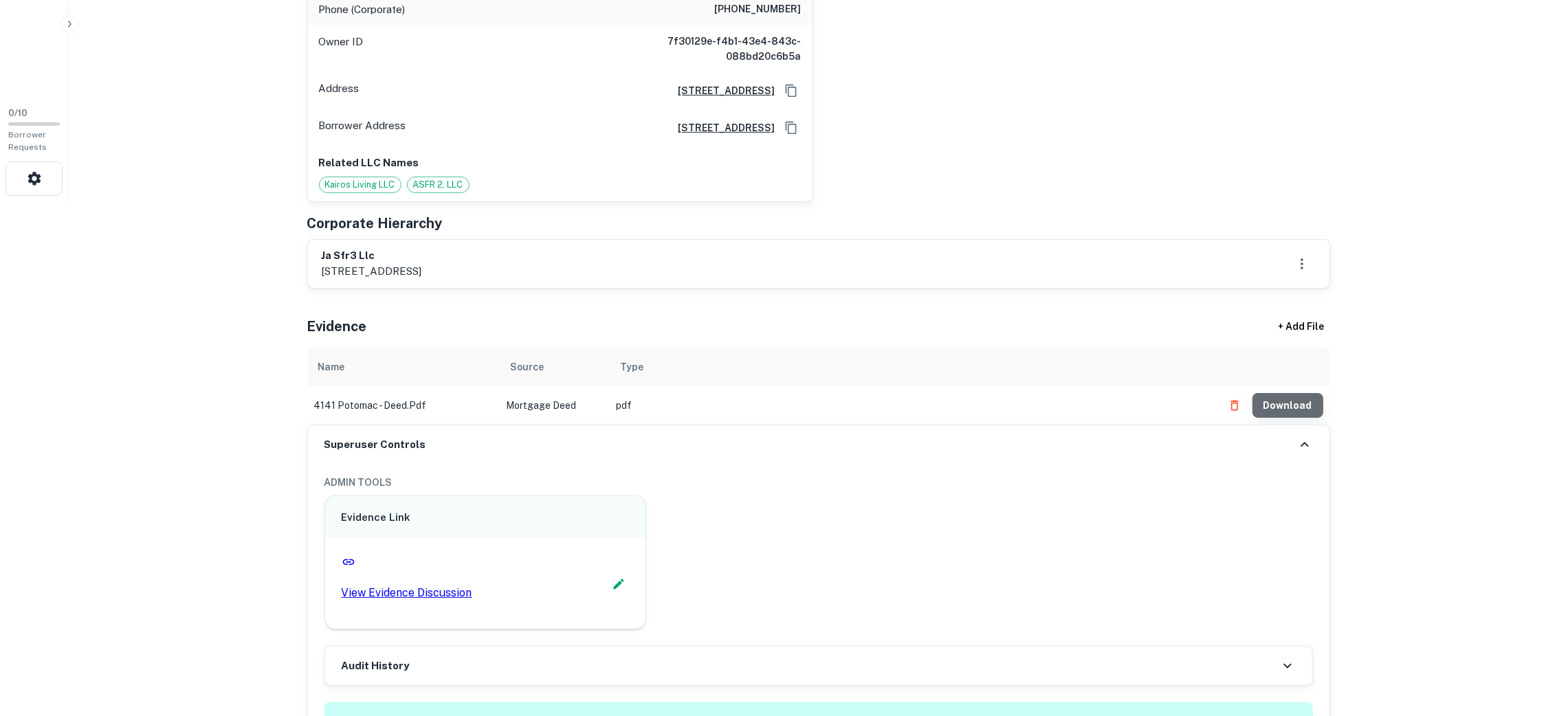
click at [693, 393] on button "Download" at bounding box center [1288, 405] width 71 height 24
click at [693, 440] on icon at bounding box center [1305, 442] width 8 height 5
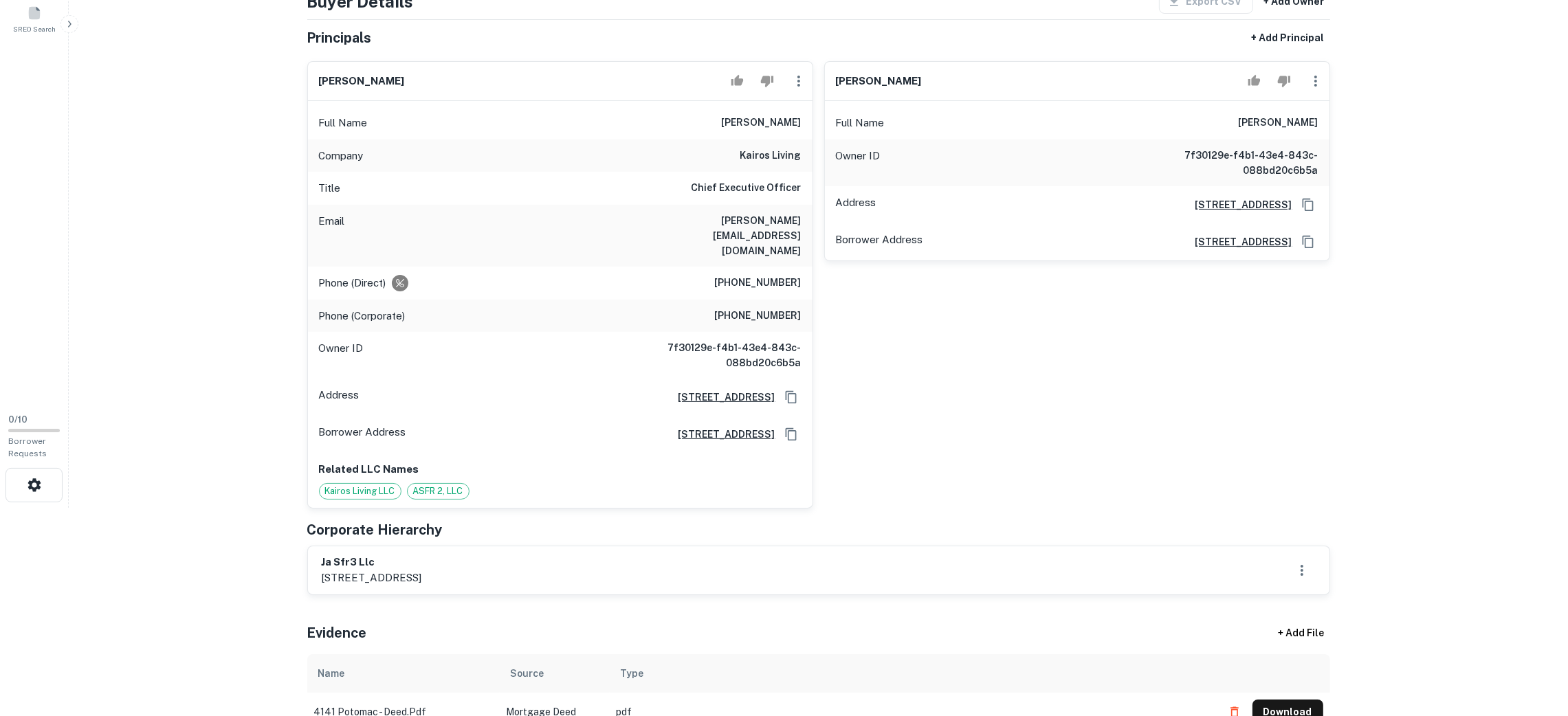
scroll to position [206, 0]
click at [693, 82] on icon "button" at bounding box center [1316, 83] width 17 height 17
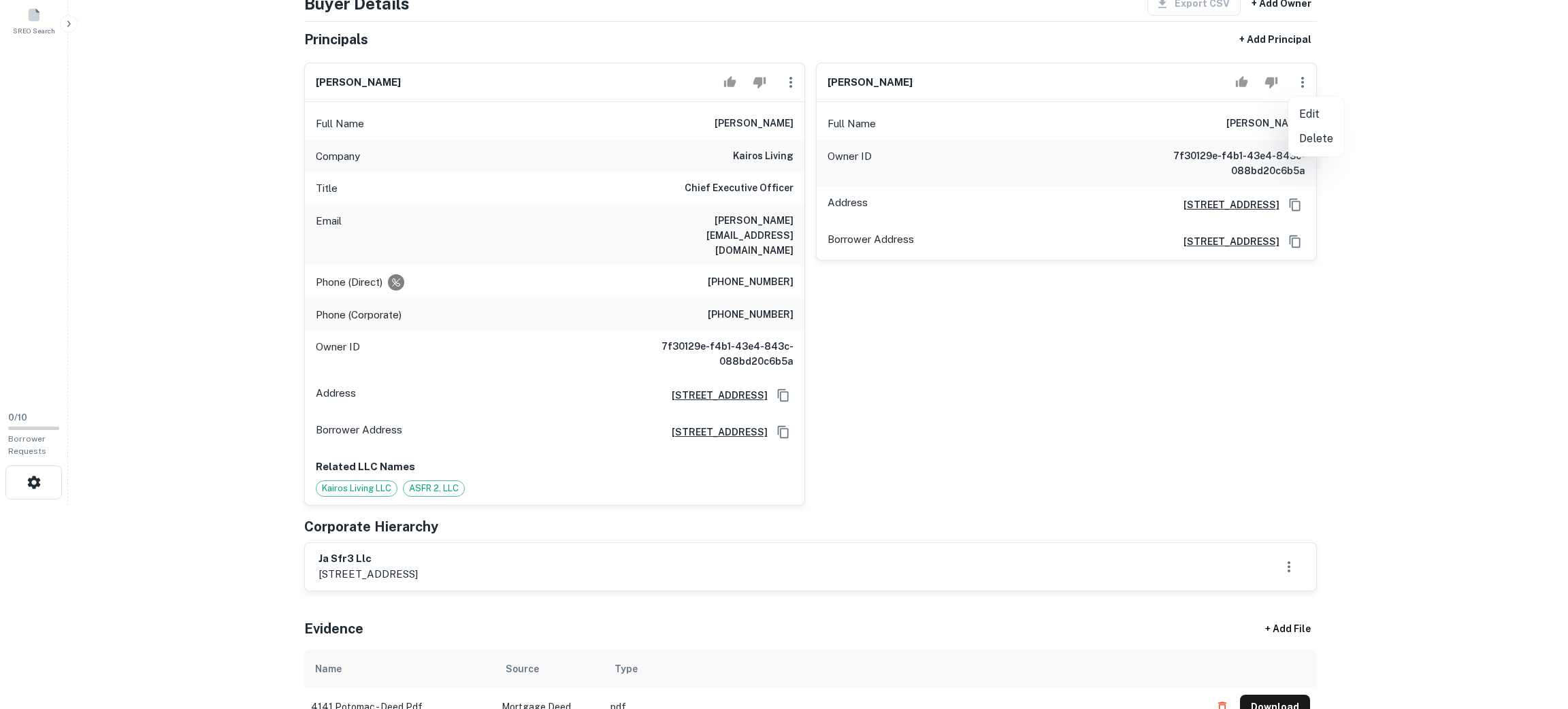
click at [686, 118] on li "Edit" at bounding box center [1316, 114] width 56 height 24
select select "**"
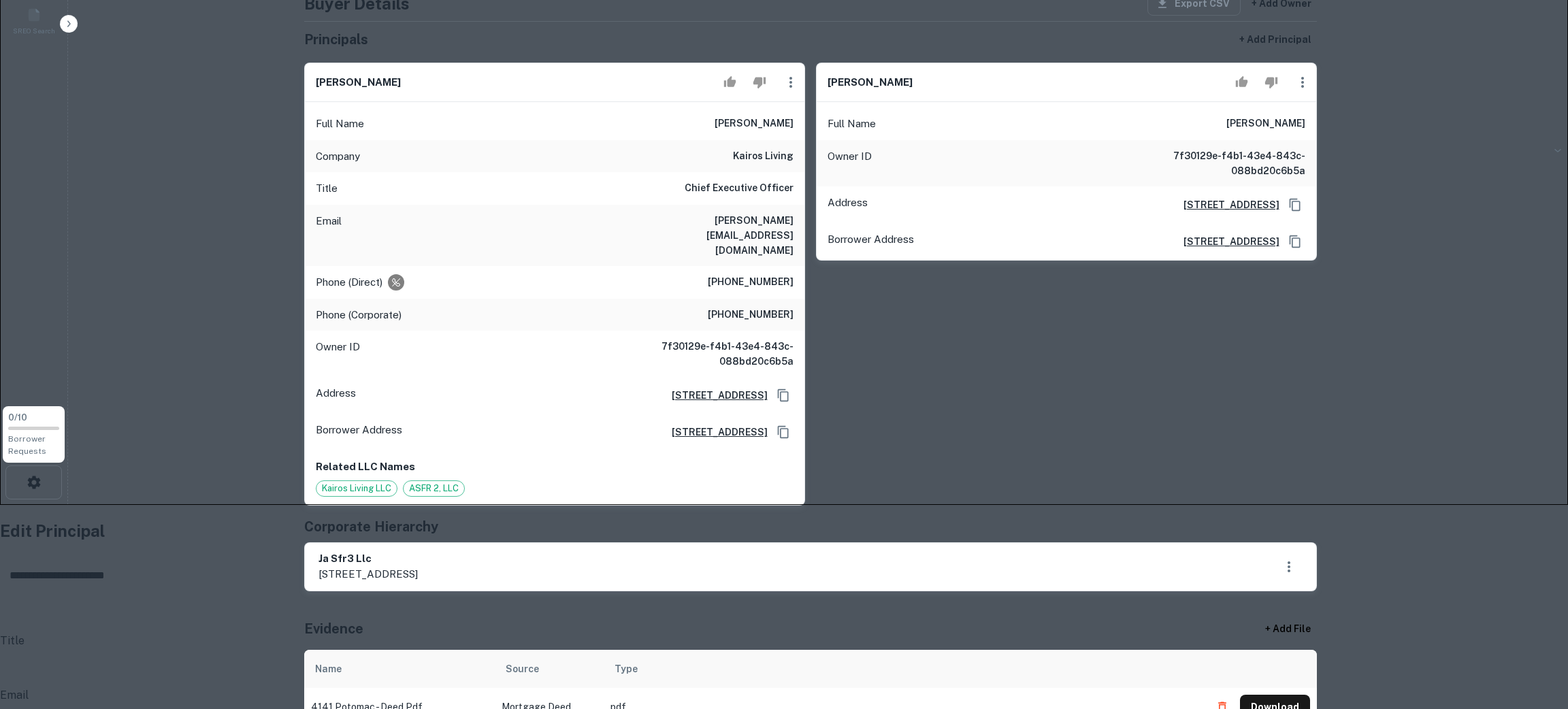
click at [685, 595] on input "Company Name" at bounding box center [785, 614] width 1571 height 38
paste input "**********"
type input "**********"
click at [658, 612] on input "Title" at bounding box center [785, 652] width 1571 height 38
paste input "**********"
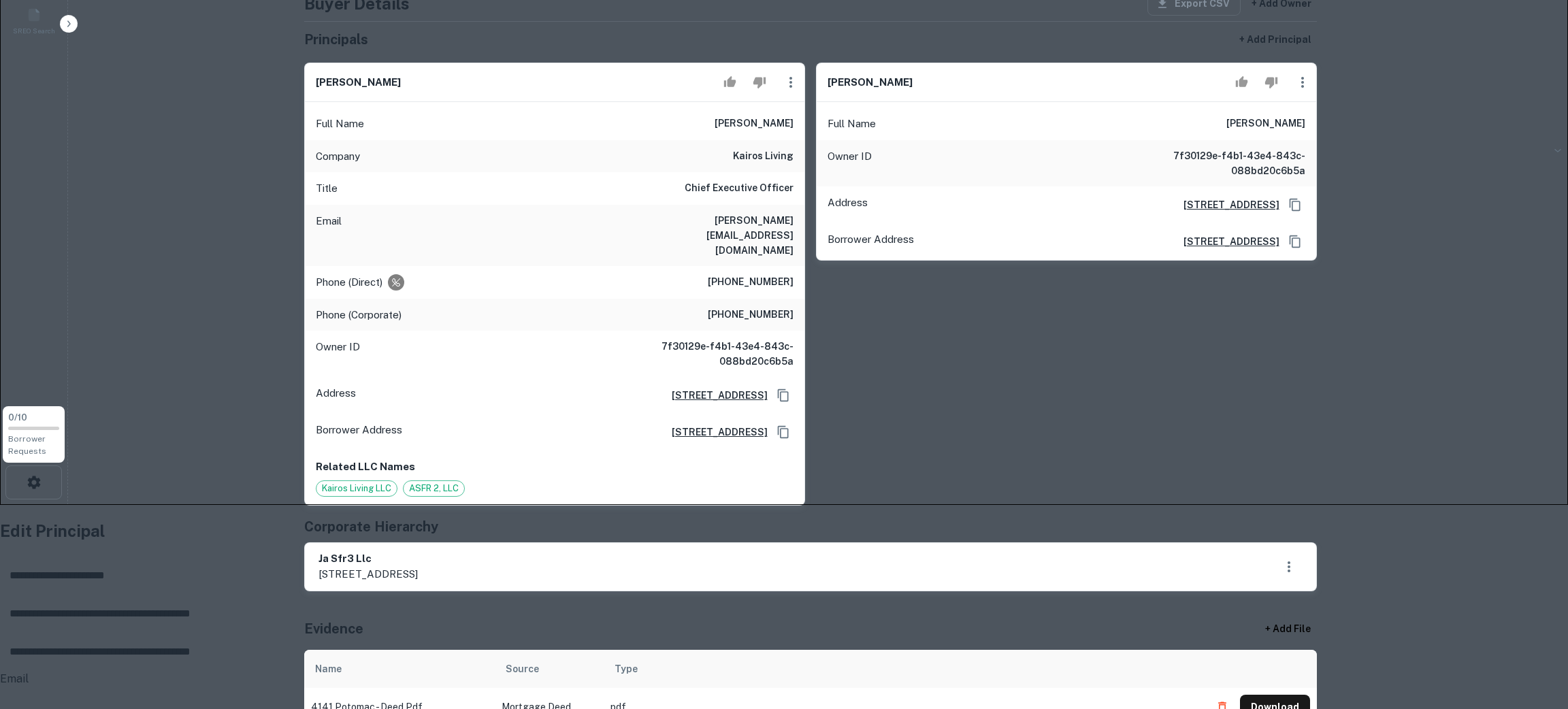
drag, startPoint x: 728, startPoint y: 188, endPoint x: 902, endPoint y: 208, distance: 175.1
type input "**********"
drag, startPoint x: 738, startPoint y: 141, endPoint x: 454, endPoint y: 143, distance: 284.0
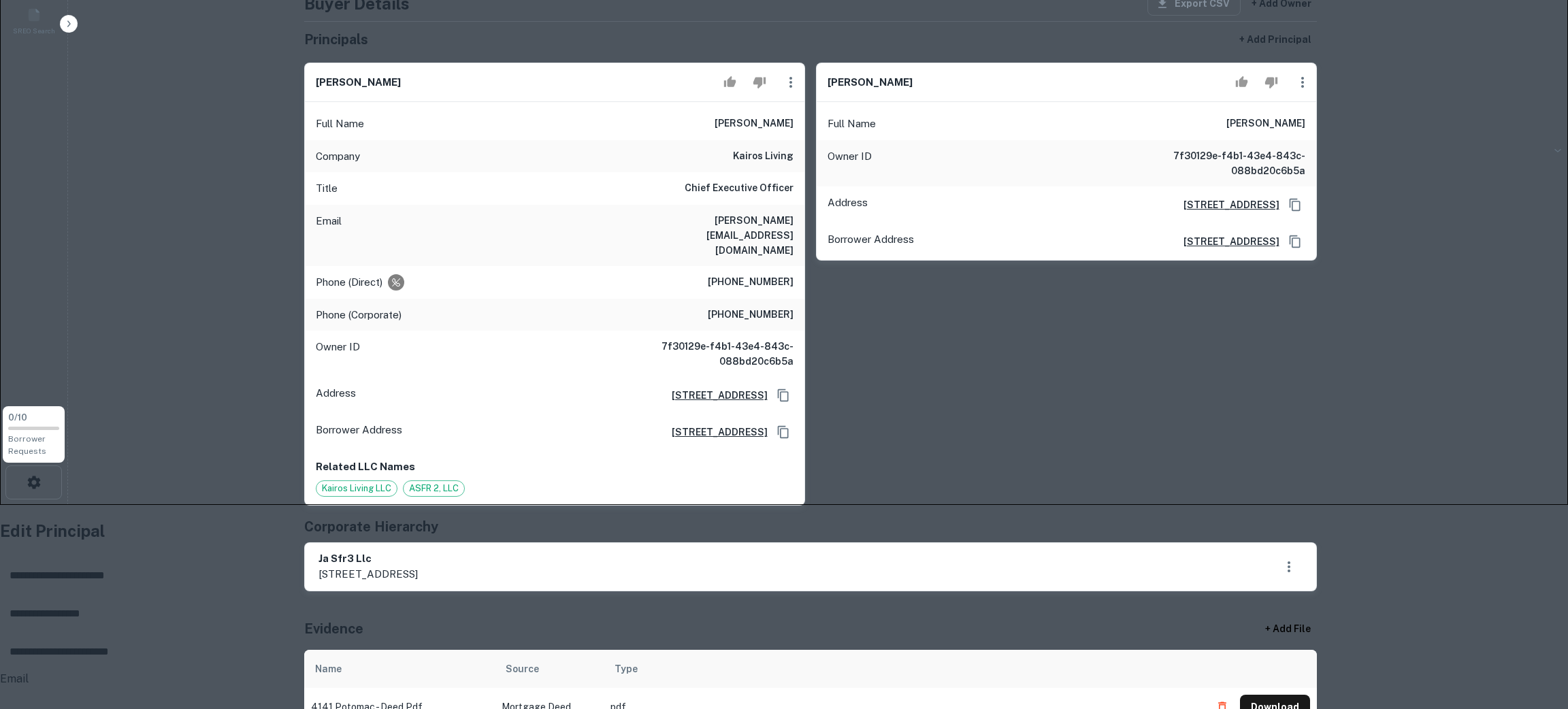
type input "**********"
paste input "**********"
type input "**********"
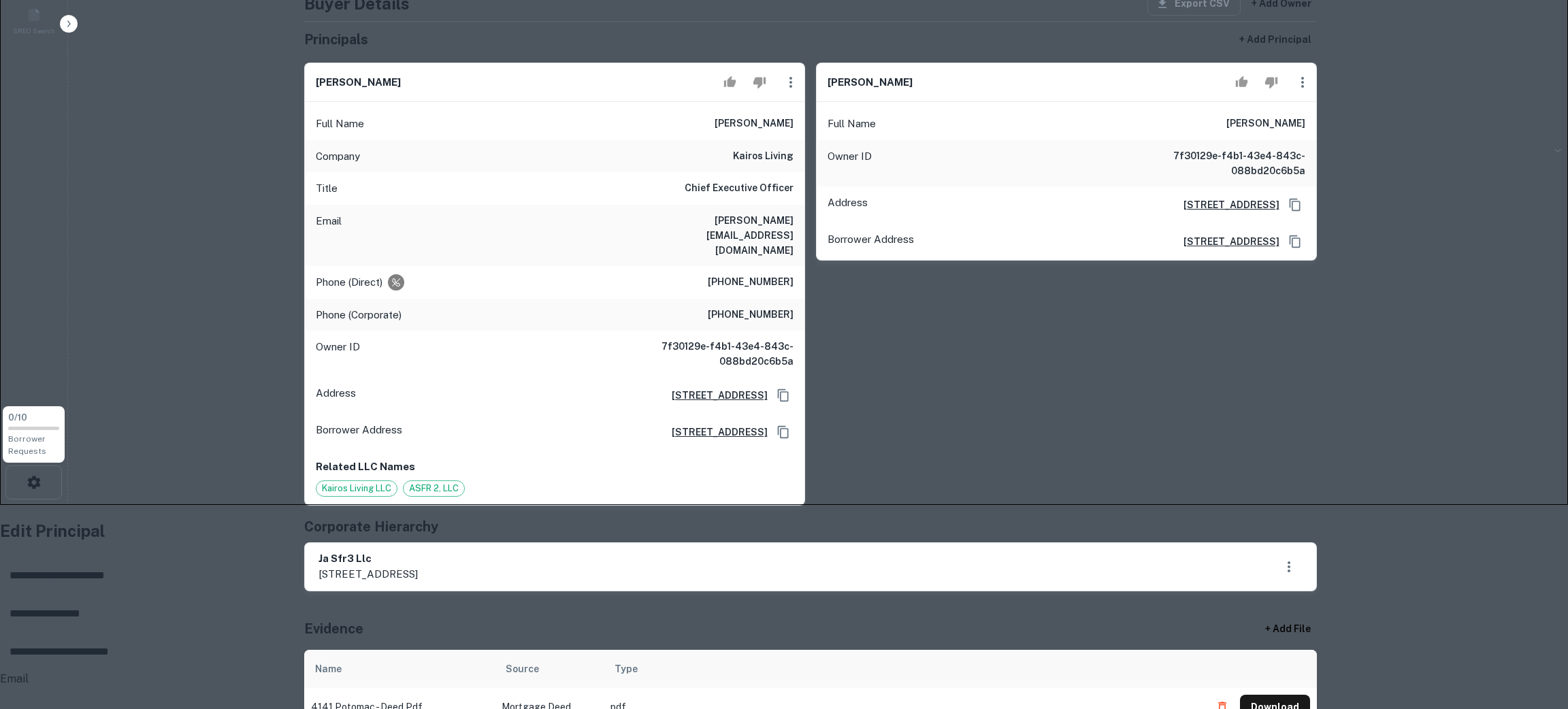
paste input "**********"
type input "**********"
drag, startPoint x: 641, startPoint y: 274, endPoint x: 634, endPoint y: 272, distance: 7.3
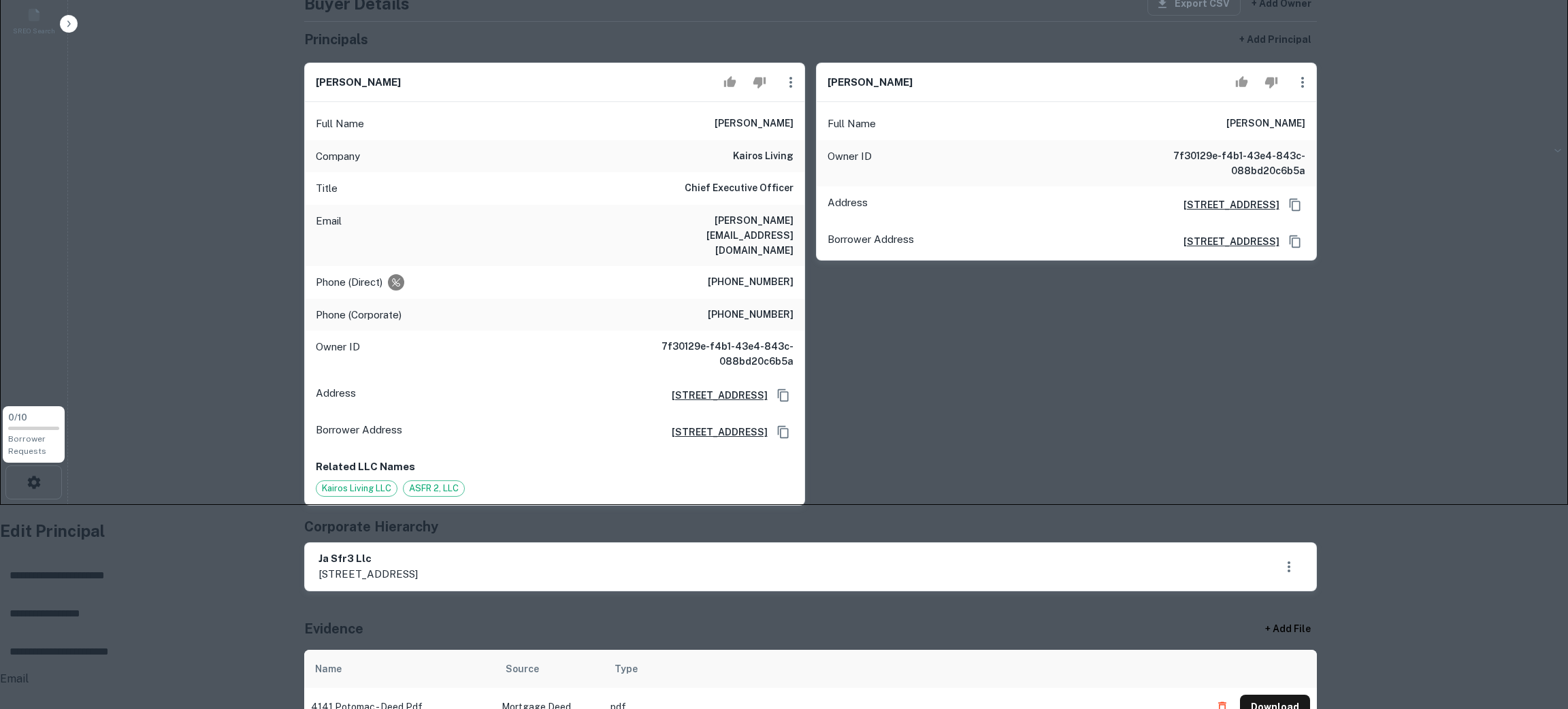
drag, startPoint x: 634, startPoint y: 272, endPoint x: 627, endPoint y: 225, distance: 47.5
click at [627, 612] on input "Email" at bounding box center [785, 707] width 1571 height 38
click at [647, 612] on input "tel" at bounding box center [789, 716] width 1525 height 13
paste input "**********"
type input "**********"
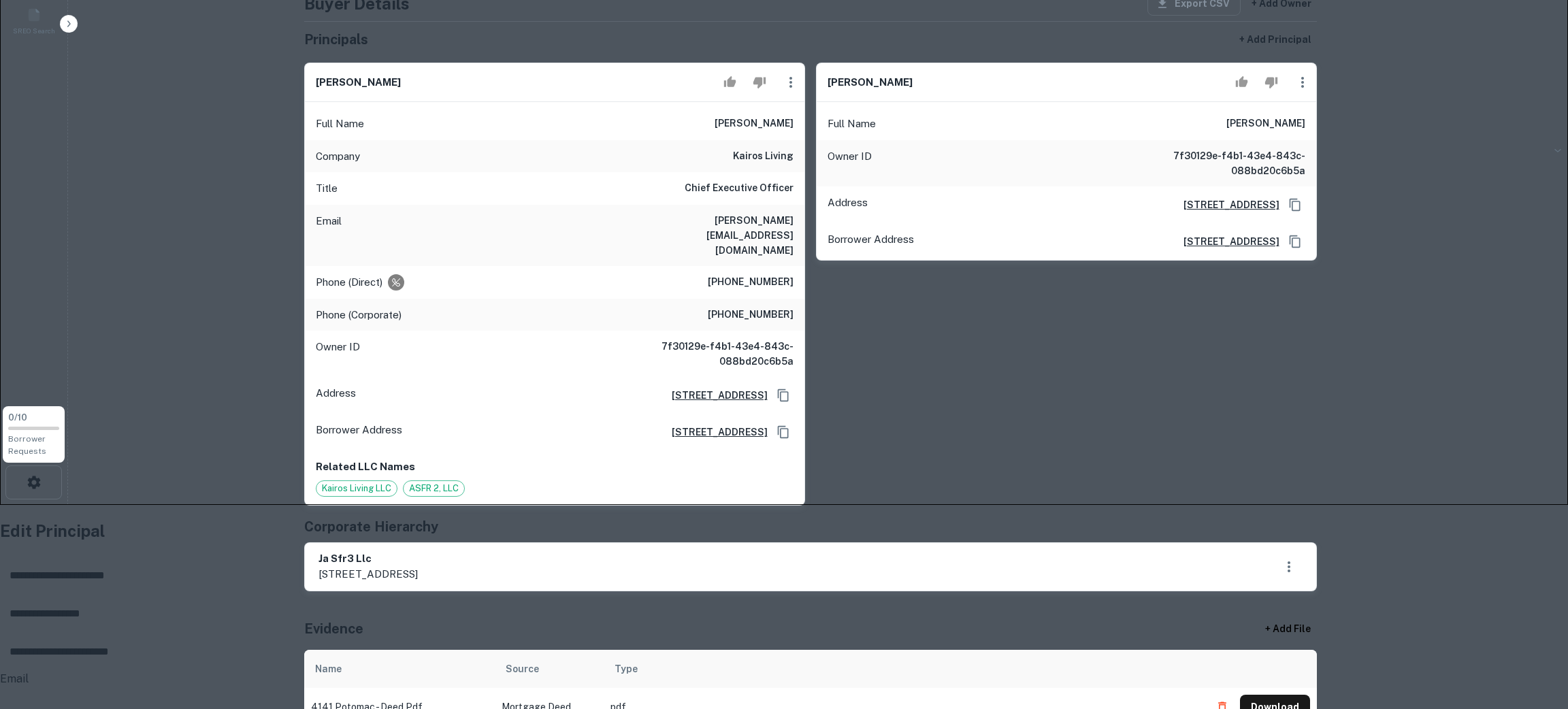
paste input "**********"
type input "**********"
click at [668, 612] on input "Email" at bounding box center [785, 707] width 1571 height 38
paste input "**********"
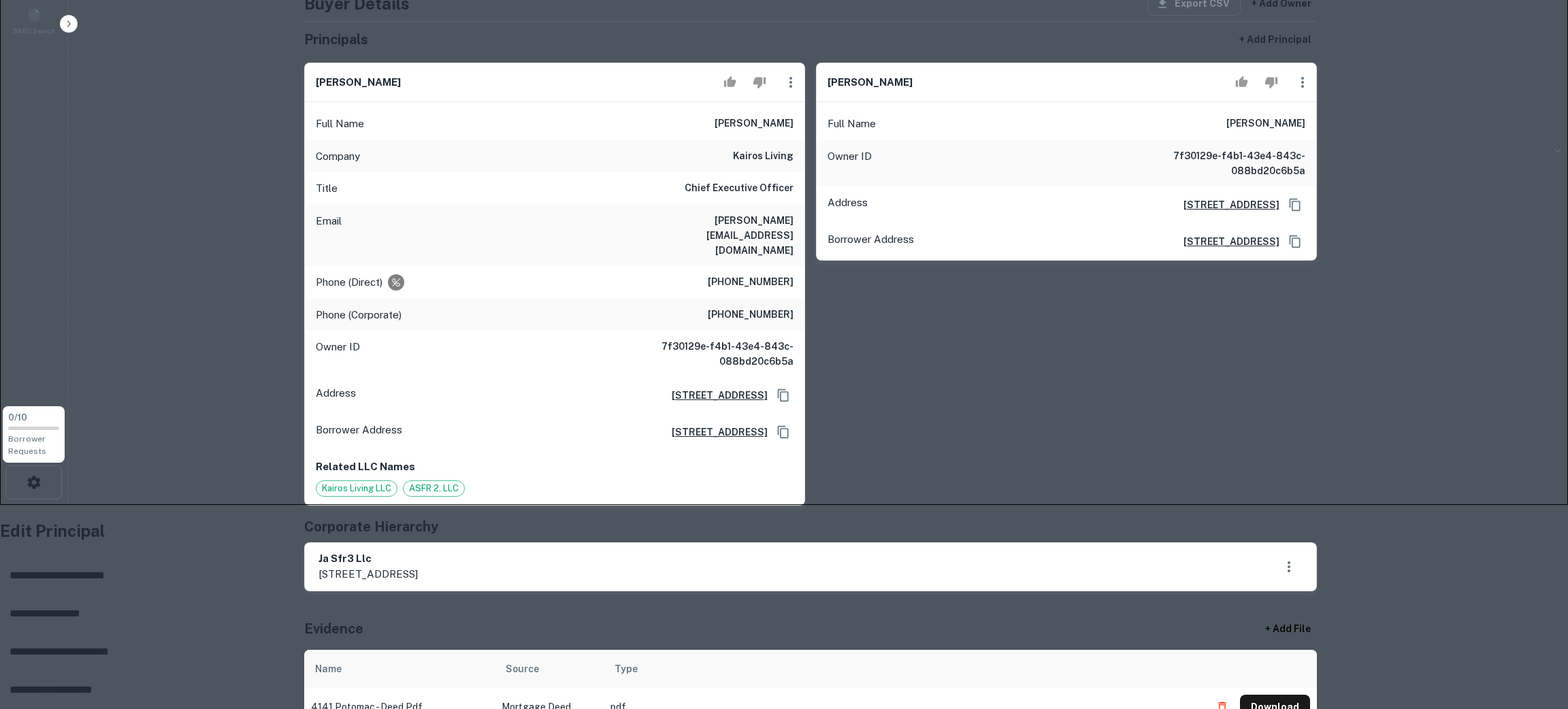
type input "**********"
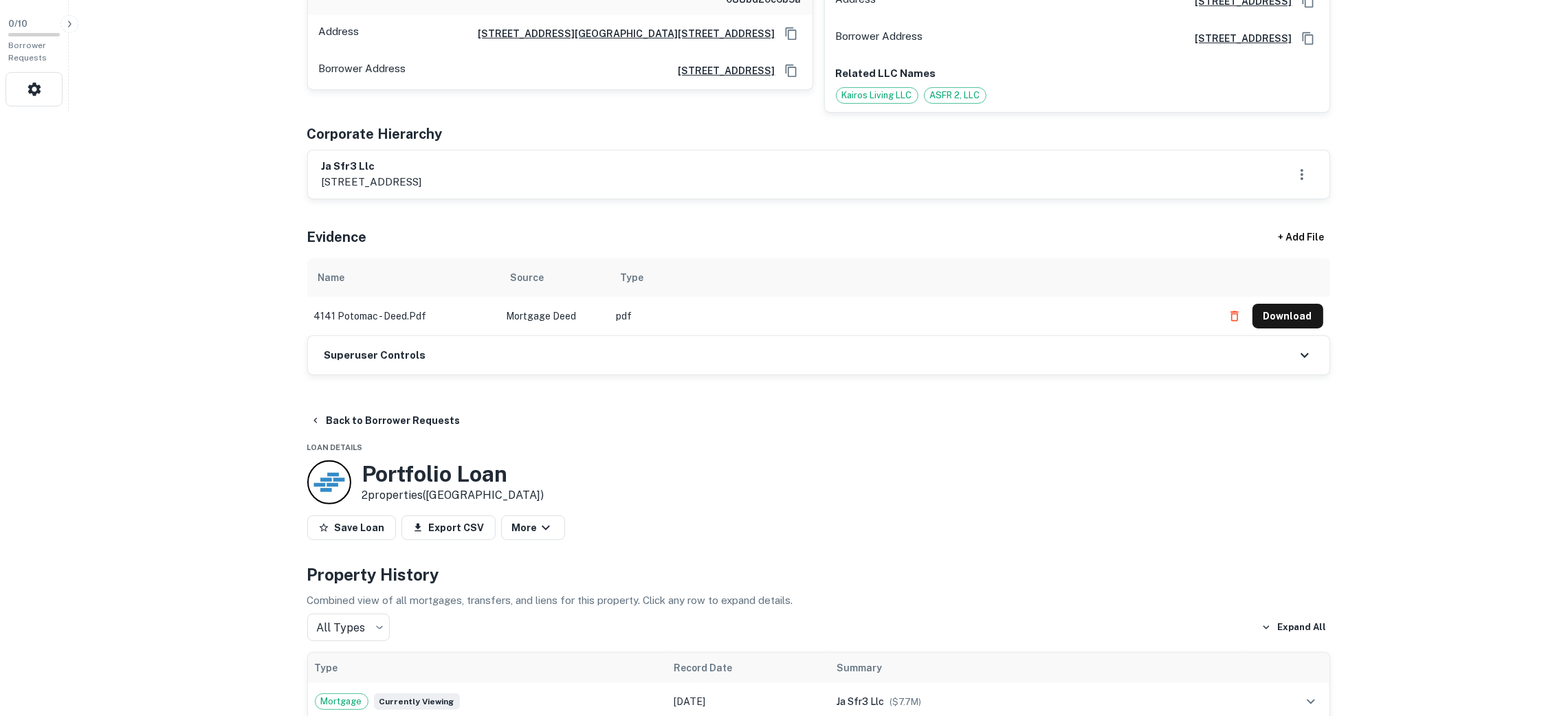
scroll to position [618, 0]
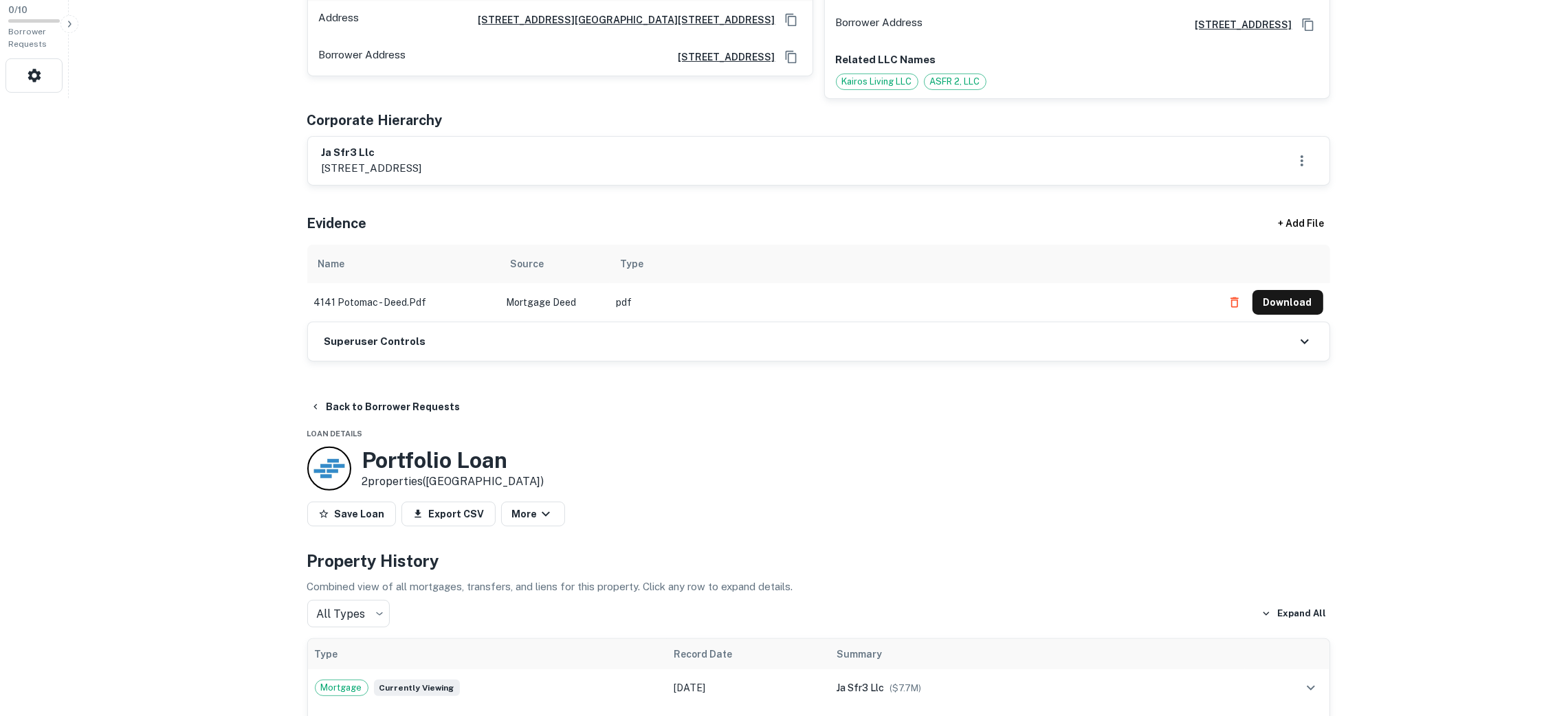
click at [576, 323] on div "Superuser Controls" at bounding box center [819, 342] width 1022 height 39
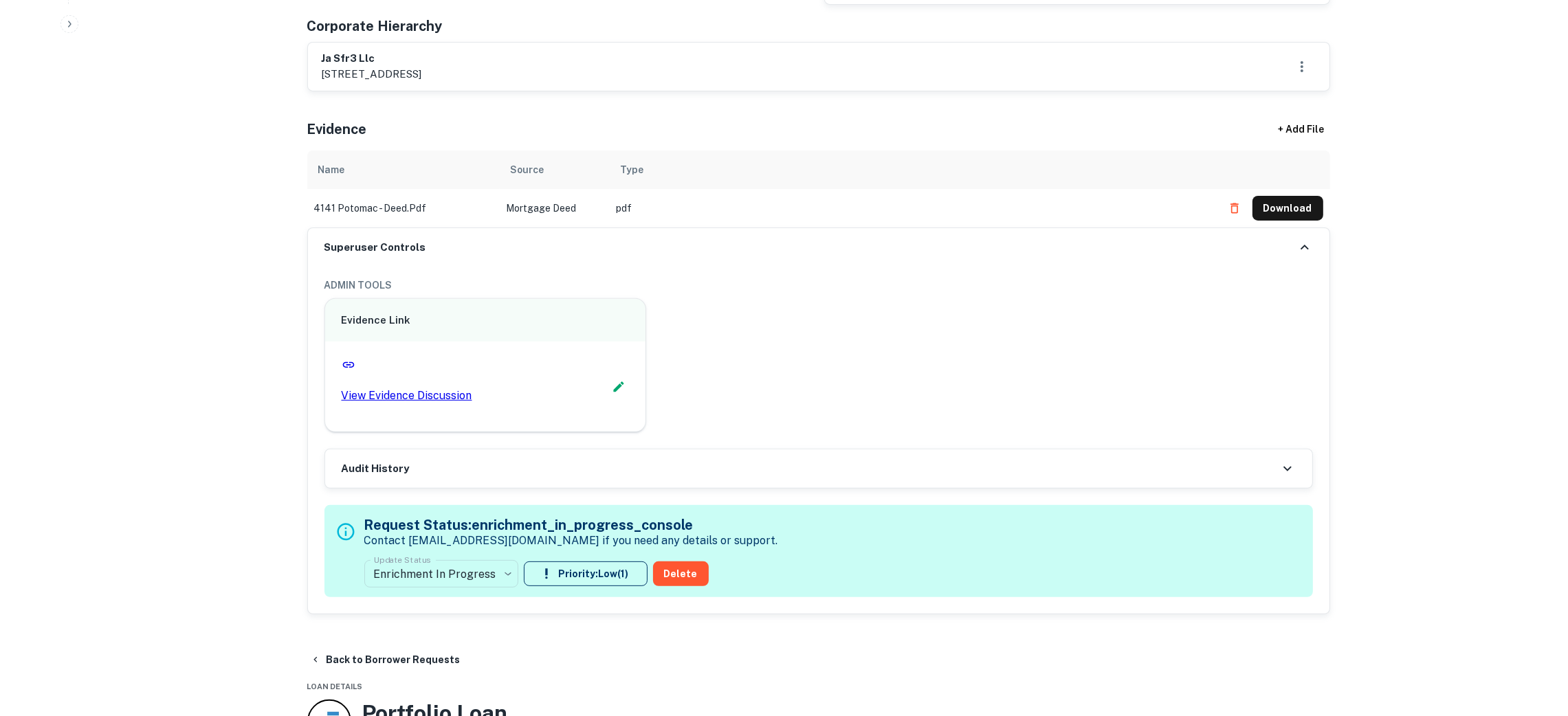
scroll to position [825, 0]
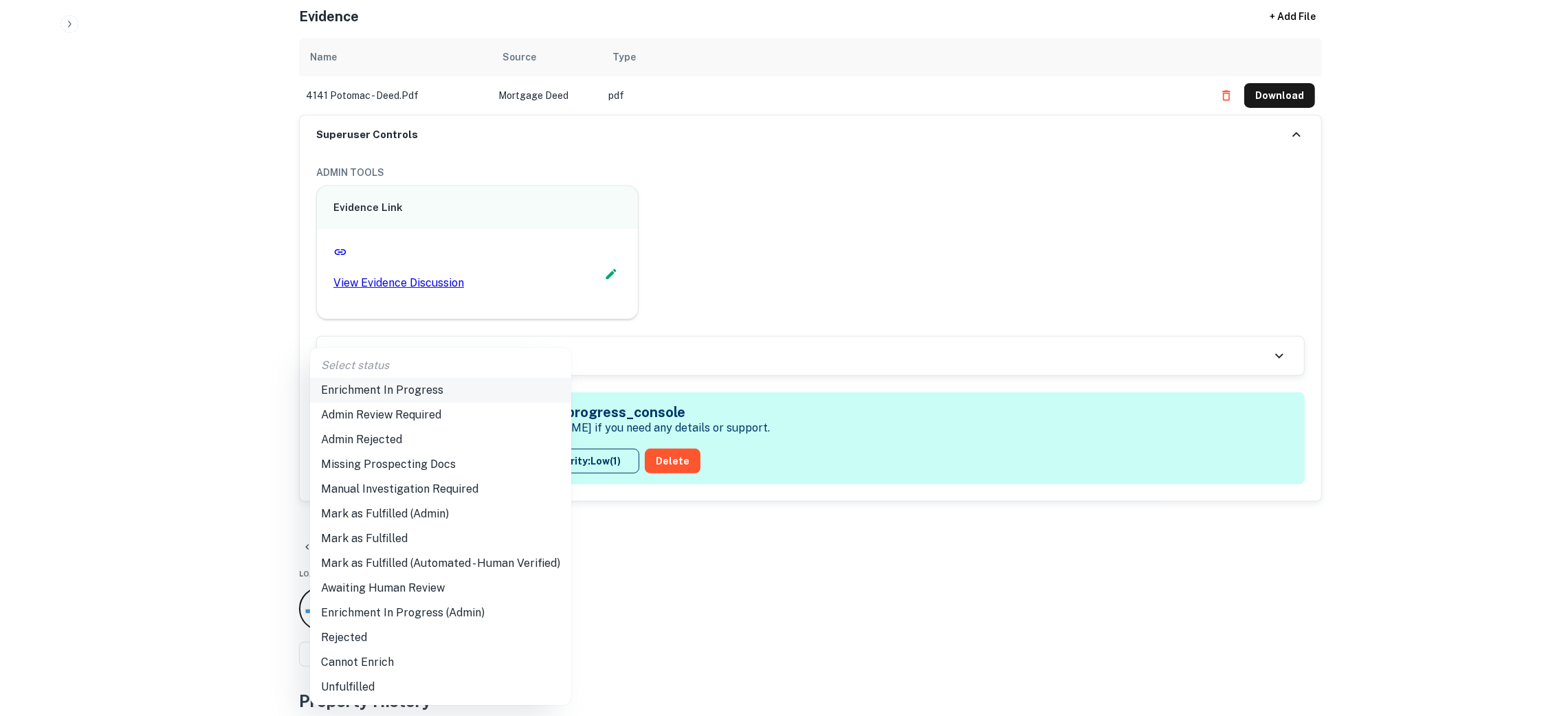
drag, startPoint x: 448, startPoint y: 391, endPoint x: 456, endPoint y: 394, distance: 8.5
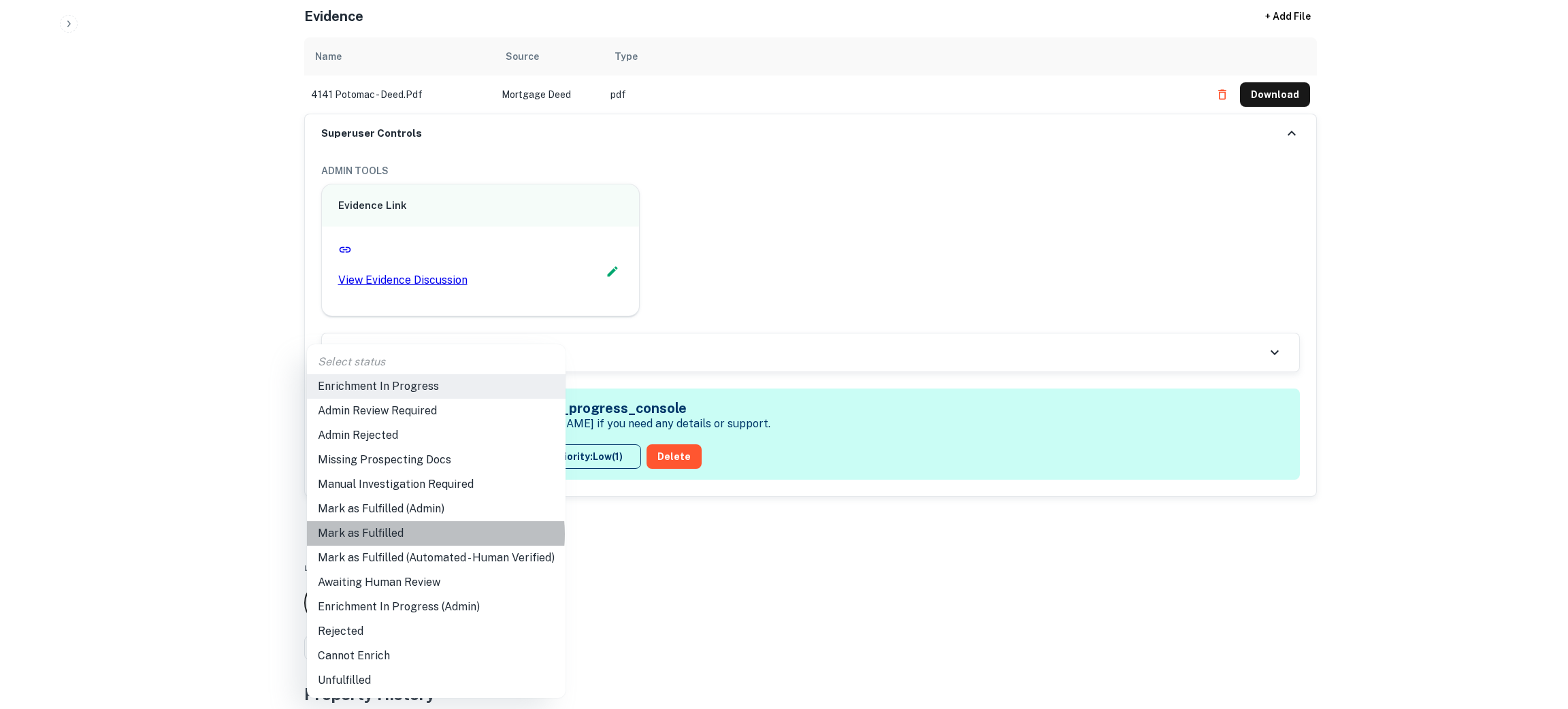
click at [426, 534] on li "Mark as Fulfilled" at bounding box center [436, 533] width 259 height 24
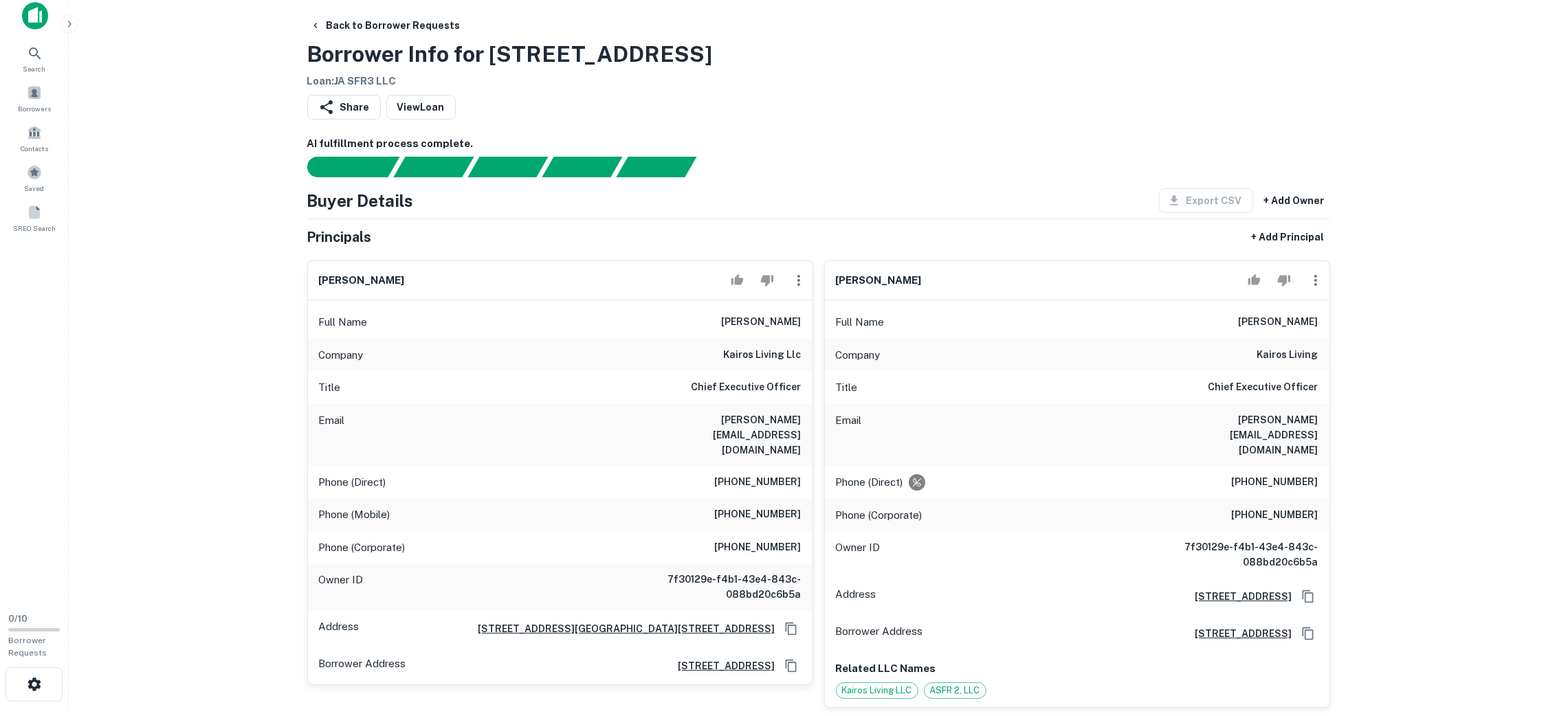
scroll to position [0, 0]
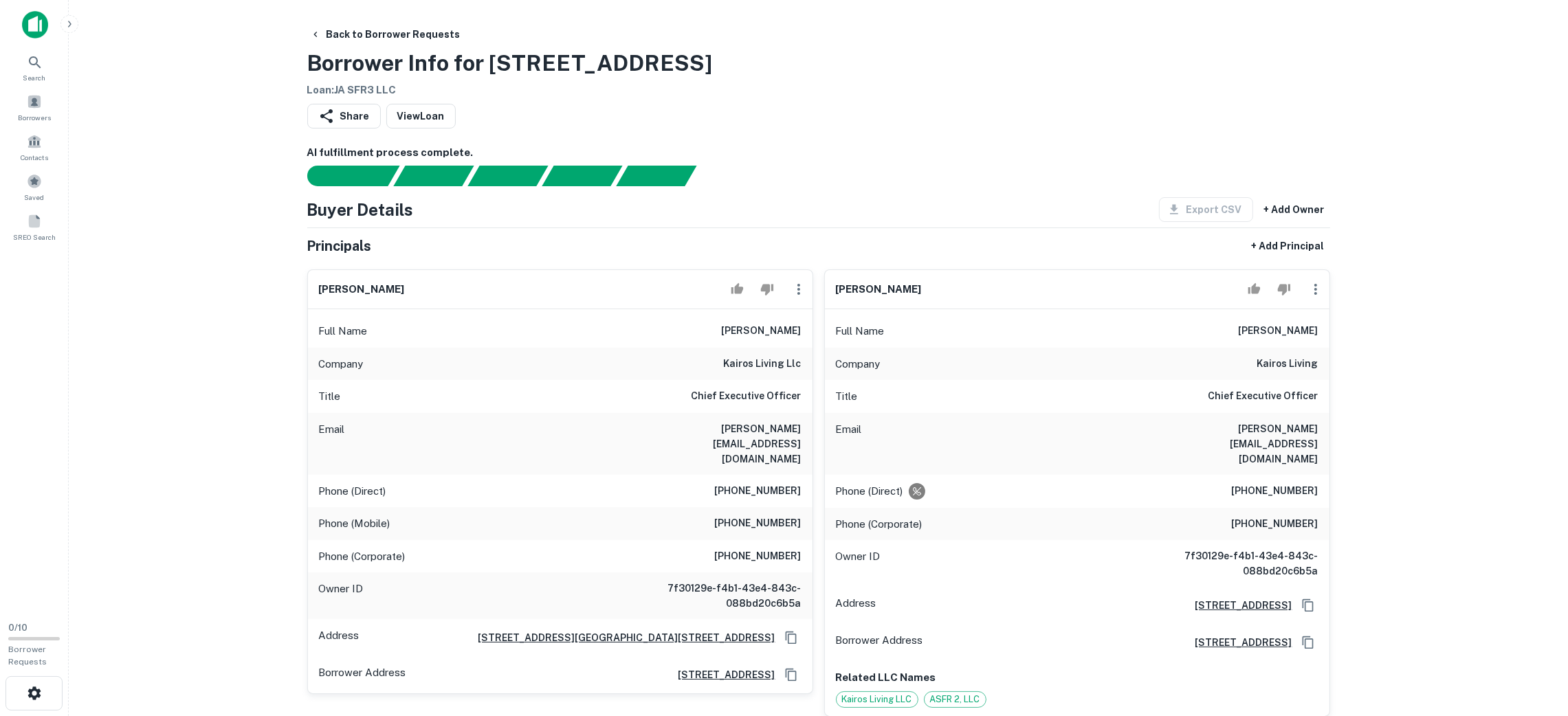
drag, startPoint x: 747, startPoint y: 26, endPoint x: 297, endPoint y: 33, distance: 450.1
click at [270, 26] on main "Back to Borrower Requests Borrower Info for [STREET_ADDRESS] Loan : JA SFR3 LLC…" at bounding box center [818, 358] width 1499 height 716
copy h3 "Borrower Info for [STREET_ADDRESS]"
